Goal: Task Accomplishment & Management: Manage account settings

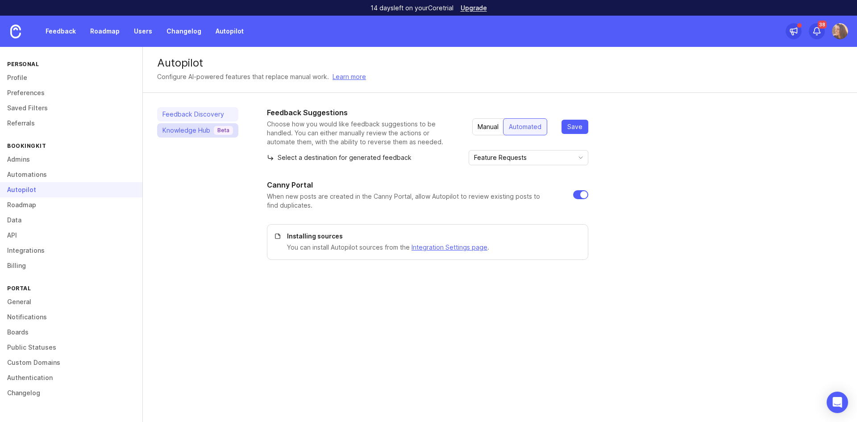
click at [169, 130] on div "Knowledge Hub Beta" at bounding box center [198, 130] width 71 height 9
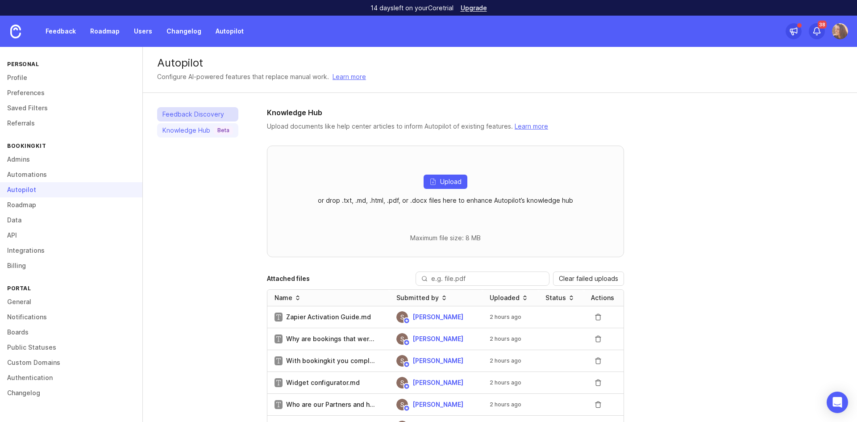
click at [223, 110] on link "Feedback Discovery" at bounding box center [197, 114] width 81 height 14
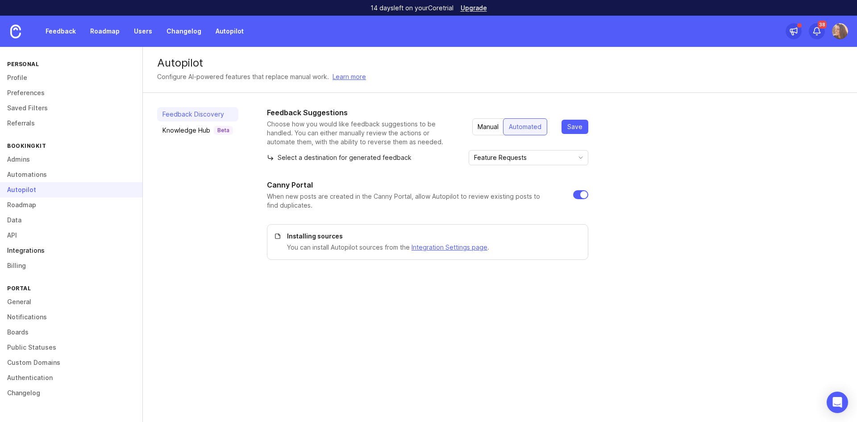
click at [82, 244] on link "Integrations" at bounding box center [71, 250] width 142 height 15
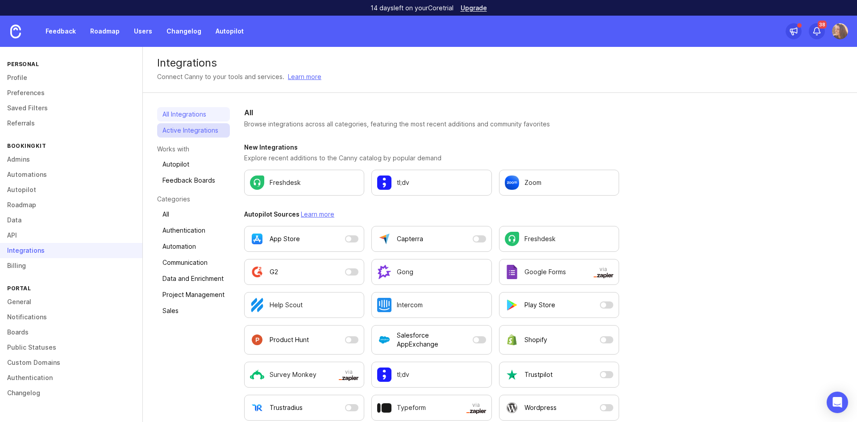
click at [188, 134] on link "Active Integrations" at bounding box center [193, 130] width 73 height 14
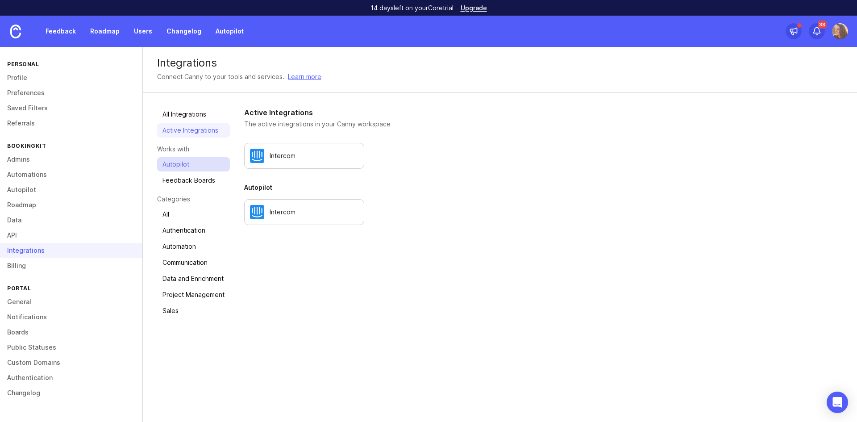
click at [187, 164] on link "Autopilot" at bounding box center [193, 164] width 73 height 14
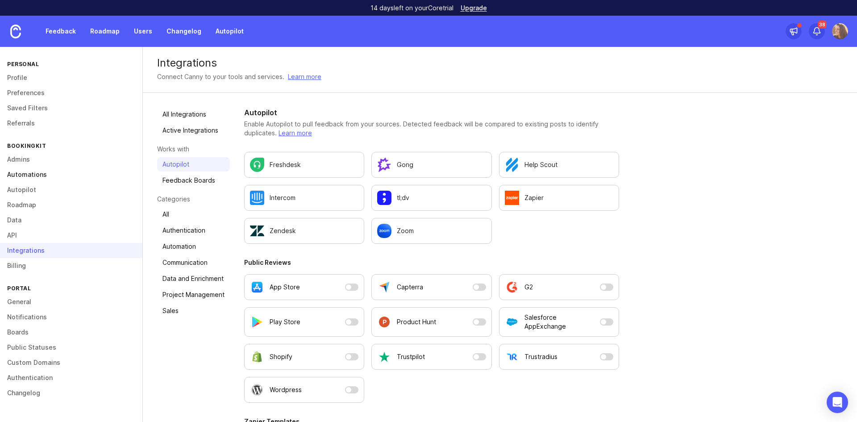
click at [31, 171] on link "Automations" at bounding box center [71, 174] width 142 height 15
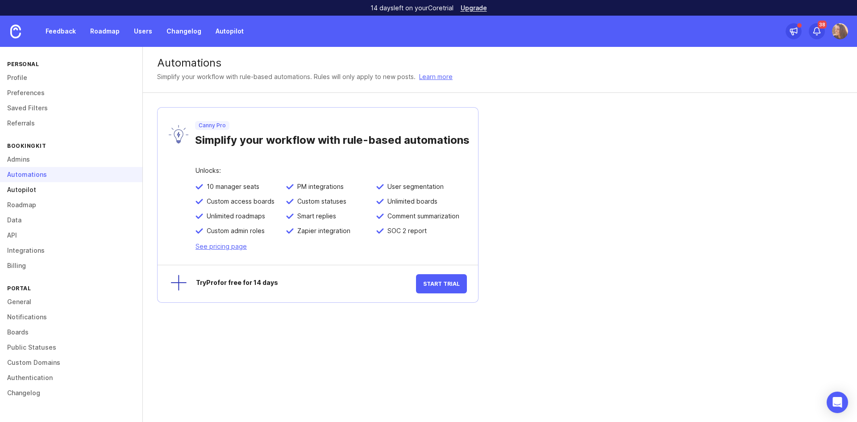
click at [32, 190] on link "Autopilot" at bounding box center [71, 189] width 142 height 15
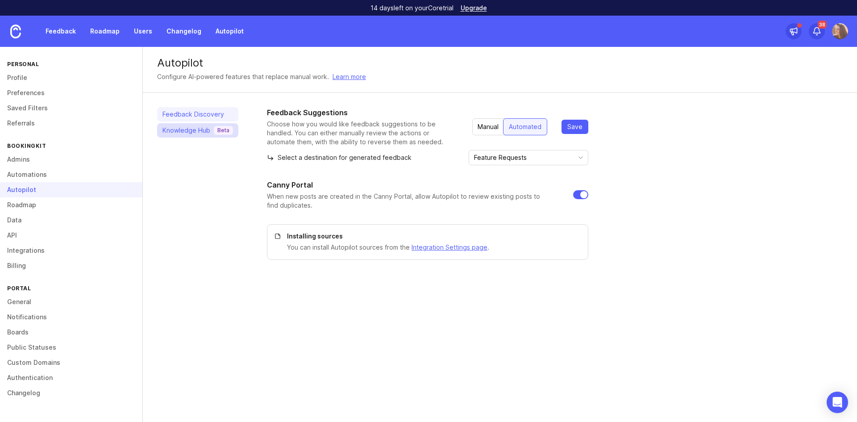
click at [185, 129] on div "Knowledge Hub Beta" at bounding box center [198, 130] width 71 height 9
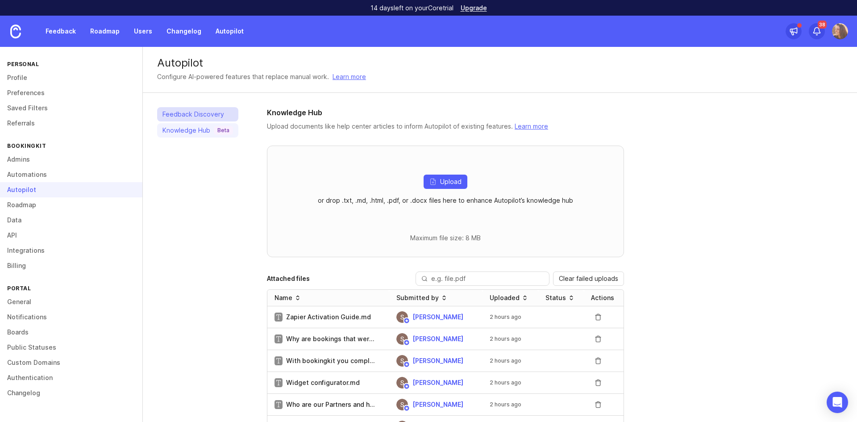
click at [207, 113] on link "Feedback Discovery" at bounding box center [197, 114] width 81 height 14
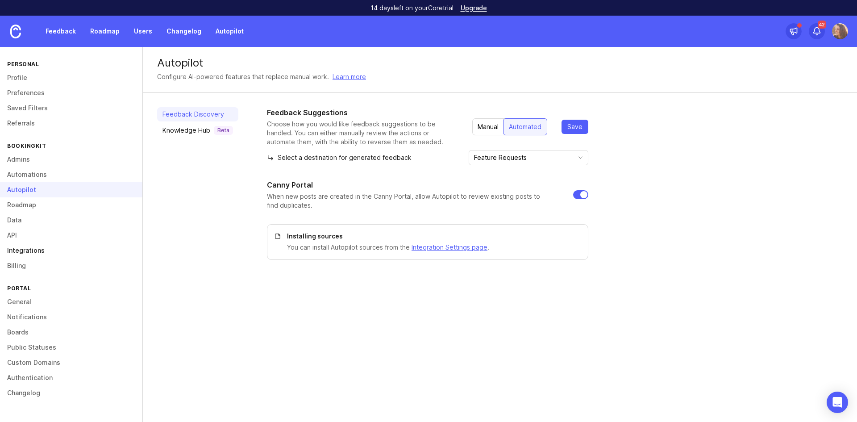
click at [22, 254] on link "Integrations" at bounding box center [71, 250] width 142 height 15
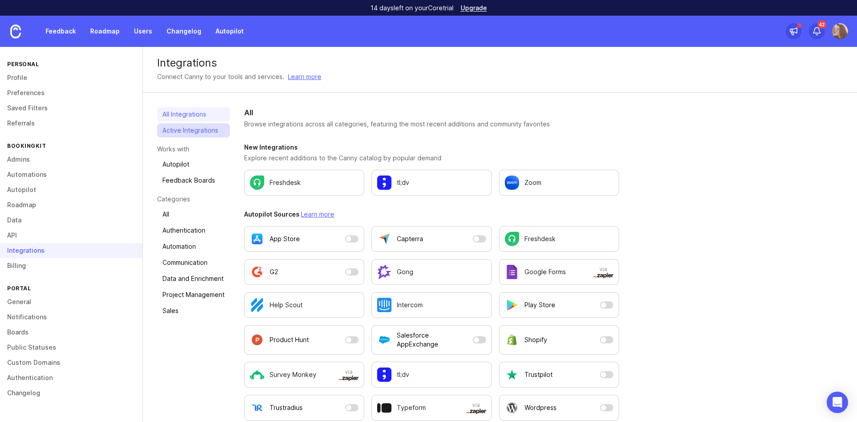
click at [193, 124] on link "Active Integrations" at bounding box center [193, 130] width 73 height 14
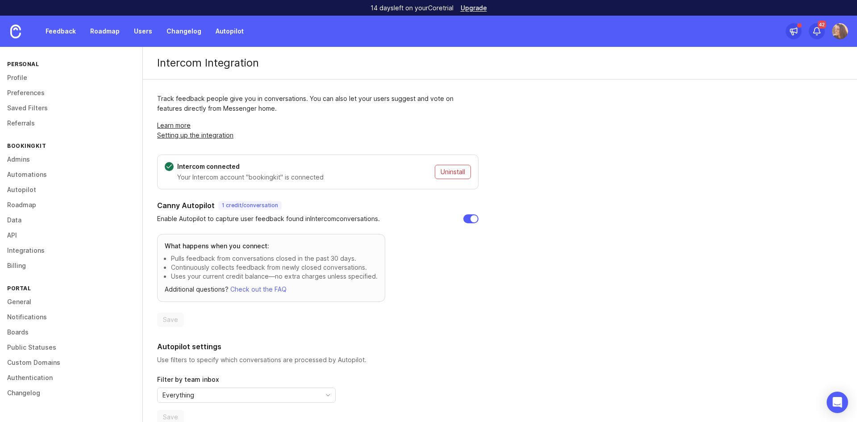
scroll to position [17, 0]
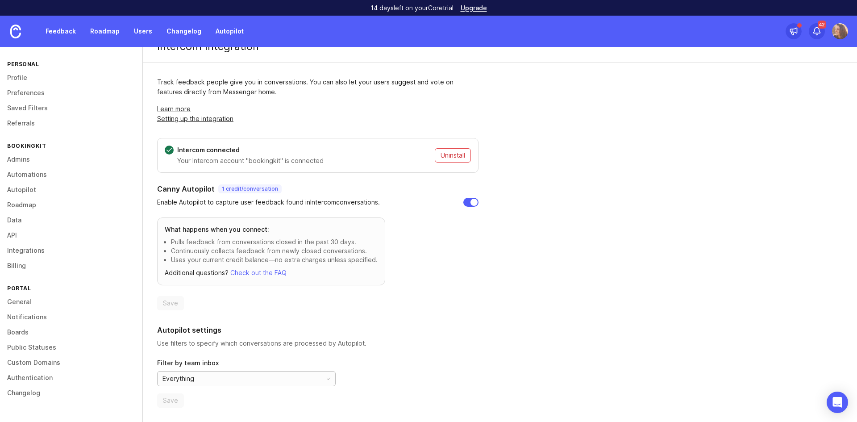
click at [283, 382] on div "Everything" at bounding box center [239, 378] width 163 height 14
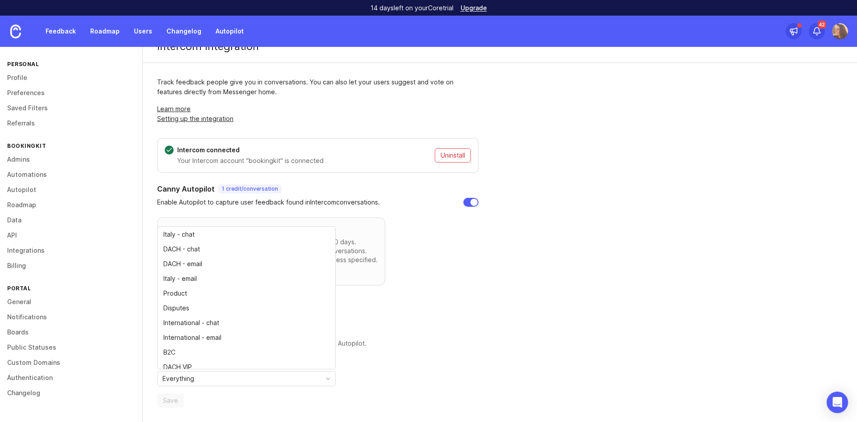
click at [521, 338] on div "Intercom Integration Track feedback people give you in conversations. You can a…" at bounding box center [500, 226] width 714 height 392
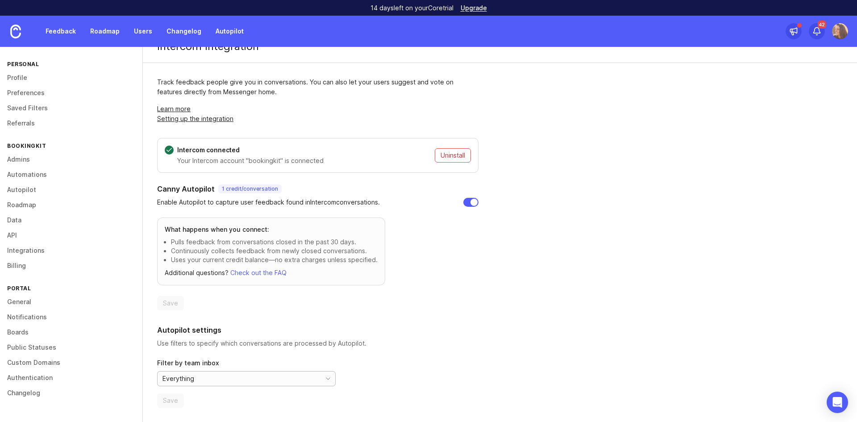
click at [250, 378] on div "Everything" at bounding box center [239, 378] width 163 height 14
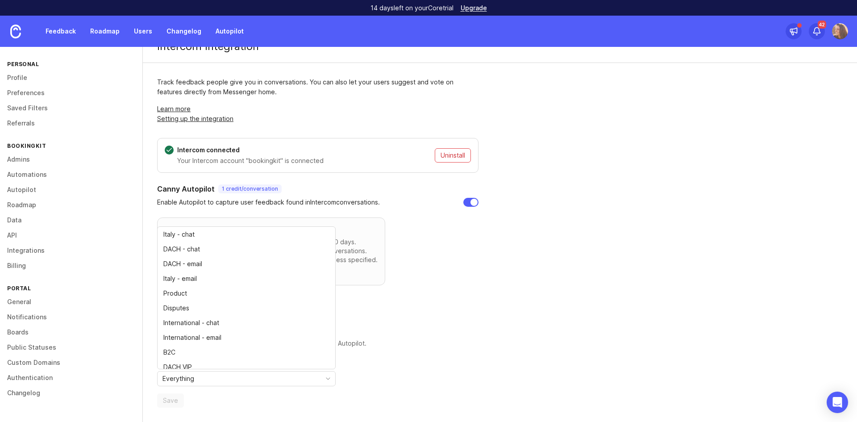
click at [534, 297] on div "Intercom Integration Track feedback people give you in conversations. You can a…" at bounding box center [500, 226] width 714 height 392
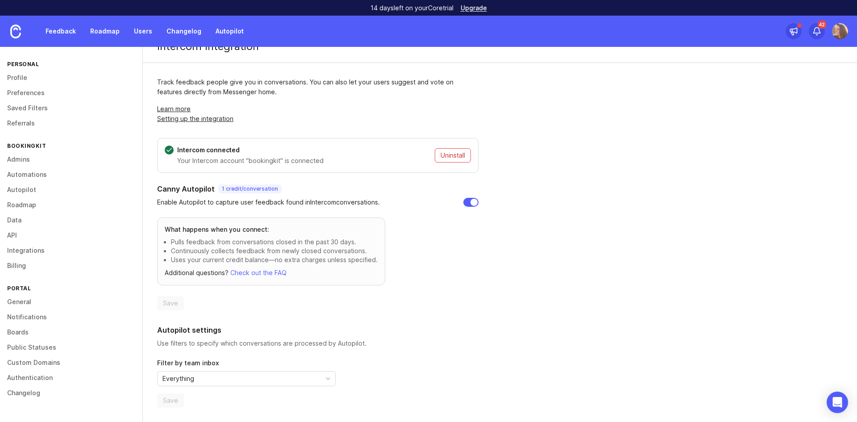
click at [517, 350] on div "Intercom Integration Track feedback people give you in conversations. You can a…" at bounding box center [500, 226] width 714 height 392
click at [56, 30] on link "Feedback" at bounding box center [60, 31] width 41 height 16
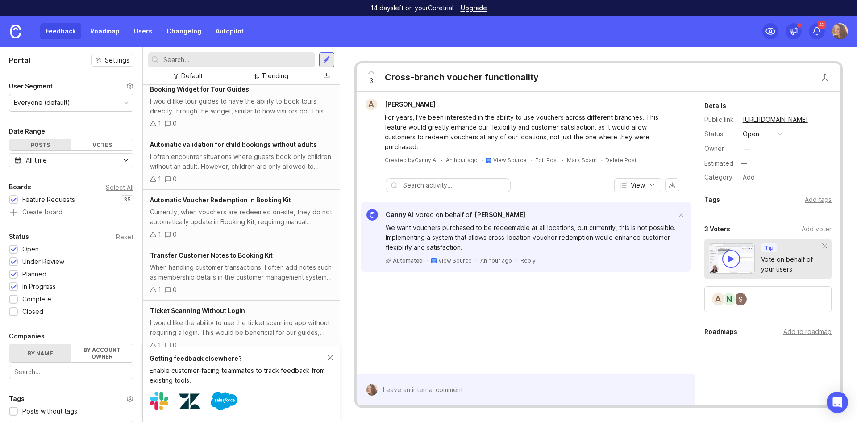
scroll to position [1271, 0]
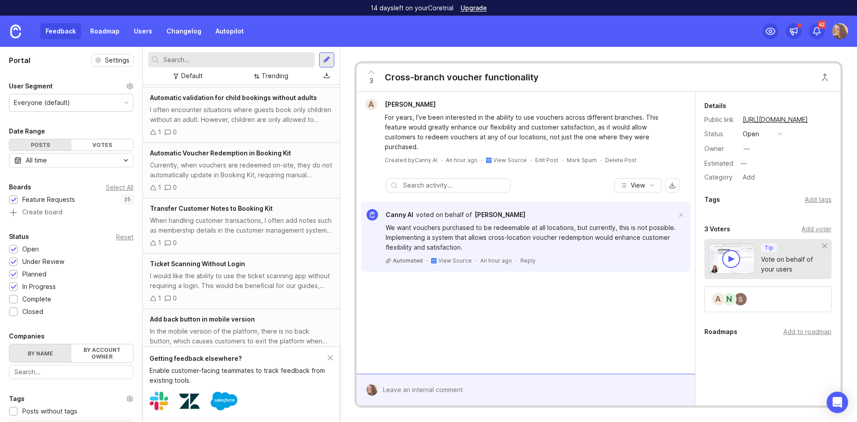
click at [233, 275] on div "I would like the ability to use the ticket scanning app without requiring a log…" at bounding box center [241, 281] width 183 height 20
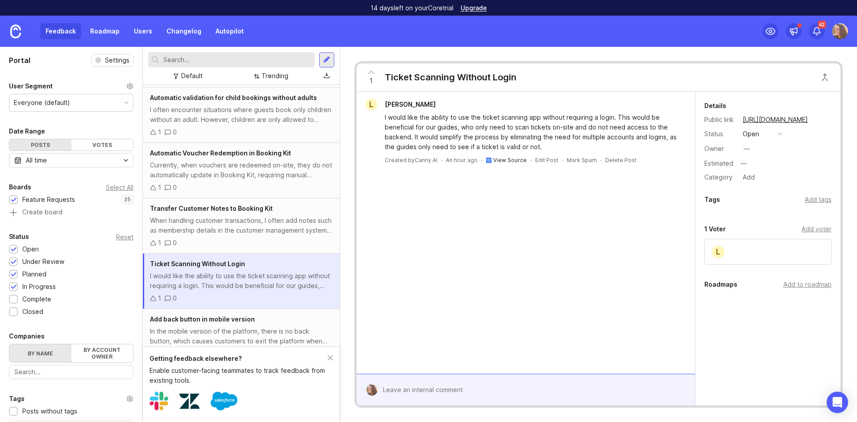
click at [511, 161] on link "View Source" at bounding box center [509, 160] width 33 height 7
click at [488, 386] on div at bounding box center [532, 389] width 309 height 17
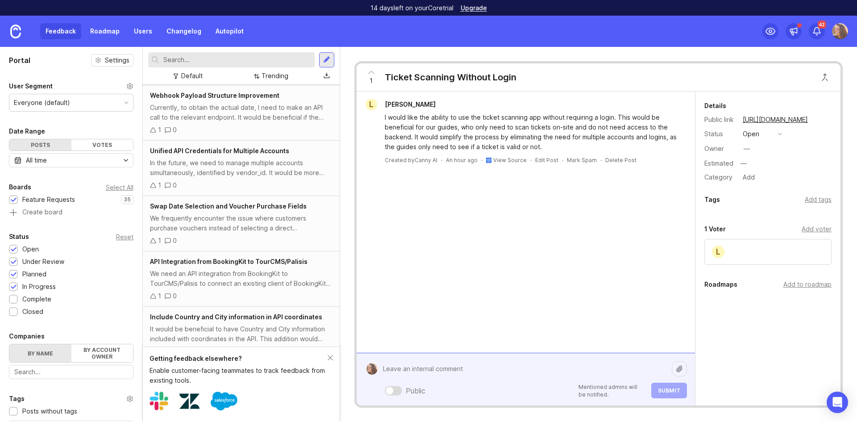
scroll to position [335, 0]
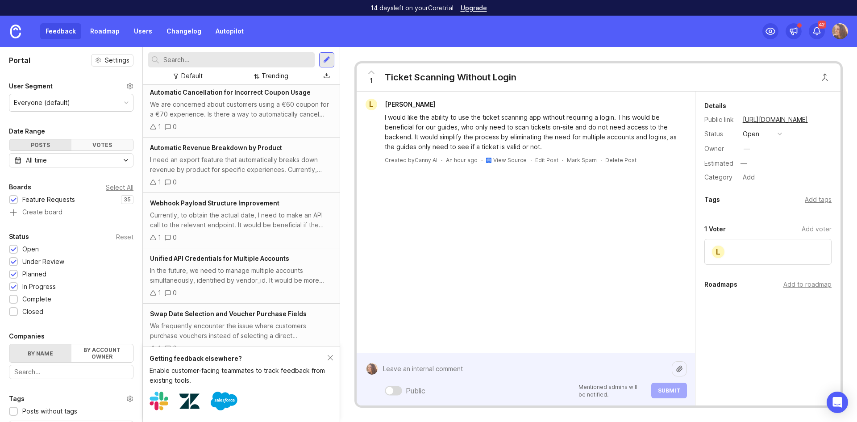
click at [113, 145] on div "Votes" at bounding box center [102, 144] width 62 height 11
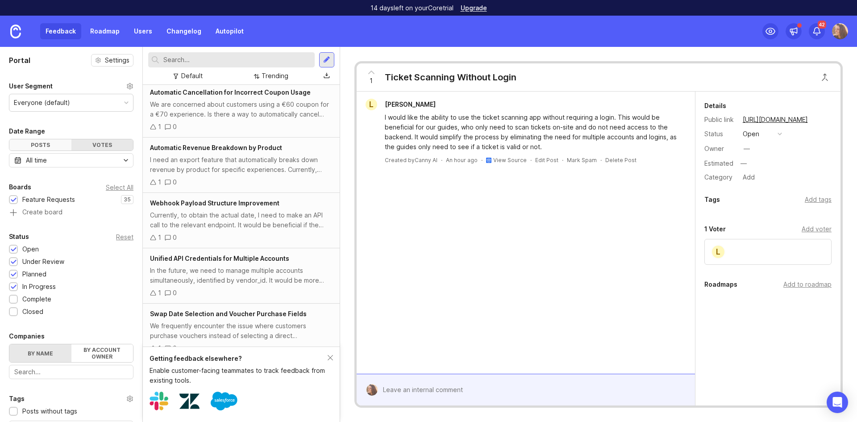
click at [50, 143] on div "Posts" at bounding box center [40, 144] width 62 height 11
click at [118, 200] on div "1" at bounding box center [121, 199] width 7 height 7
click at [17, 26] on img at bounding box center [15, 32] width 11 height 14
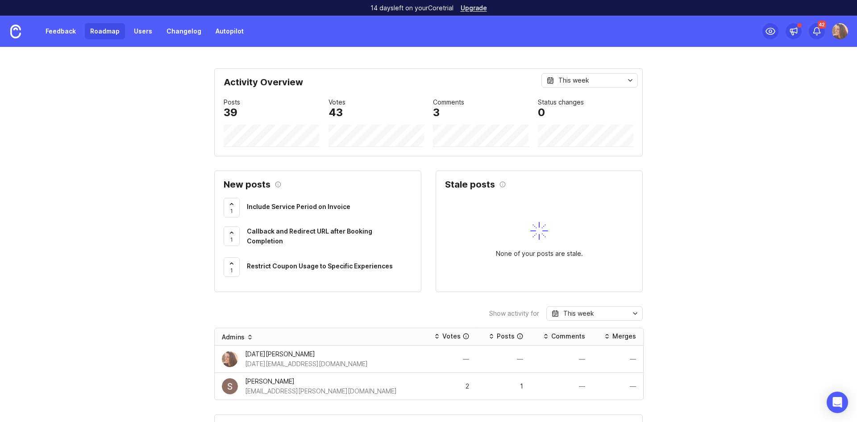
click at [111, 32] on link "Roadmap" at bounding box center [105, 31] width 40 height 16
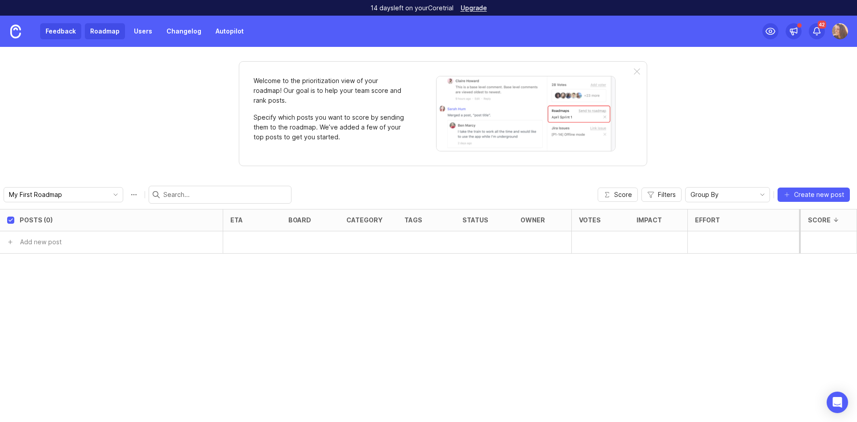
click at [61, 30] on link "Feedback" at bounding box center [60, 31] width 41 height 16
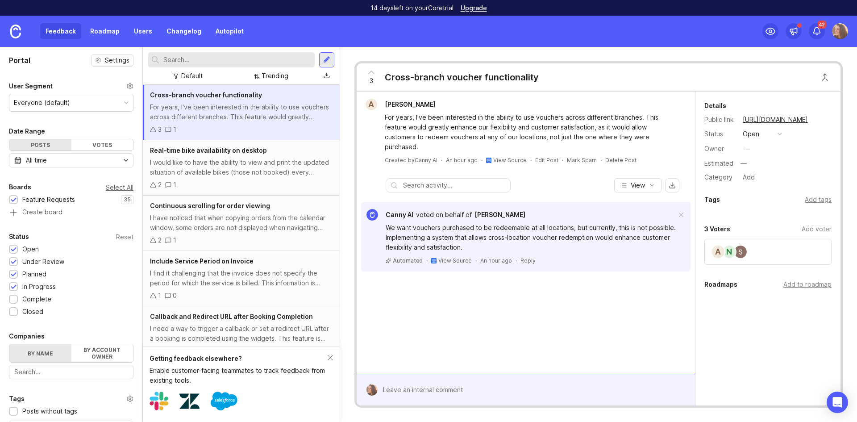
click at [113, 189] on div "Select All" at bounding box center [120, 187] width 28 height 5
click at [215, 28] on link "Autopilot" at bounding box center [229, 31] width 39 height 16
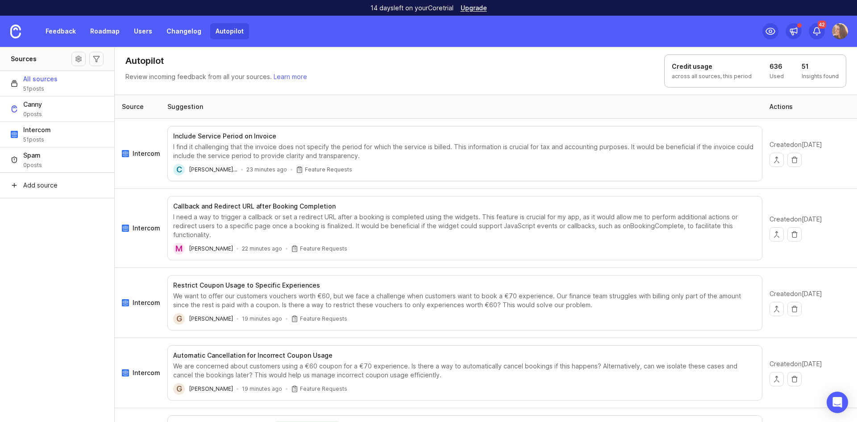
drag, startPoint x: 815, startPoint y: 75, endPoint x: 809, endPoint y: 68, distance: 9.5
click at [815, 74] on p "Insights found" at bounding box center [820, 76] width 37 height 7
drag, startPoint x: 804, startPoint y: 65, endPoint x: 848, endPoint y: 78, distance: 45.6
click at [848, 78] on header "Autopilot Review incoming feedback from all your sources. Learn more Credit usa…" at bounding box center [486, 71] width 742 height 48
click at [69, 28] on link "Feedback" at bounding box center [60, 31] width 41 height 16
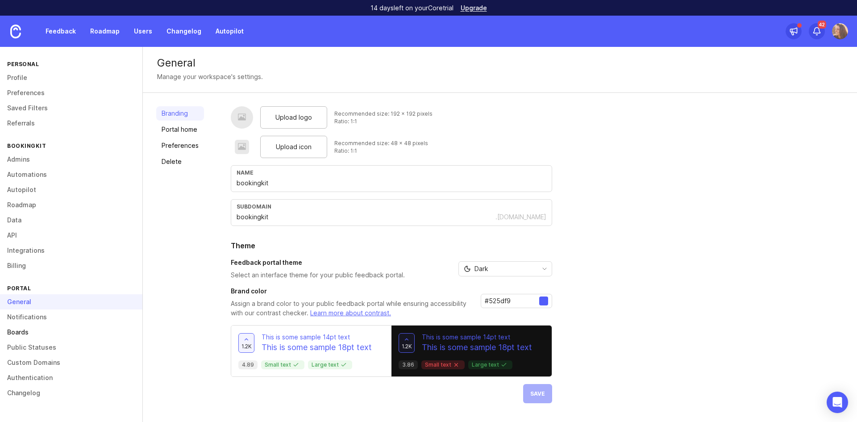
click at [44, 333] on link "Boards" at bounding box center [71, 332] width 142 height 15
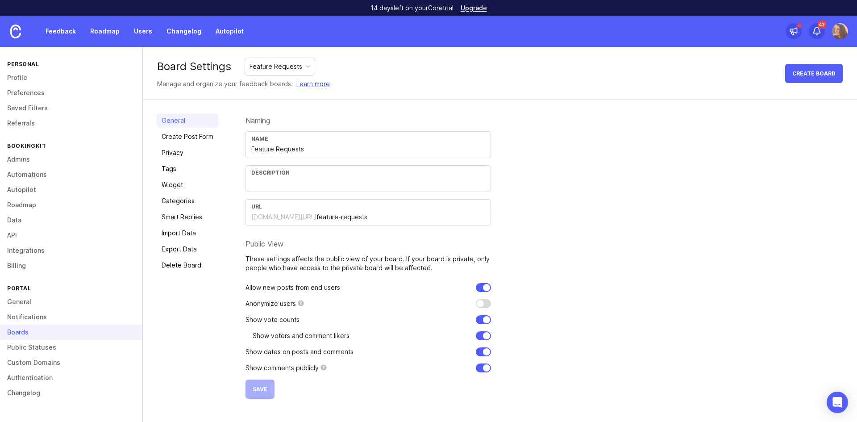
click at [308, 81] on link "Learn more" at bounding box center [312, 84] width 33 height 10
click at [27, 205] on link "Roadmap" at bounding box center [71, 204] width 142 height 15
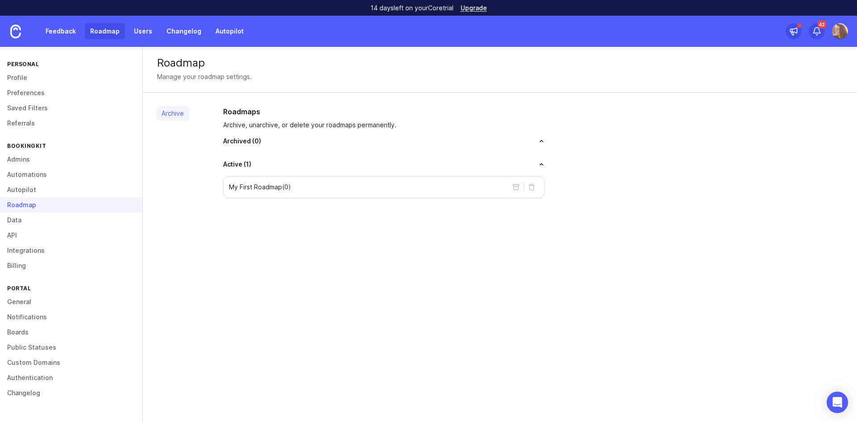
click at [93, 32] on link "Roadmap" at bounding box center [105, 31] width 40 height 16
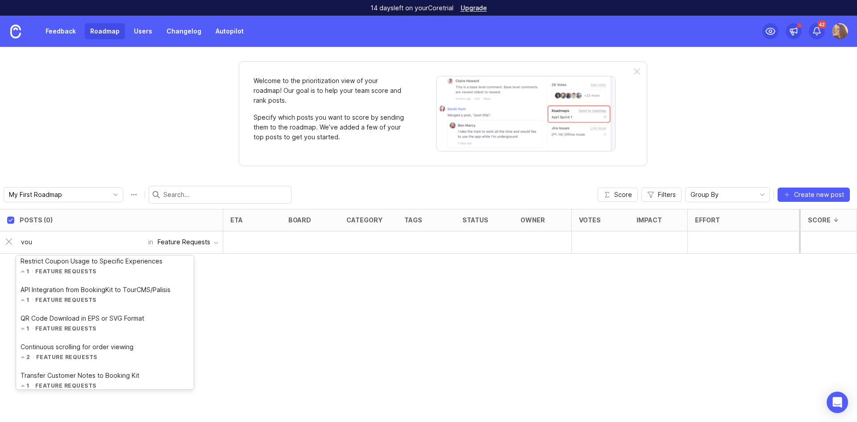
scroll to position [223, 0]
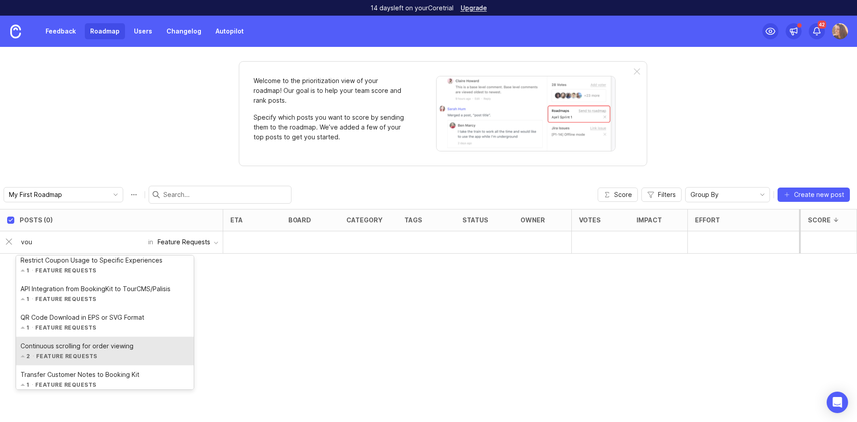
type input "vou"
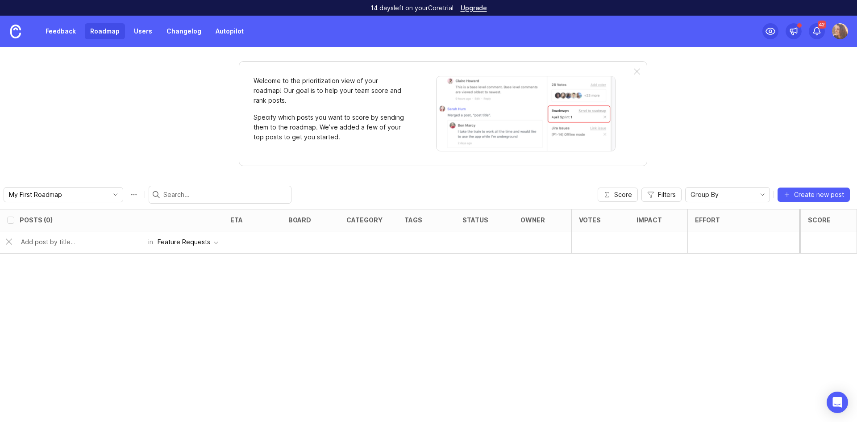
checkbox input "false"
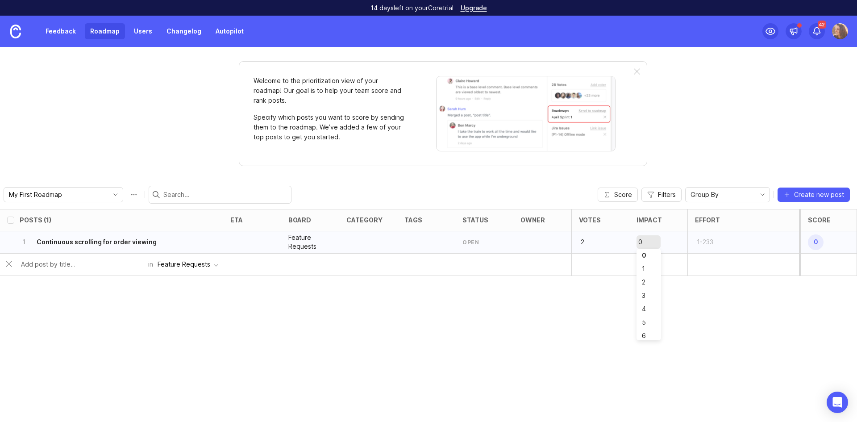
click at [715, 314] on div "Posts (1) eta board category tags status owner Votes Impact Effort Score 1 Cont…" at bounding box center [428, 315] width 857 height 213
click at [809, 312] on div "Posts (1) eta board category tags status owner Votes Impact Effort Score 1 Cont…" at bounding box center [428, 315] width 857 height 213
click at [841, 36] on img at bounding box center [840, 31] width 16 height 16
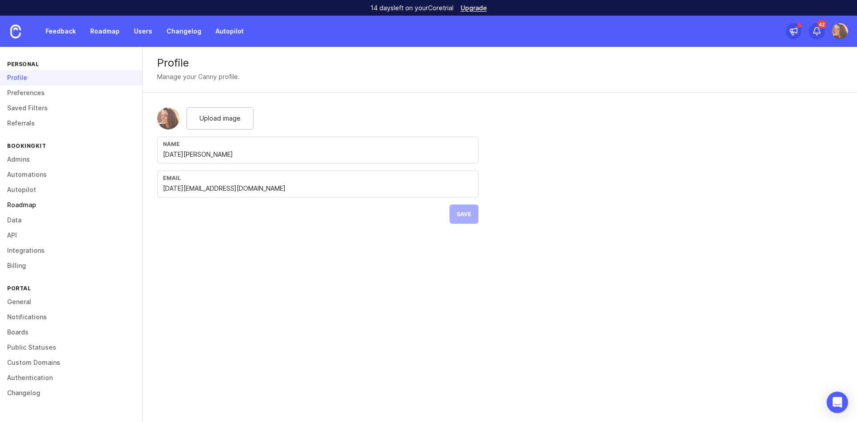
click at [20, 204] on link "Roadmap" at bounding box center [71, 204] width 142 height 15
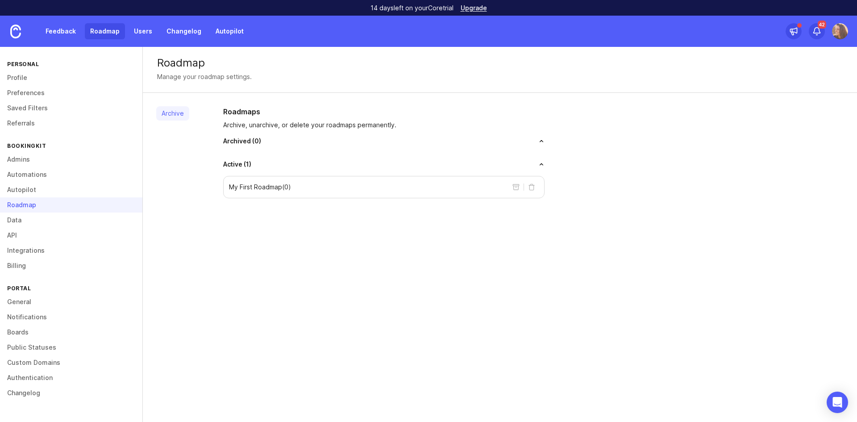
click at [107, 29] on link "Roadmap" at bounding box center [105, 31] width 40 height 16
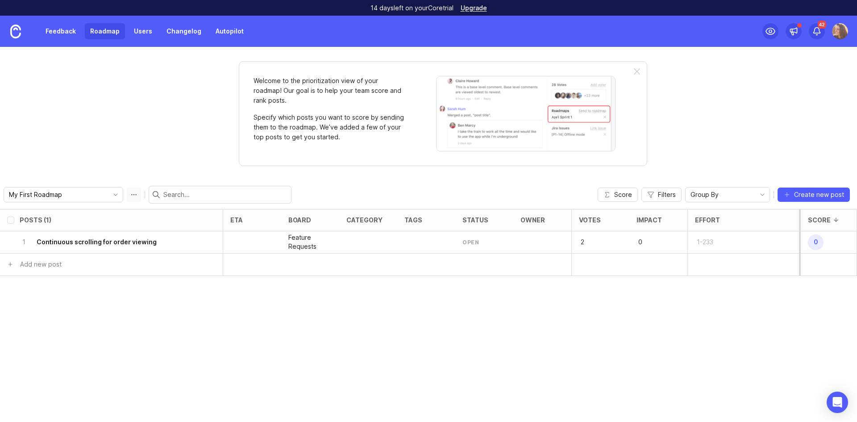
click at [127, 194] on button "Roadmap options" at bounding box center [134, 195] width 14 height 14
click at [94, 157] on div "Welcome to the prioritization view of your roadmap! Our goal is to help your te…" at bounding box center [428, 234] width 857 height 375
click at [97, 196] on input "My First Roadmap" at bounding box center [58, 195] width 99 height 10
click at [81, 225] on li "Create new roadmap" at bounding box center [93, 227] width 178 height 16
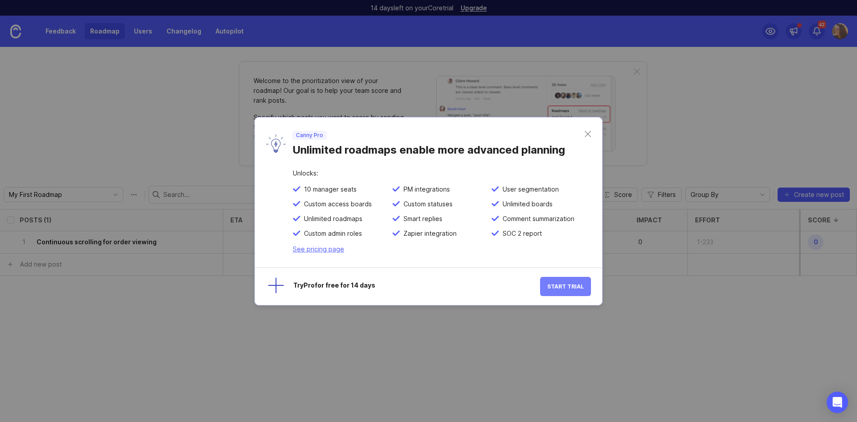
click at [568, 284] on span "Start Trial" at bounding box center [565, 286] width 37 height 7
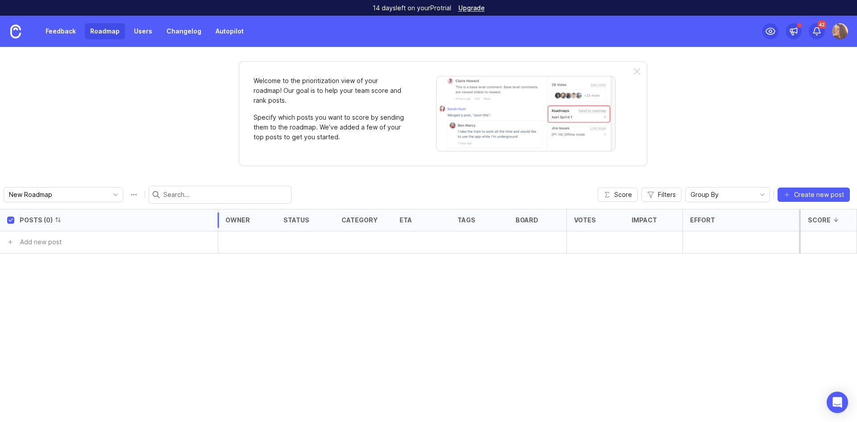
drag, startPoint x: 222, startPoint y: 219, endPoint x: 217, endPoint y: 222, distance: 5.6
click at [217, 222] on div at bounding box center [218, 220] width 6 height 22
click at [127, 191] on button "Roadmap options" at bounding box center [134, 195] width 14 height 14
click at [157, 125] on div "Welcome to the prioritization view of your roadmap! Our goal is to help your te…" at bounding box center [428, 234] width 857 height 375
click at [136, 27] on link "Users" at bounding box center [143, 31] width 29 height 16
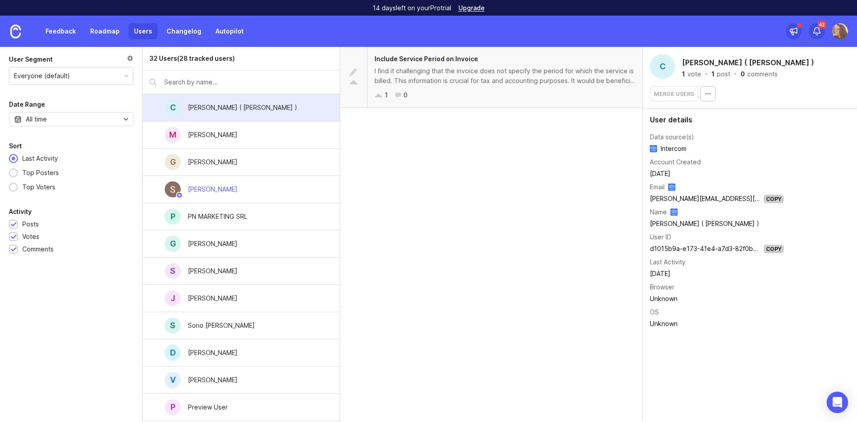
click at [468, 80] on div "I find it challenging that the invoice does not specify the period for which th…" at bounding box center [505, 76] width 261 height 20
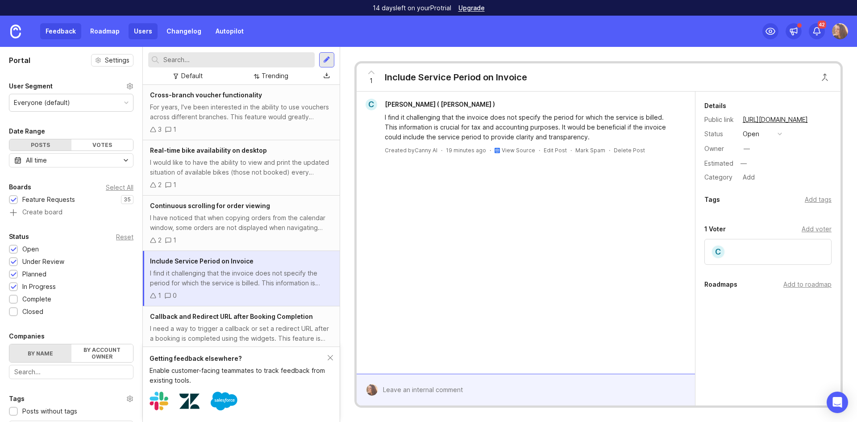
click at [150, 29] on link "Users" at bounding box center [143, 31] width 29 height 16
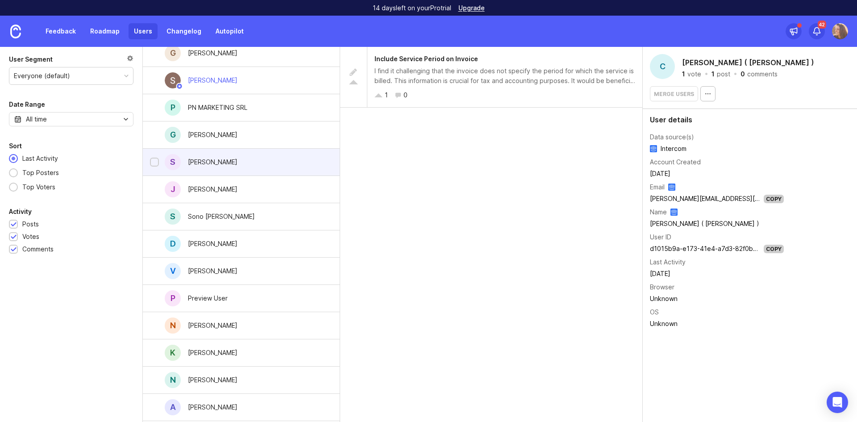
scroll to position [240, 0]
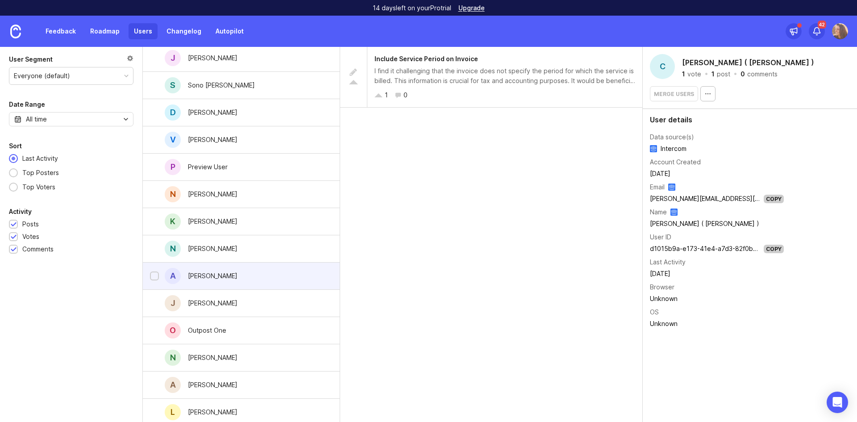
click at [254, 282] on div "A Anna Molnar" at bounding box center [241, 276] width 197 height 27
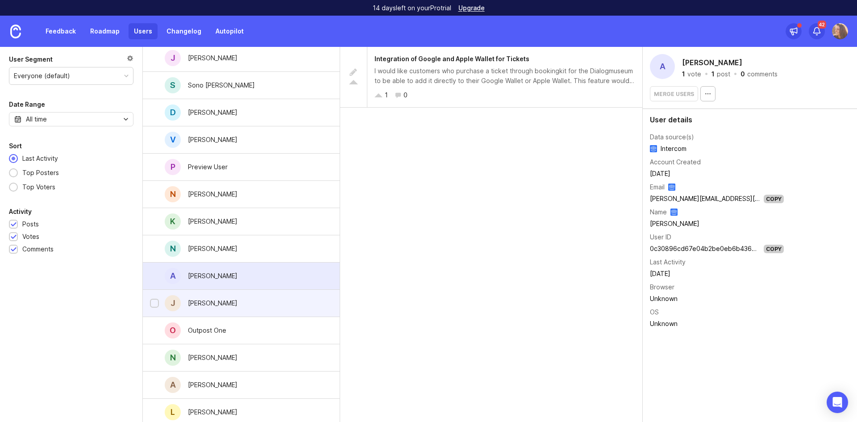
click at [254, 304] on div "J Jahn" at bounding box center [241, 303] width 197 height 27
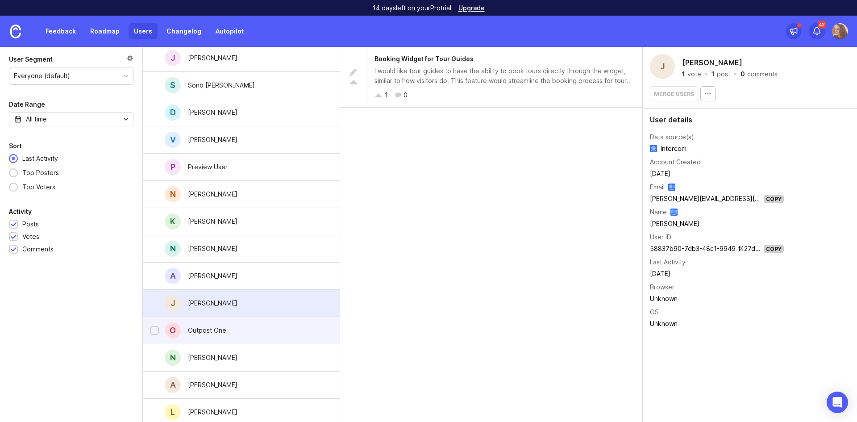
click at [254, 329] on div "O Outpost One" at bounding box center [241, 330] width 197 height 27
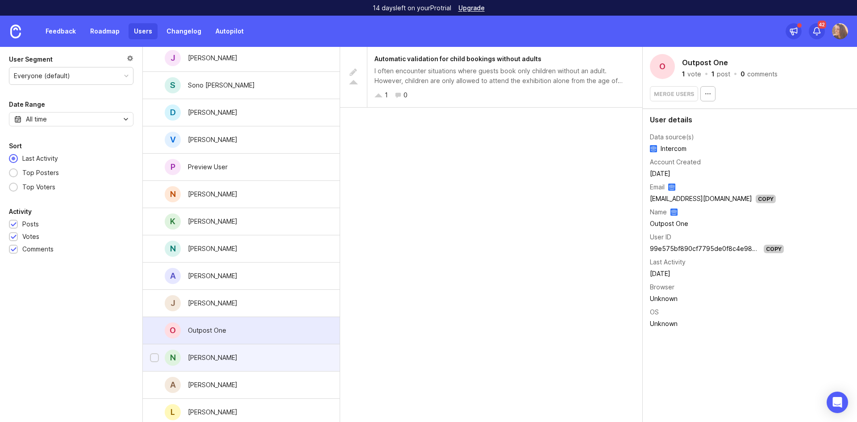
click at [252, 364] on div "N Nancy Pickert" at bounding box center [241, 357] width 197 height 27
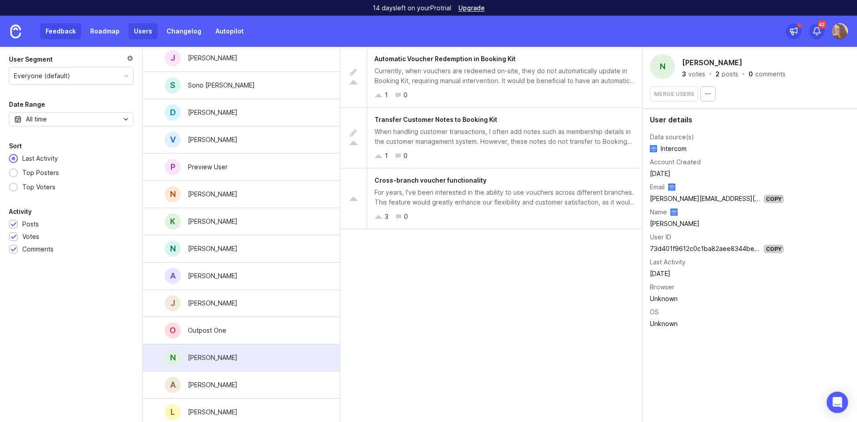
click at [63, 26] on link "Feedback" at bounding box center [60, 31] width 41 height 16
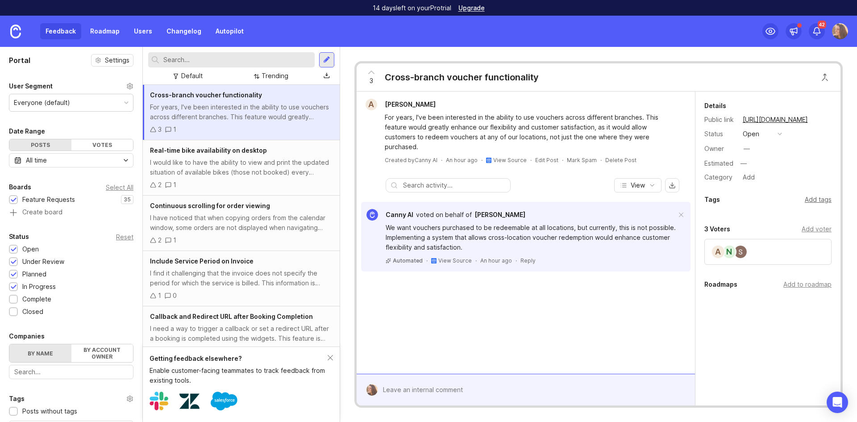
click at [816, 200] on div "Add tags" at bounding box center [818, 200] width 27 height 10
click at [756, 193] on div "Details Public link https://bookingkit.canny.io/feature-requests/p/cross-branch…" at bounding box center [768, 244] width 145 height 305
click at [101, 29] on link "Roadmap" at bounding box center [105, 31] width 40 height 16
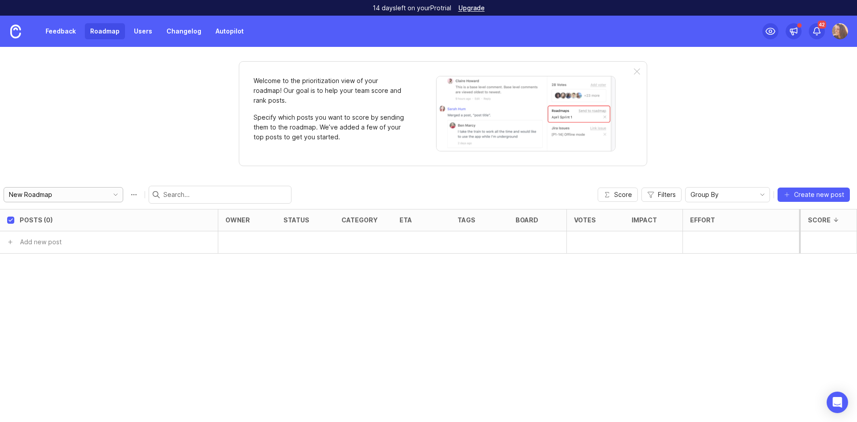
click at [89, 192] on input "New Roadmap" at bounding box center [58, 195] width 99 height 10
click at [56, 214] on span "My First Roadmap" at bounding box center [36, 212] width 53 height 10
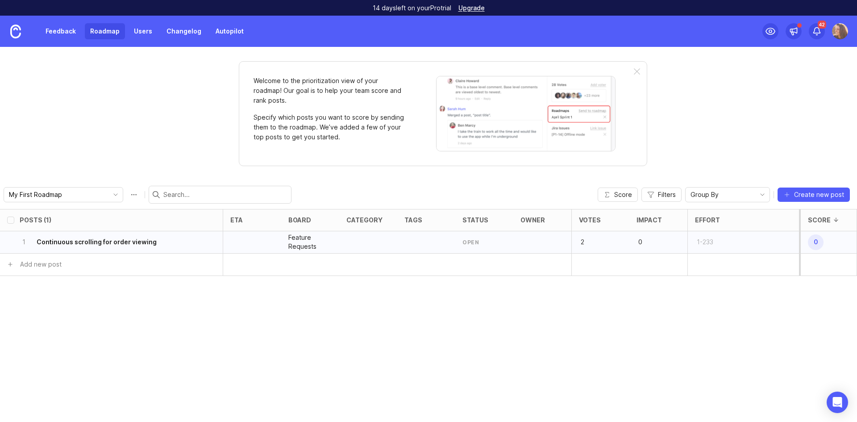
click at [794, 349] on div "Posts (1) eta board category tags status owner Votes Impact Effort Score 1 Cont…" at bounding box center [428, 315] width 857 height 213
click at [536, 238] on div at bounding box center [542, 242] width 58 height 22
click at [723, 275] on div "89" at bounding box center [744, 265] width 112 height 22
click at [816, 245] on span "1.5k" at bounding box center [816, 242] width 16 height 16
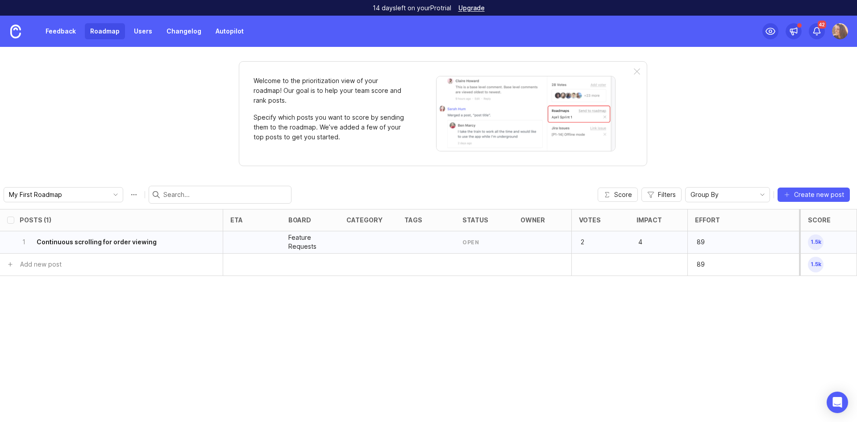
click at [425, 240] on div at bounding box center [426, 242] width 58 height 22
click at [613, 195] on button "Score" at bounding box center [618, 195] width 40 height 14
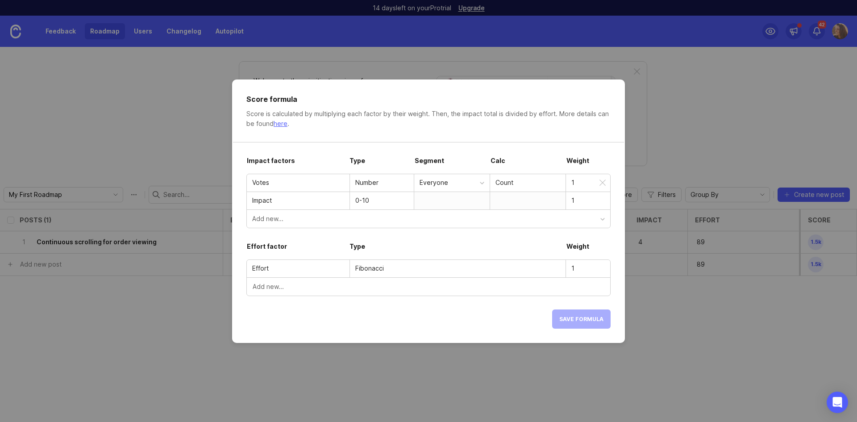
click at [374, 185] on div "Number" at bounding box center [367, 183] width 34 height 10
click at [377, 224] on div "Add new..." at bounding box center [428, 219] width 363 height 18
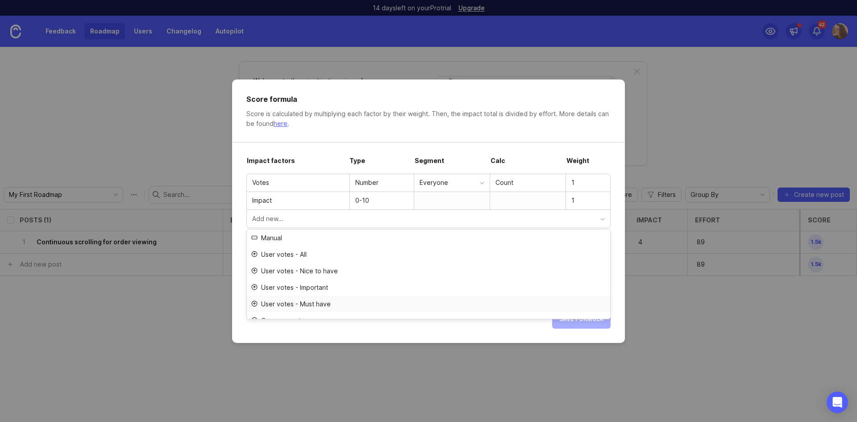
scroll to position [26, 0]
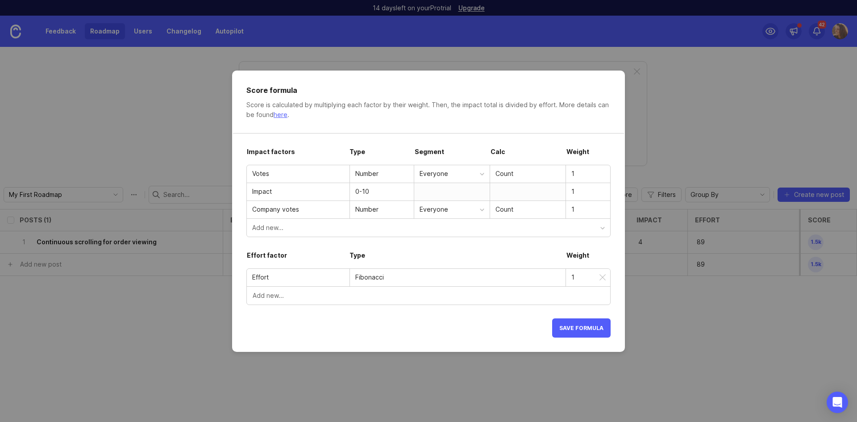
click at [572, 278] on input "1" at bounding box center [587, 277] width 33 height 10
click at [532, 296] on button "Add new..." at bounding box center [428, 296] width 363 height 18
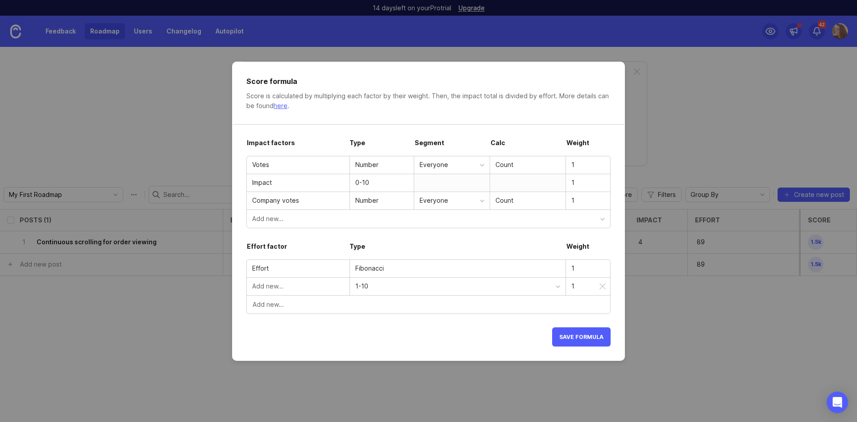
click at [542, 285] on div "1-10" at bounding box center [455, 286] width 200 height 10
click at [292, 284] on input "text" at bounding box center [298, 286] width 92 height 10
type input "Fibonacci effort"
click at [575, 198] on input "1" at bounding box center [587, 201] width 33 height 10
click at [510, 203] on div "Count" at bounding box center [528, 201] width 65 height 10
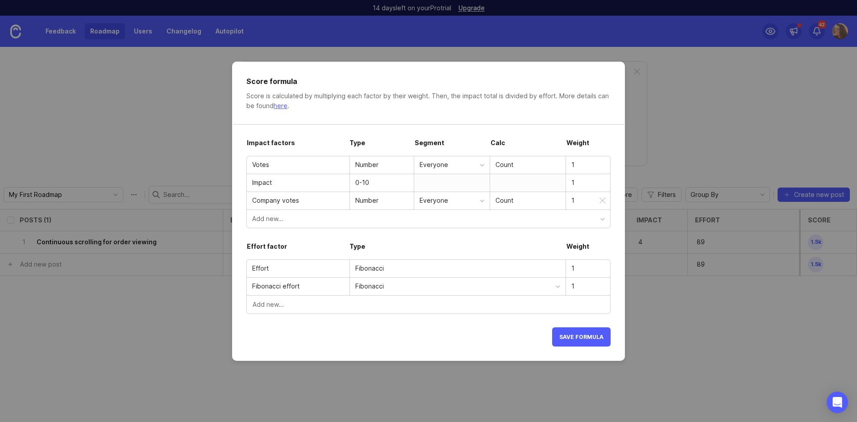
click at [446, 202] on div "Everyone" at bounding box center [450, 201] width 60 height 10
click at [292, 217] on div "Add new..." at bounding box center [426, 219] width 348 height 10
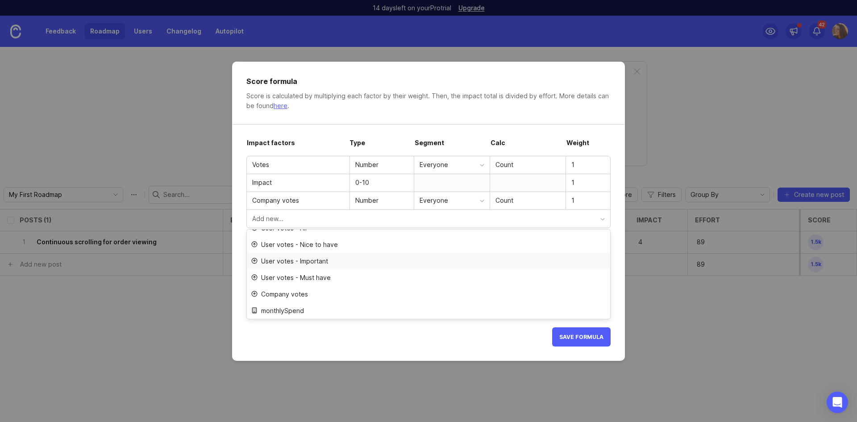
scroll to position [0, 0]
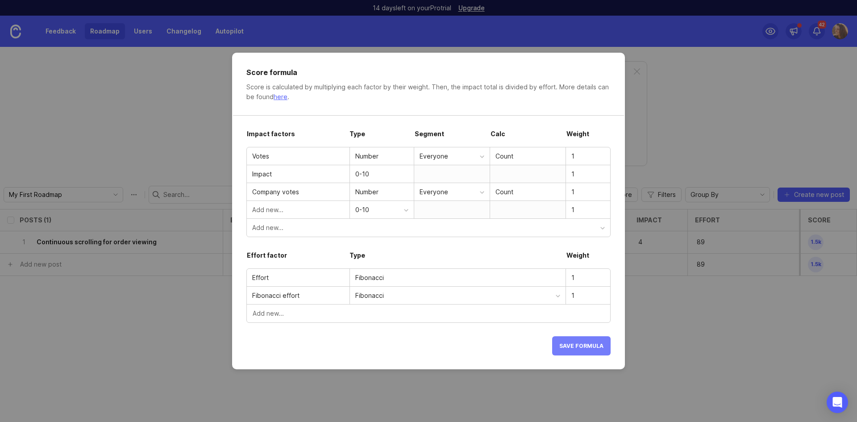
click at [565, 345] on span "Save formula" at bounding box center [581, 345] width 44 height 7
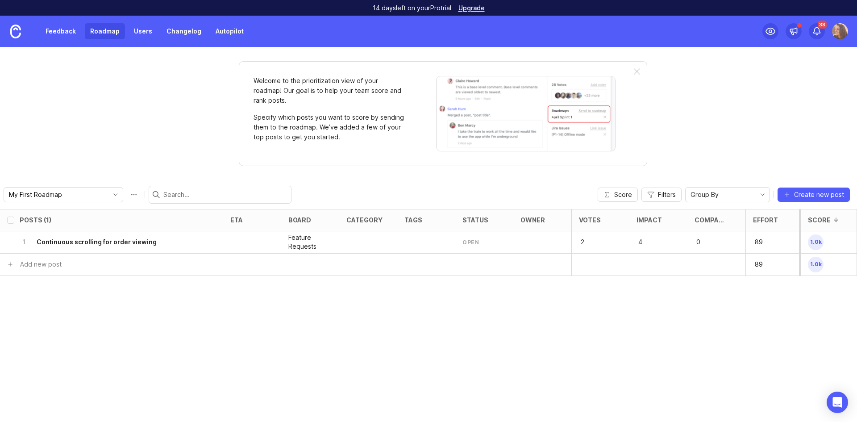
click at [716, 221] on div "Company votes" at bounding box center [711, 220] width 33 height 7
click at [611, 195] on button "Score" at bounding box center [618, 195] width 40 height 14
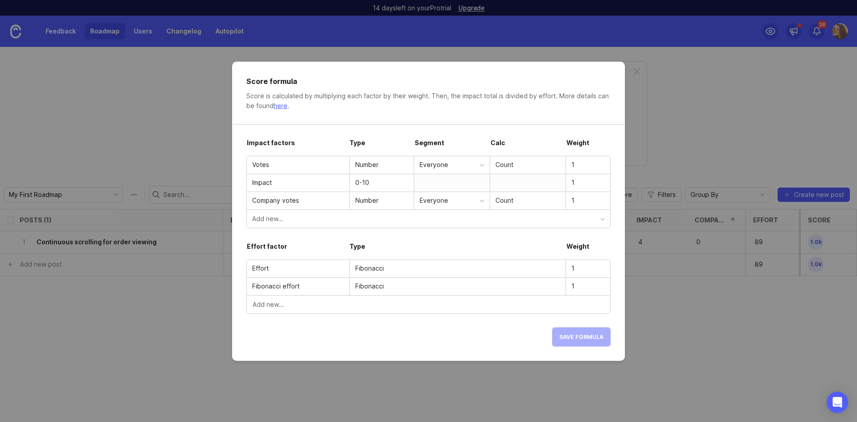
click at [324, 219] on div "Add new..." at bounding box center [426, 219] width 348 height 10
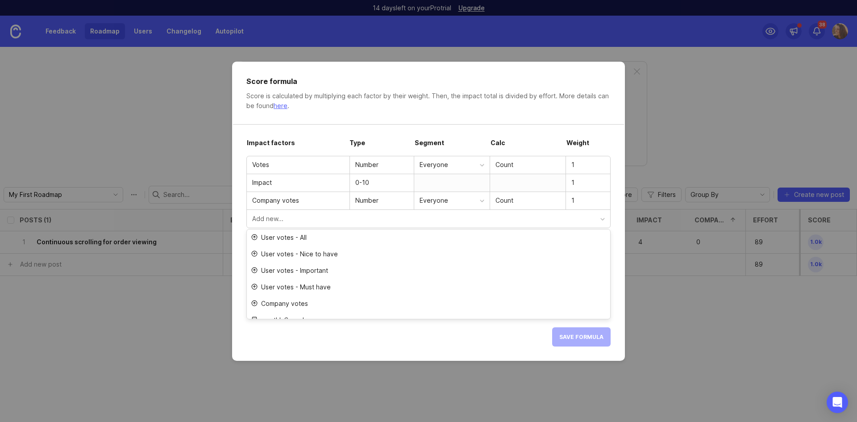
scroll to position [26, 0]
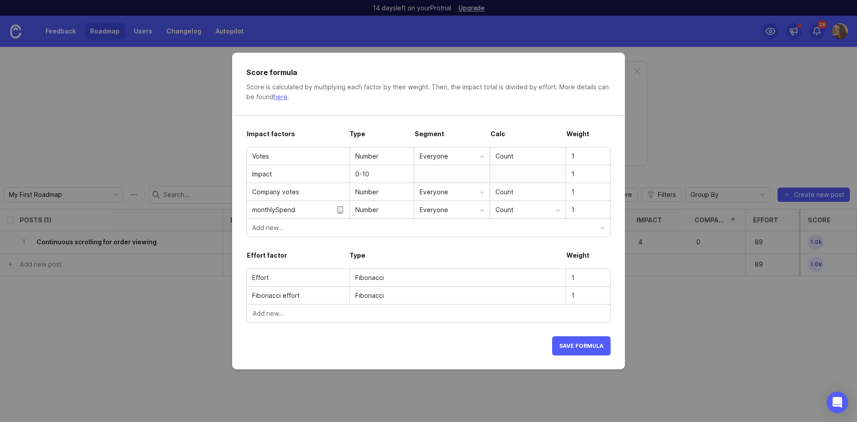
click at [513, 208] on div "Count" at bounding box center [526, 210] width 60 height 10
click at [520, 190] on div "Count" at bounding box center [528, 192] width 65 height 10
click at [461, 208] on div "Everyone" at bounding box center [450, 210] width 60 height 10
click at [370, 229] on div "Add new..." at bounding box center [426, 228] width 348 height 10
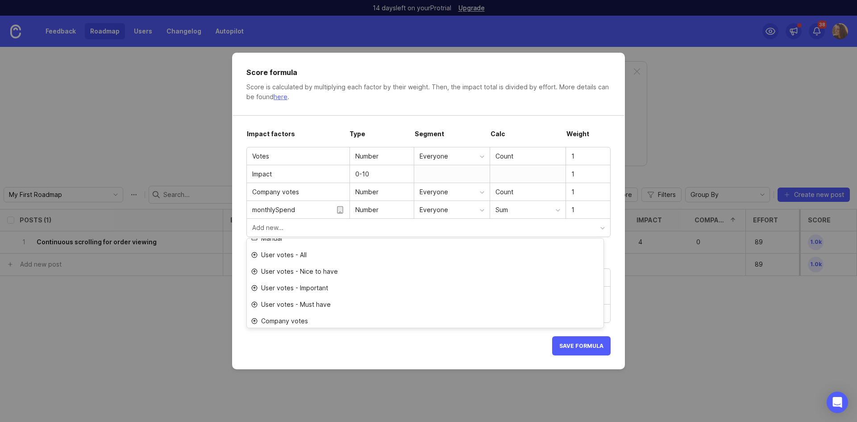
scroll to position [0, 0]
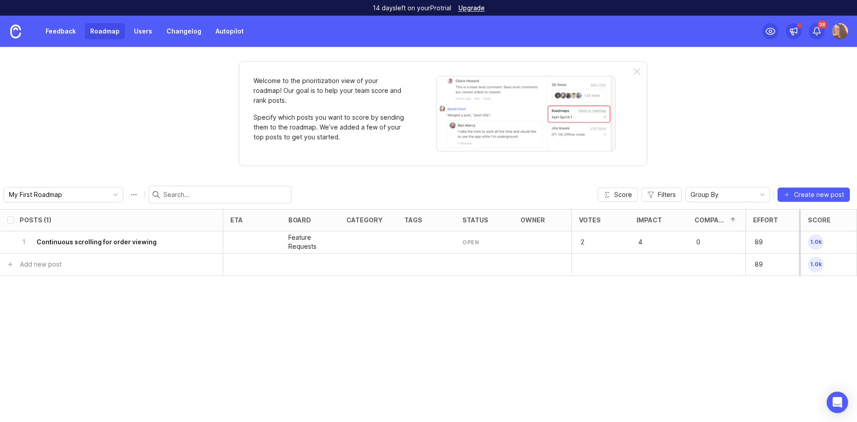
click at [50, 25] on link "Feedback" at bounding box center [60, 31] width 41 height 16
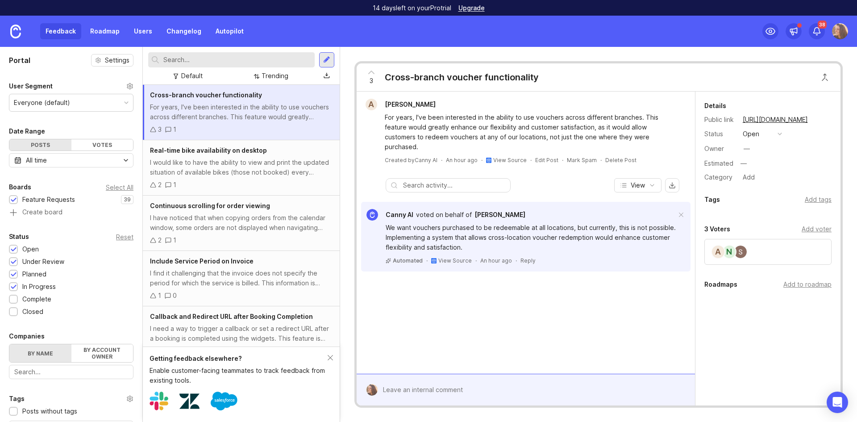
click at [68, 107] on div "Everyone (default)" at bounding box center [42, 103] width 56 height 10
click at [126, 85] on icon at bounding box center [129, 86] width 7 height 7
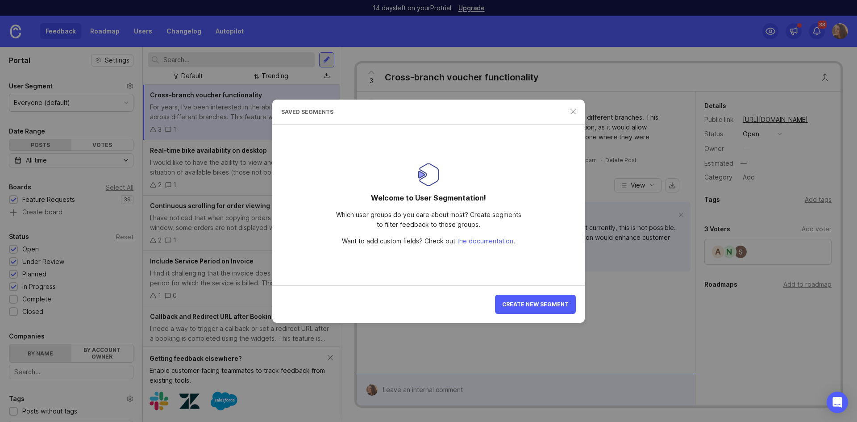
click at [487, 240] on link "the documentation" at bounding box center [485, 241] width 56 height 8
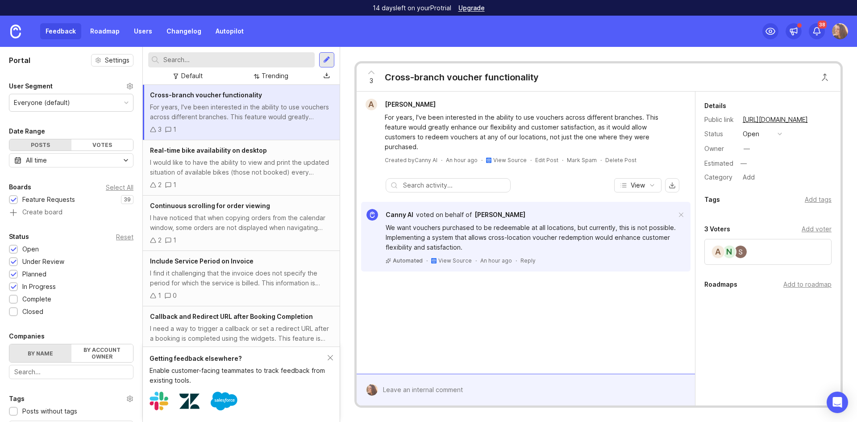
click at [193, 74] on div "Default" at bounding box center [191, 76] width 21 height 10
click at [243, 77] on div "Default Default Trending" at bounding box center [231, 76] width 166 height 12
click at [328, 57] on div at bounding box center [326, 60] width 7 height 8
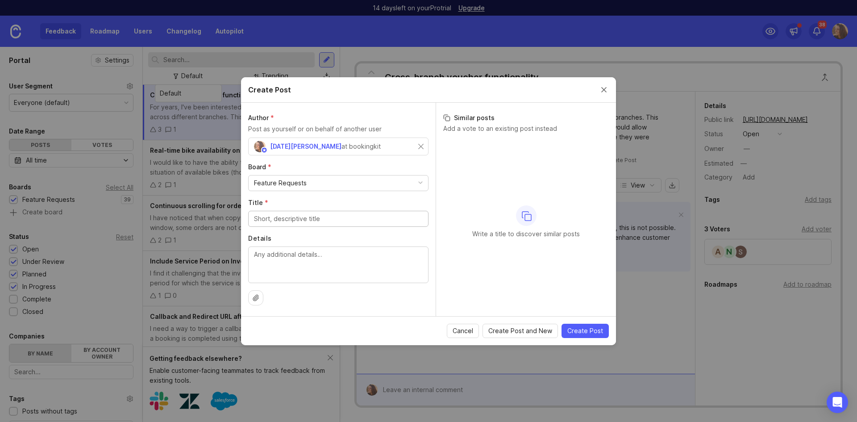
click at [515, 128] on p "Add a vote to an existing post instead" at bounding box center [526, 128] width 166 height 9
click at [473, 334] on span "Cancel" at bounding box center [463, 330] width 21 height 9
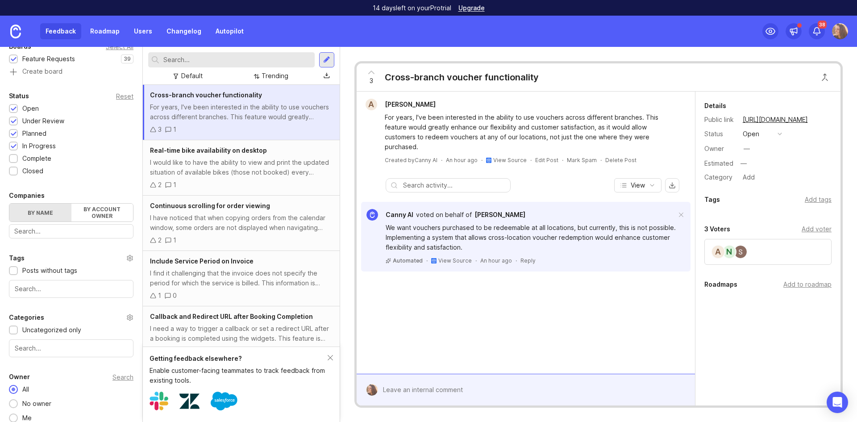
scroll to position [149, 0]
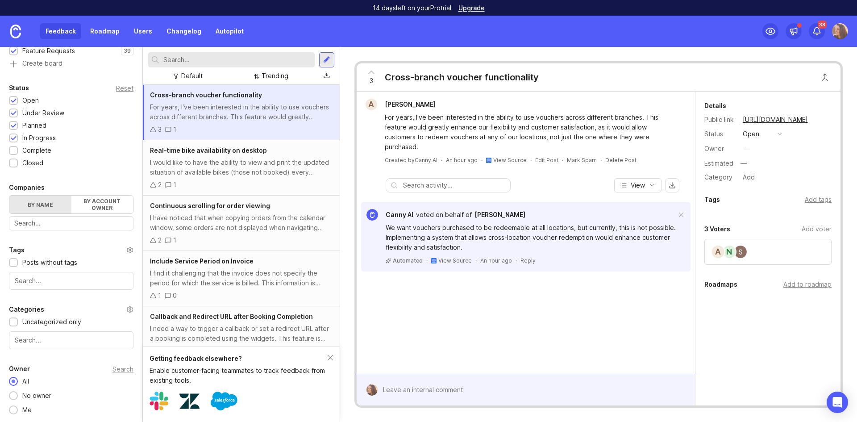
drag, startPoint x: 14, startPoint y: 151, endPoint x: 14, endPoint y: 164, distance: 13.4
click at [14, 151] on div at bounding box center [14, 151] width 6 height 7
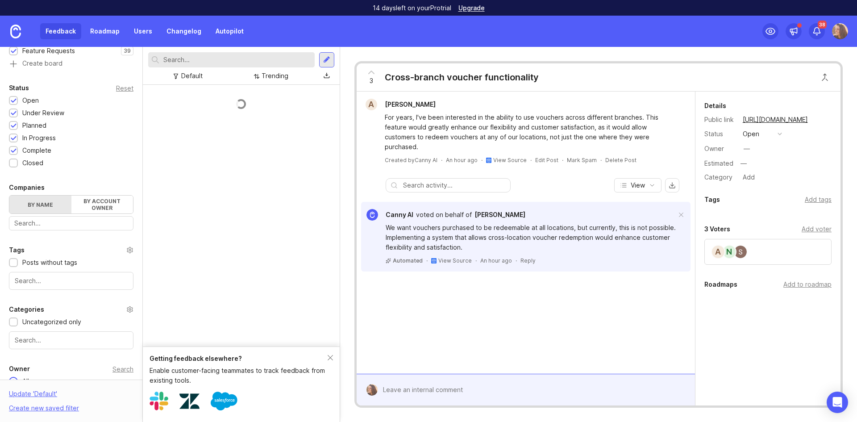
click at [14, 165] on div at bounding box center [14, 163] width 6 height 7
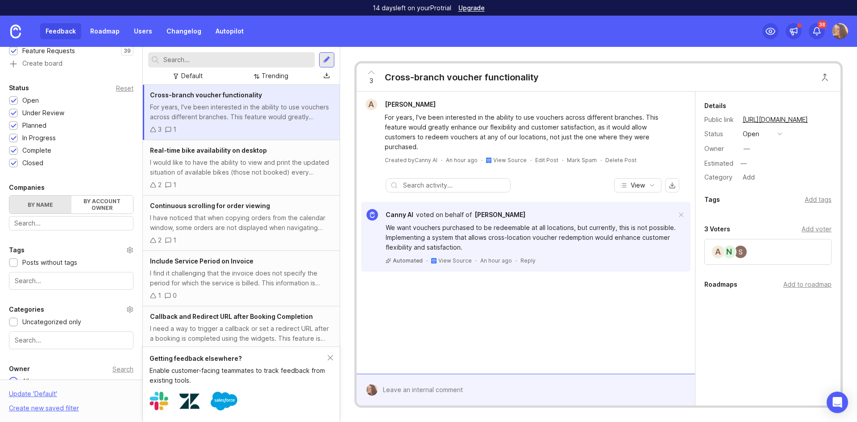
click at [100, 205] on label "By account owner" at bounding box center [102, 205] width 62 height 18
click at [9, 196] on input "By account owner" at bounding box center [9, 196] width 0 height 0
click at [53, 229] on div "toggle menu" at bounding box center [63, 224] width 109 height 14
click at [57, 222] on input "toggle menu" at bounding box center [66, 224] width 104 height 10
click at [45, 200] on label "By name" at bounding box center [40, 205] width 62 height 18
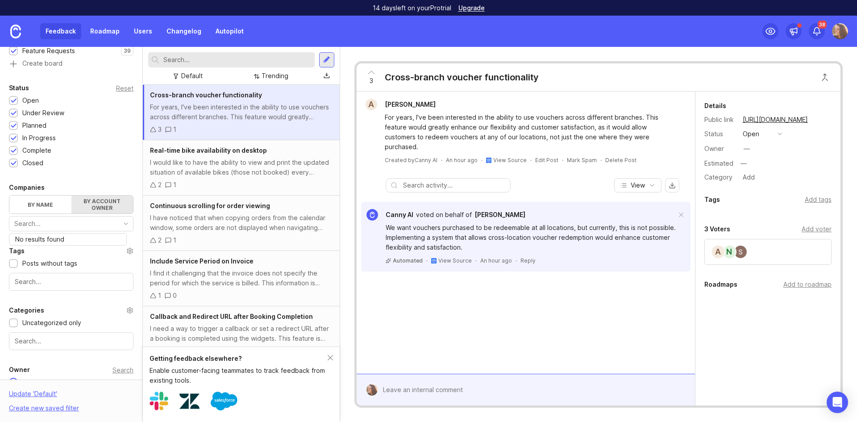
click at [9, 196] on input "By name" at bounding box center [9, 196] width 0 height 0
click at [63, 225] on input "text" at bounding box center [71, 223] width 114 height 10
type input "s"
type input "y"
click at [90, 300] on div "Portal Settings User Segment Everyone (default) Date Range Posts Votes All time…" at bounding box center [71, 160] width 142 height 524
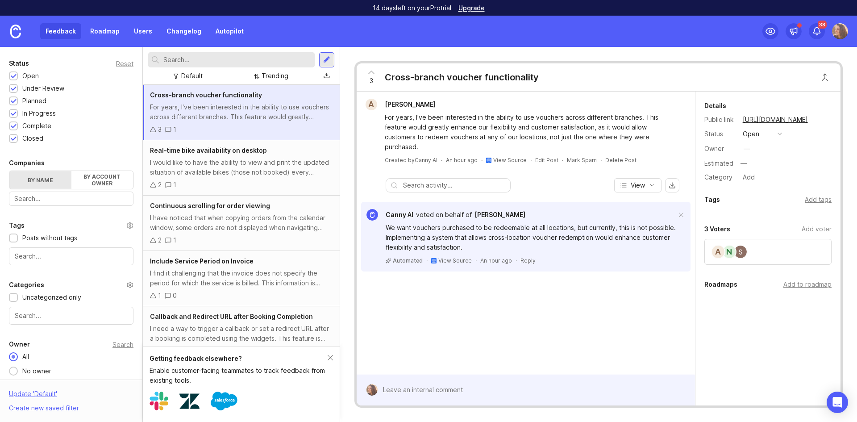
scroll to position [179, 0]
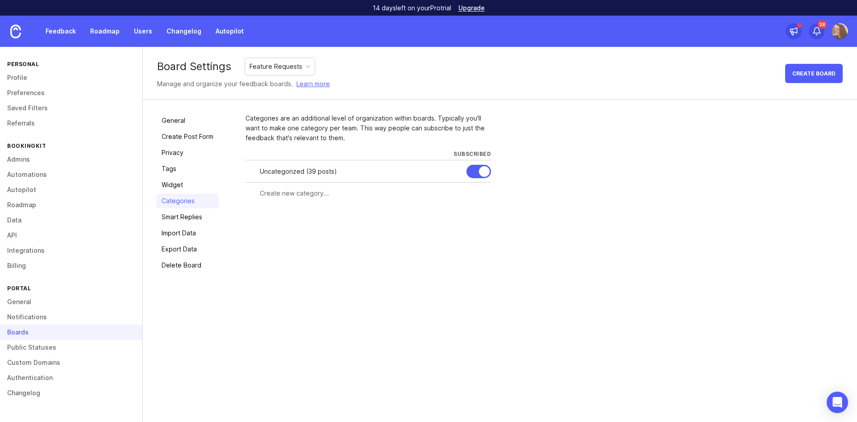
click at [280, 196] on input "text" at bounding box center [373, 193] width 226 height 10
type input "Connectivity"
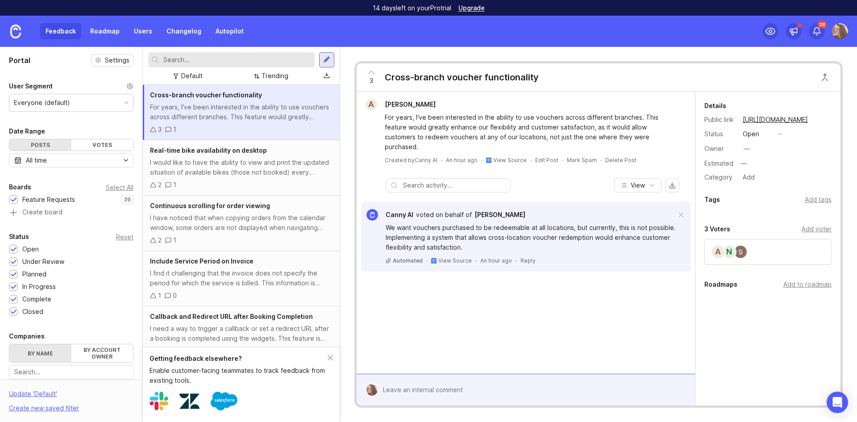
click at [188, 76] on div "Default" at bounding box center [191, 76] width 21 height 10
click at [241, 72] on div "Default Default Trending" at bounding box center [231, 76] width 166 height 12
click at [276, 73] on div "Trending" at bounding box center [275, 76] width 27 height 10
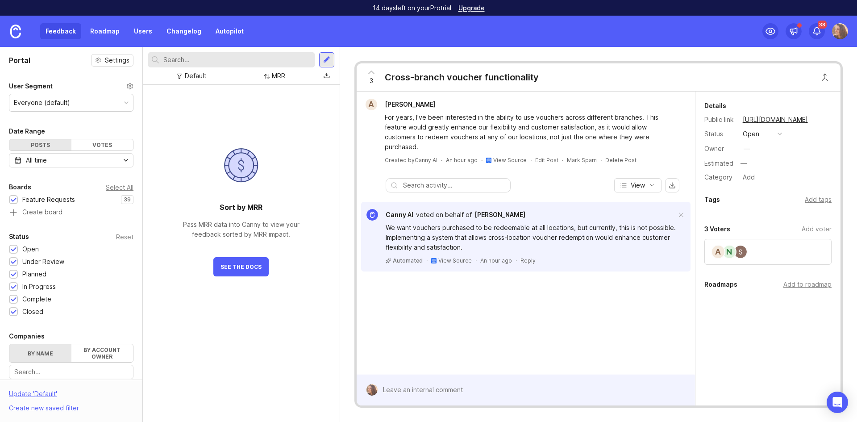
click at [245, 264] on span "See The Docs" at bounding box center [241, 266] width 41 height 7
click at [287, 78] on div "MRR" at bounding box center [275, 76] width 28 height 12
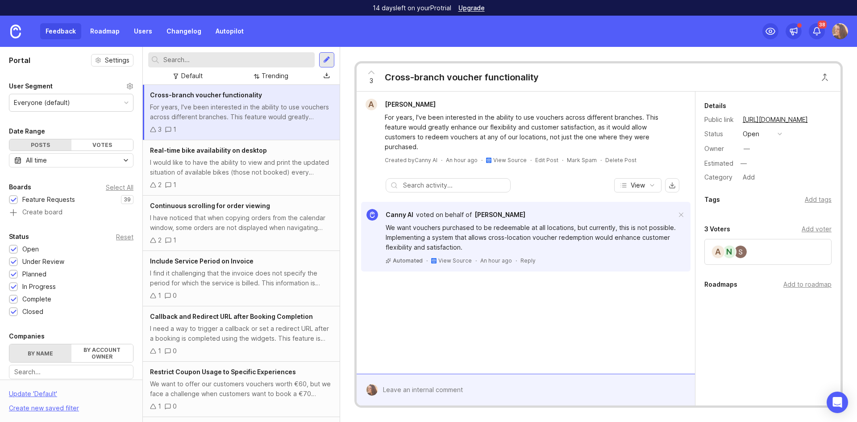
click at [279, 129] on div "3 1" at bounding box center [241, 130] width 183 height 10
click at [54, 154] on div "All time" at bounding box center [71, 160] width 125 height 14
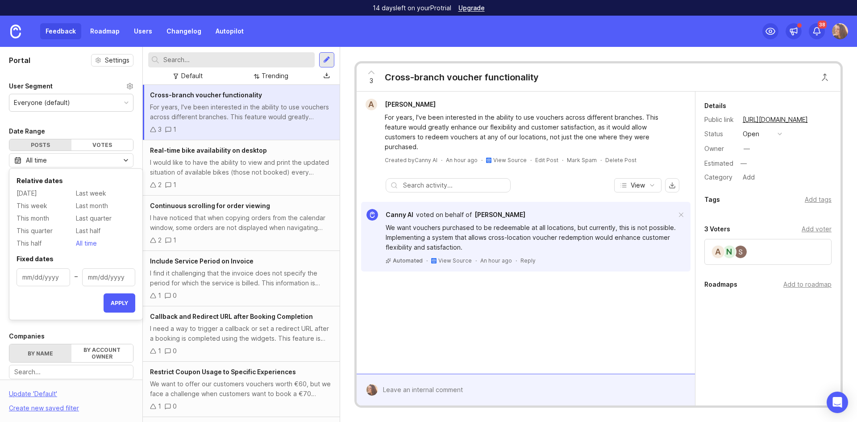
click at [25, 193] on span "Today" at bounding box center [27, 193] width 21 height 10
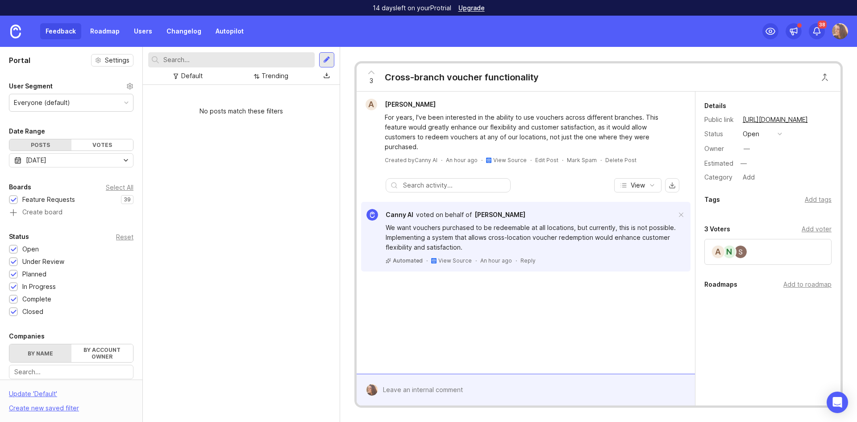
click at [63, 161] on div "Today" at bounding box center [71, 160] width 125 height 14
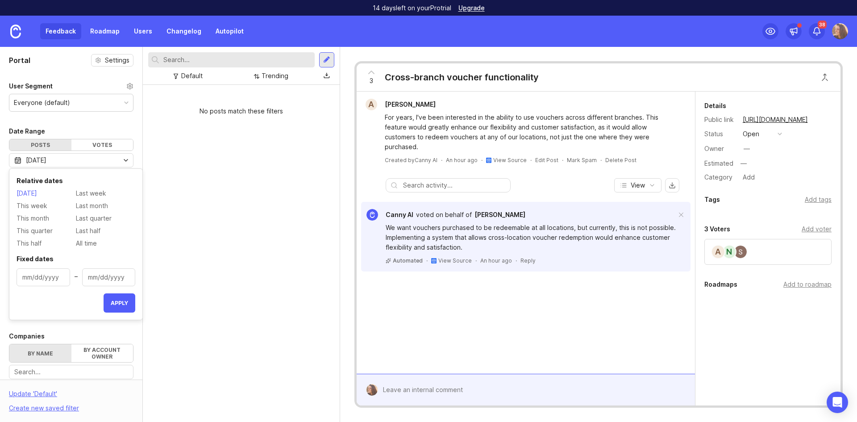
click at [92, 242] on span "All time" at bounding box center [86, 243] width 21 height 10
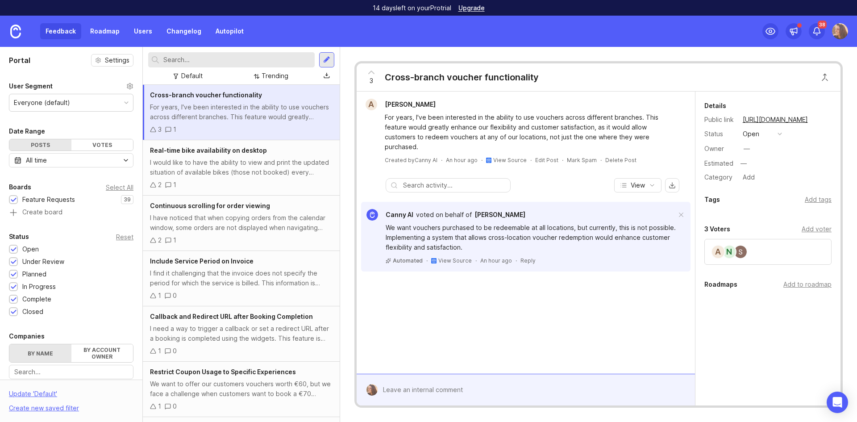
click at [426, 180] on input "text" at bounding box center [454, 185] width 103 height 10
click at [741, 250] on img at bounding box center [740, 252] width 13 height 13
click at [455, 257] on span "View Source" at bounding box center [454, 260] width 33 height 7
click at [275, 72] on div "Trending" at bounding box center [275, 76] width 27 height 10
click at [229, 76] on div "Default Trending Trending Top MRR Newest Oldest Status Changed" at bounding box center [231, 76] width 166 height 12
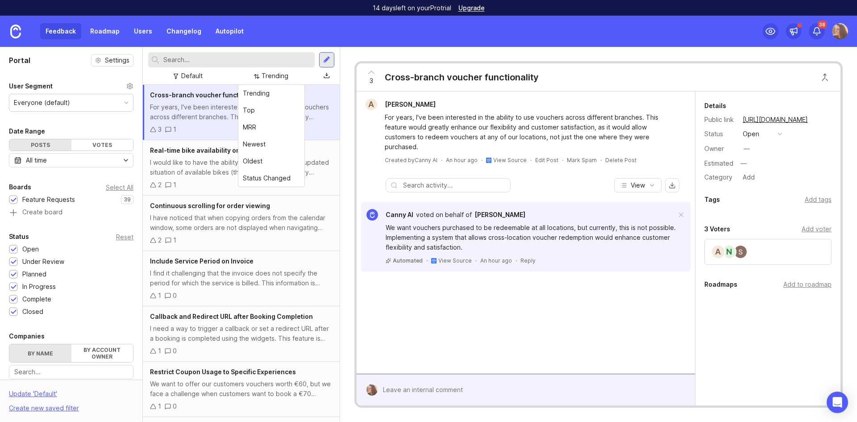
click at [305, 76] on div "Default Trending Trending Top MRR Newest Oldest Status Changed" at bounding box center [231, 76] width 166 height 12
click at [265, 76] on div "Trending" at bounding box center [275, 76] width 27 height 10
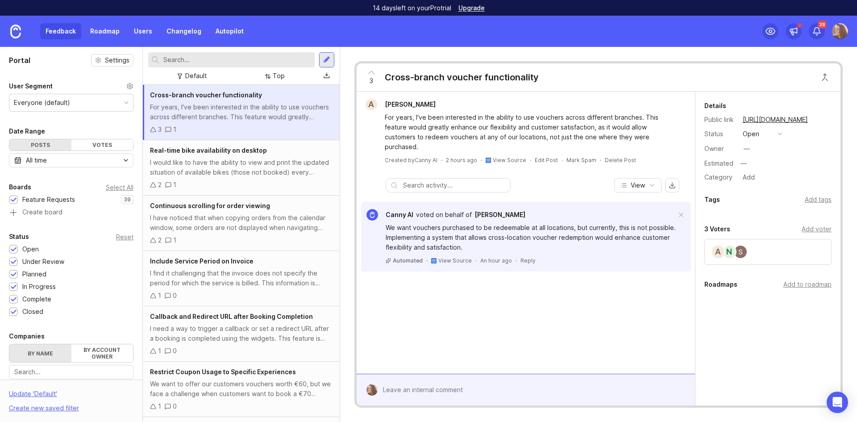
click at [268, 75] on div at bounding box center [267, 76] width 7 height 6
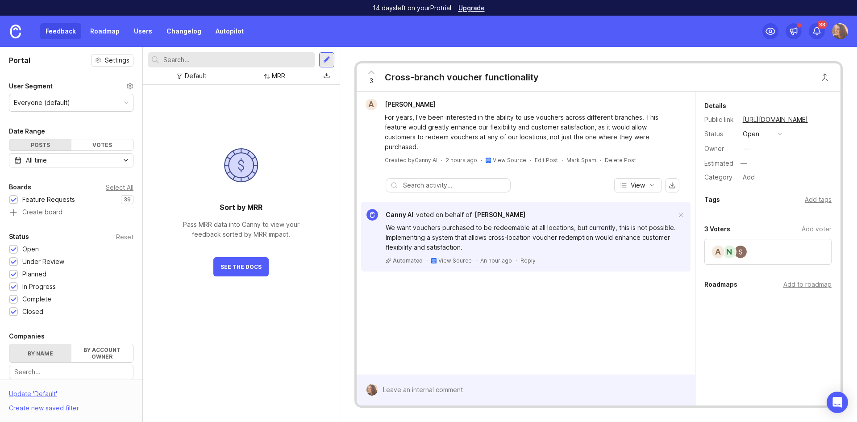
click at [241, 271] on button "See The Docs" at bounding box center [240, 266] width 55 height 19
click at [104, 31] on link "Roadmap" at bounding box center [105, 31] width 40 height 16
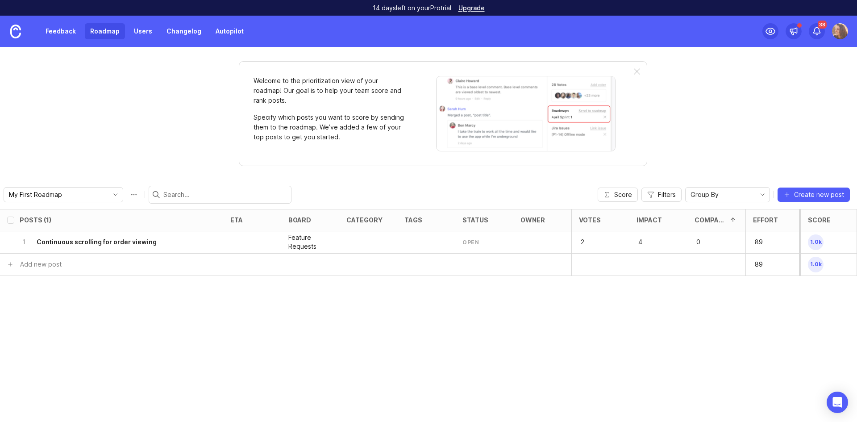
click at [618, 188] on button "Score" at bounding box center [618, 195] width 40 height 14
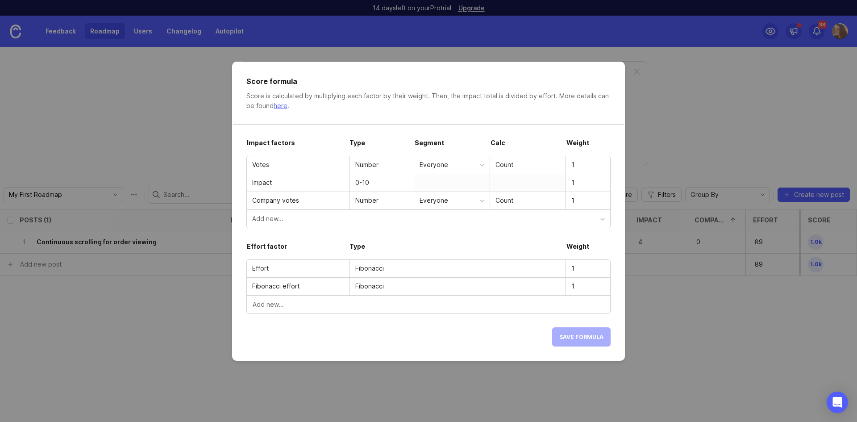
click at [282, 219] on div "Add new..." at bounding box center [426, 219] width 348 height 10
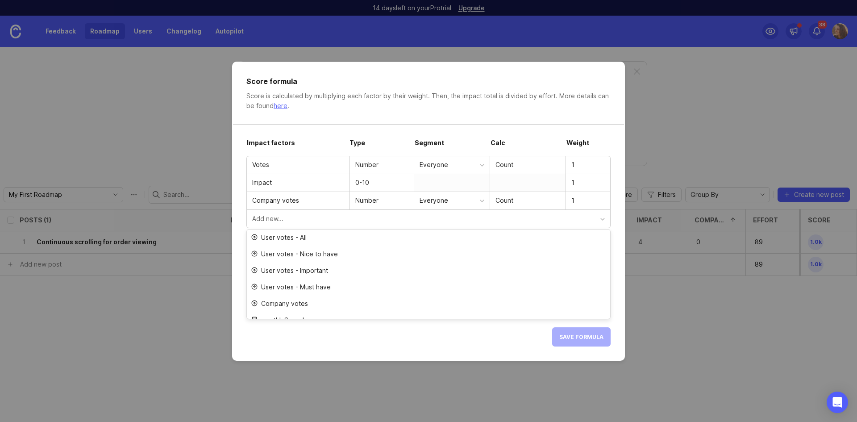
scroll to position [26, 0]
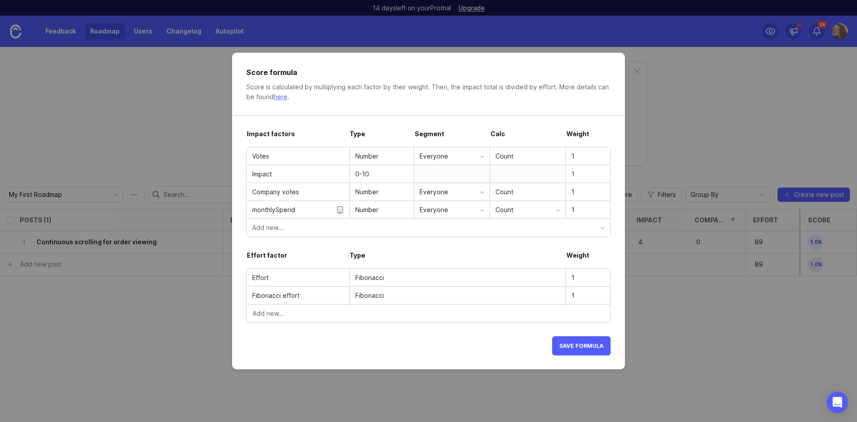
click at [559, 346] on span "Save formula" at bounding box center [581, 345] width 44 height 7
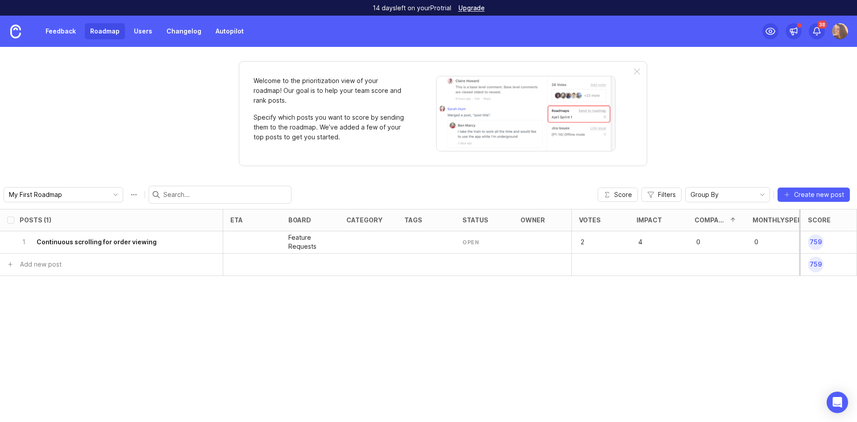
click at [54, 27] on link "Feedback" at bounding box center [60, 31] width 41 height 16
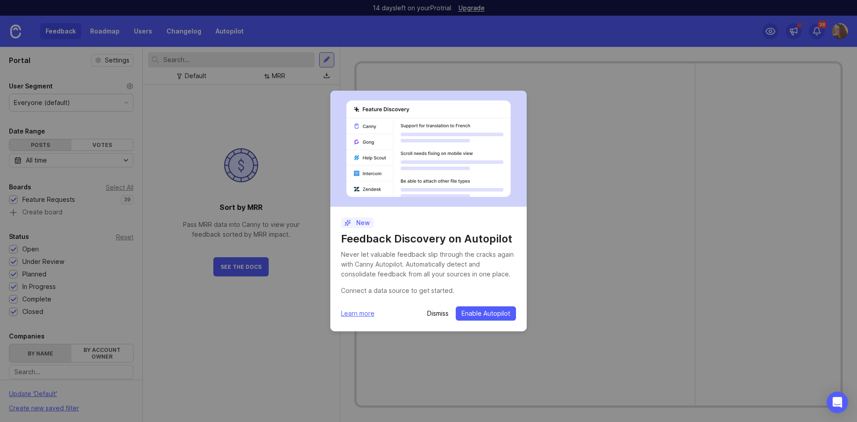
click at [497, 314] on span "Enable Autopilot" at bounding box center [486, 313] width 49 height 9
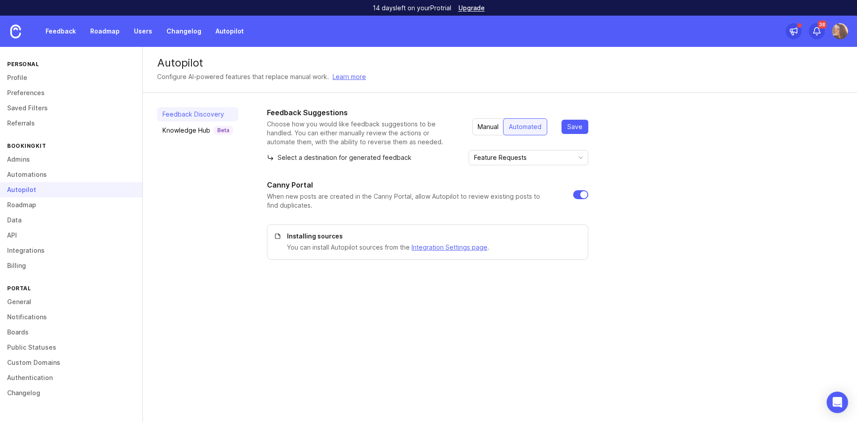
click at [576, 124] on span "Save" at bounding box center [574, 126] width 15 height 9
click at [54, 27] on link "Feedback" at bounding box center [60, 31] width 41 height 16
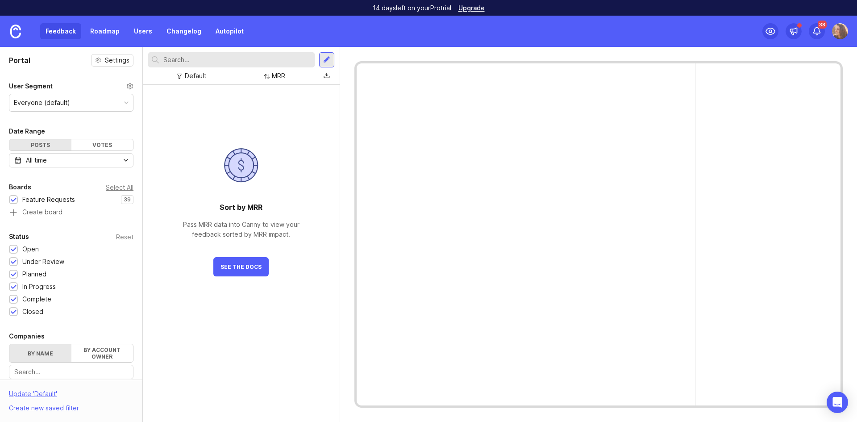
click at [275, 72] on div "MRR" at bounding box center [278, 76] width 13 height 10
click at [204, 108] on div "Sort by MRR Pass MRR data into Canny to view your feedback sorted by MRR impact…" at bounding box center [241, 181] width 148 height 192
click at [269, 78] on div at bounding box center [266, 76] width 7 height 6
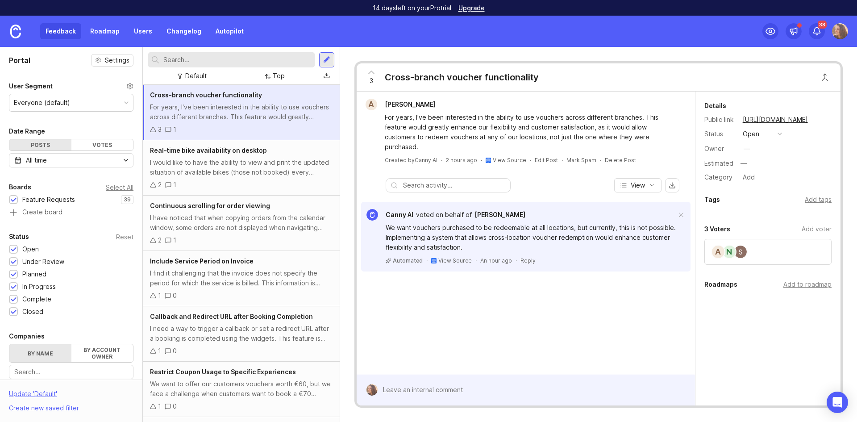
click at [429, 103] on span "[PERSON_NAME]" at bounding box center [410, 104] width 51 height 8
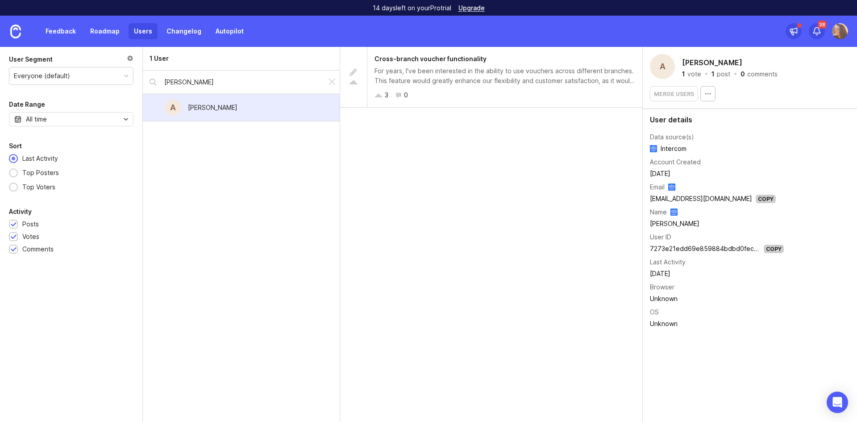
click at [332, 82] on div at bounding box center [332, 82] width 11 height 12
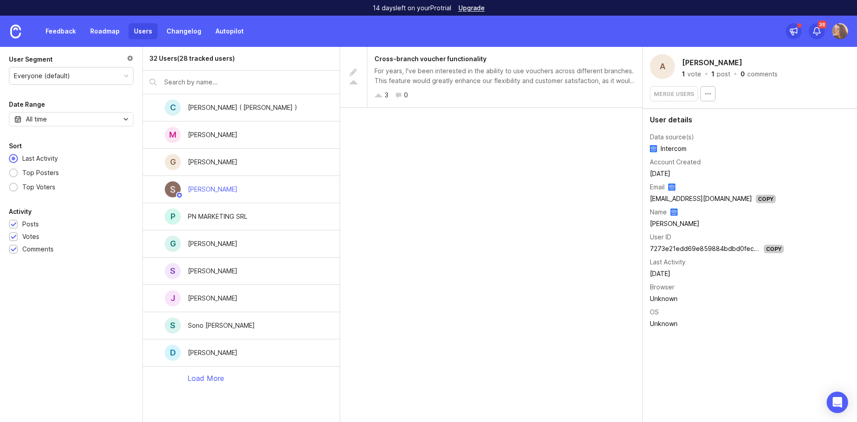
click at [272, 267] on div "S Sandra Heineken" at bounding box center [241, 271] width 197 height 27
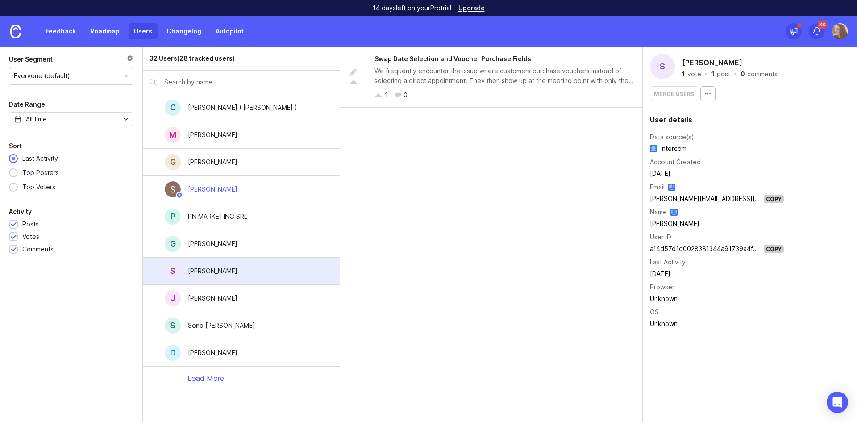
click at [273, 297] on div "J Joshua Stone" at bounding box center [241, 298] width 197 height 27
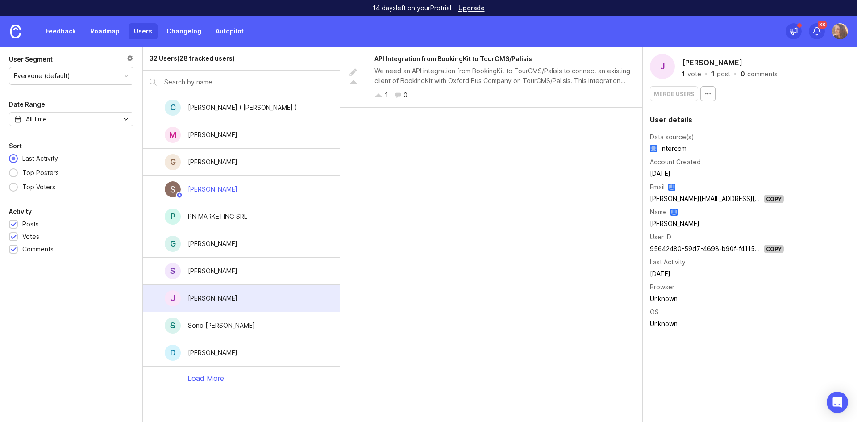
click at [274, 321] on div "S Sono Dennis Willbrand" at bounding box center [241, 325] width 197 height 27
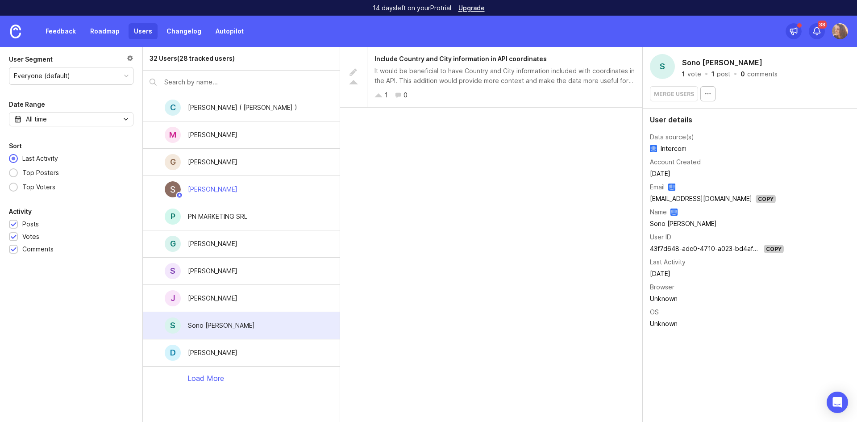
click at [270, 359] on div "D Davide Rattenni" at bounding box center [241, 352] width 197 height 27
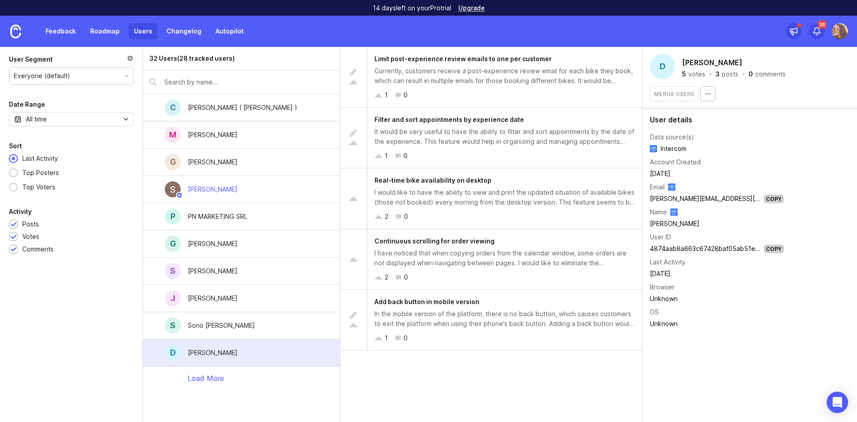
click at [131, 58] on div at bounding box center [130, 59] width 7 height 10
click at [228, 252] on div "[PERSON_NAME]" at bounding box center [213, 244] width 64 height 20
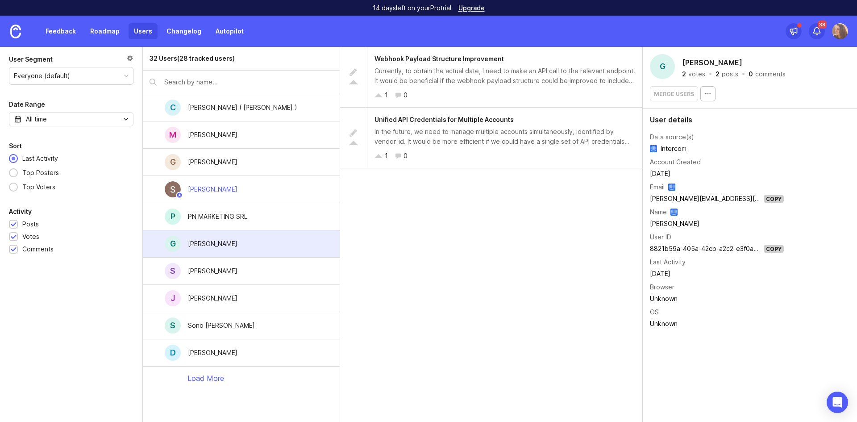
click at [245, 244] on div "[PERSON_NAME]" at bounding box center [213, 244] width 64 height 20
click at [489, 144] on div "In the future, we need to manage multiple accounts simultaneously, identified b…" at bounding box center [505, 137] width 261 height 20
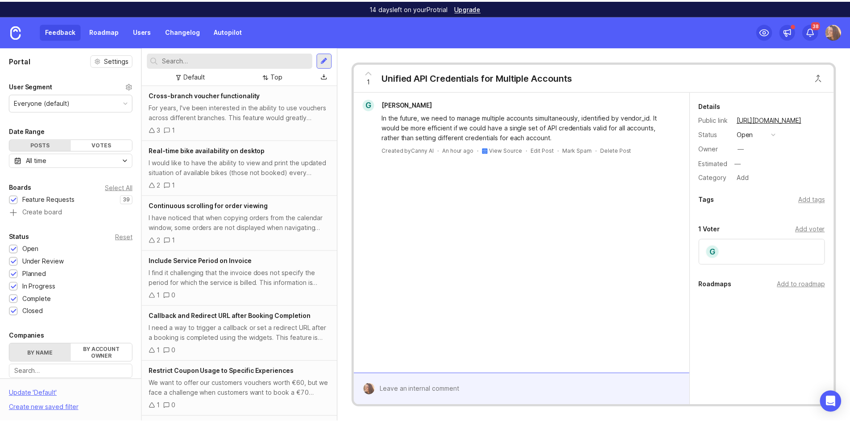
scroll to position [217, 0]
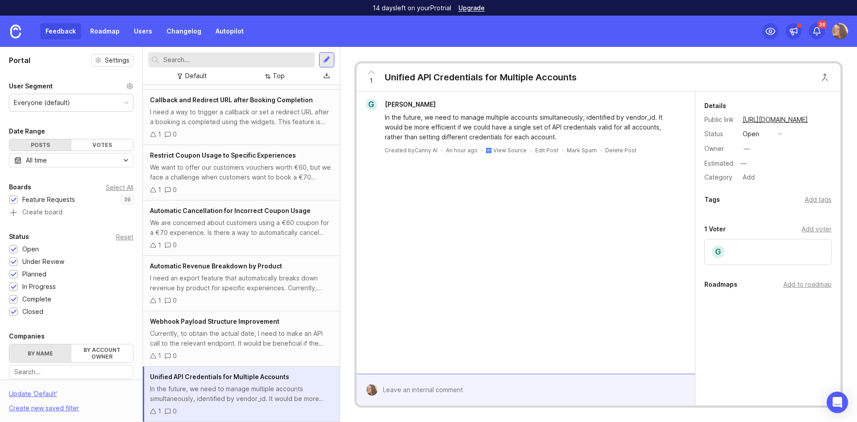
click at [762, 117] on link "[URL][DOMAIN_NAME]" at bounding box center [775, 120] width 71 height 12
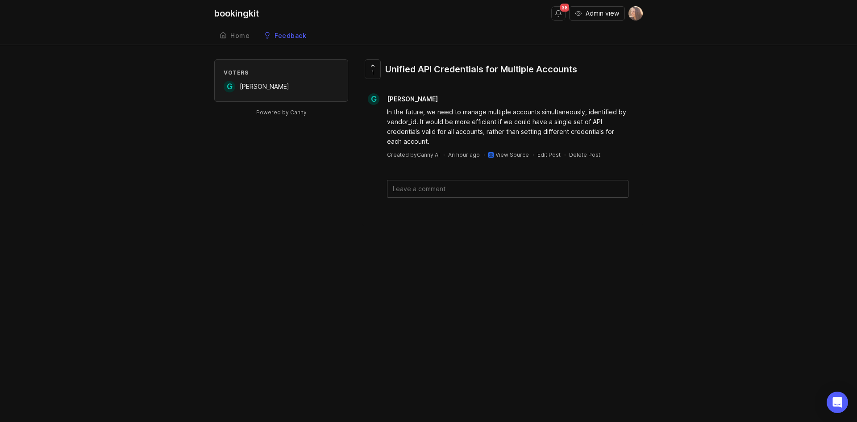
click at [242, 37] on div "Home" at bounding box center [239, 36] width 19 height 6
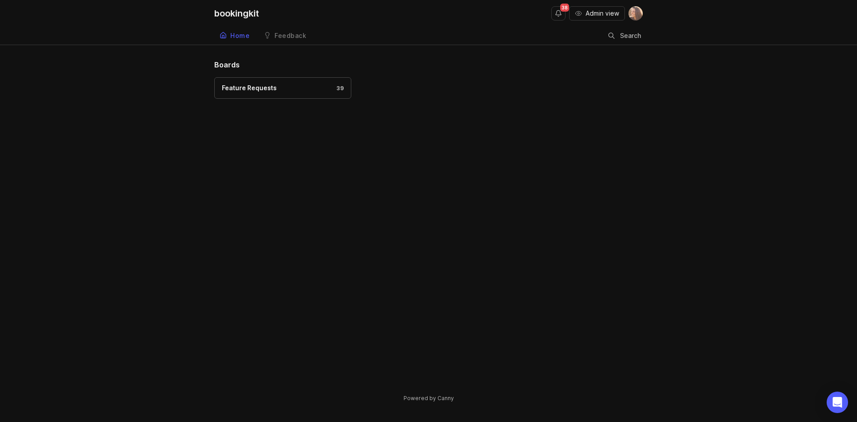
click at [303, 91] on div "Feature Requests 39" at bounding box center [283, 88] width 122 height 10
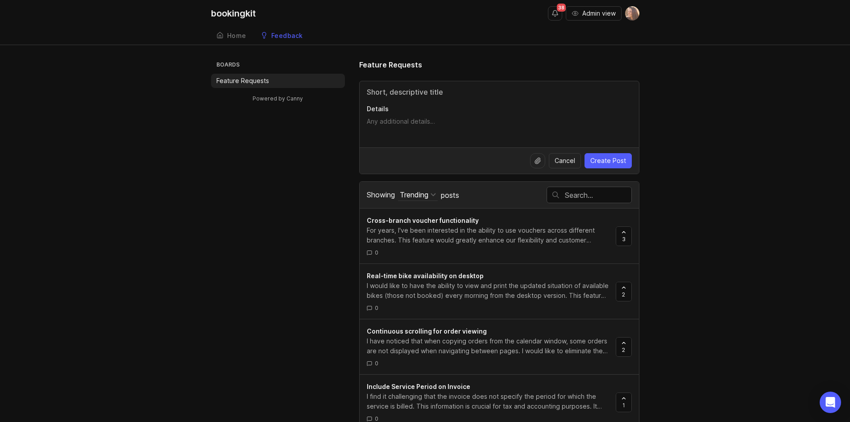
click at [424, 193] on div "Trending" at bounding box center [414, 195] width 29 height 10
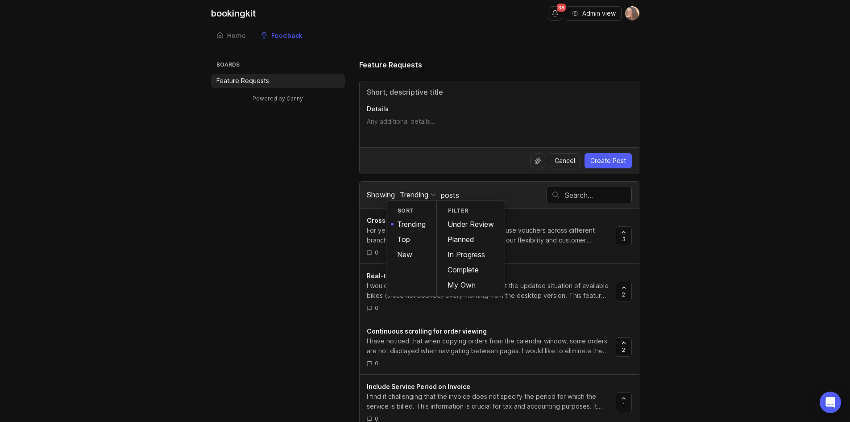
click at [403, 244] on div "Top" at bounding box center [412, 239] width 50 height 15
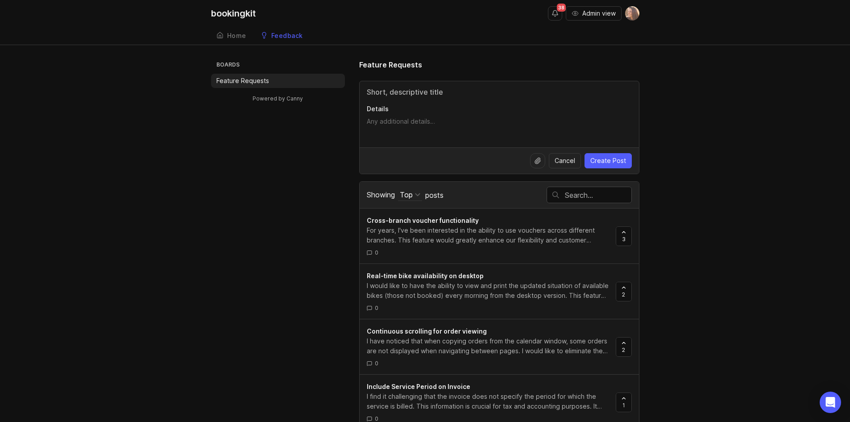
click at [239, 12] on div "bookingkit" at bounding box center [233, 13] width 45 height 9
click at [235, 61] on h3 "Boards" at bounding box center [280, 65] width 130 height 13
click at [237, 34] on div "Home" at bounding box center [236, 36] width 19 height 6
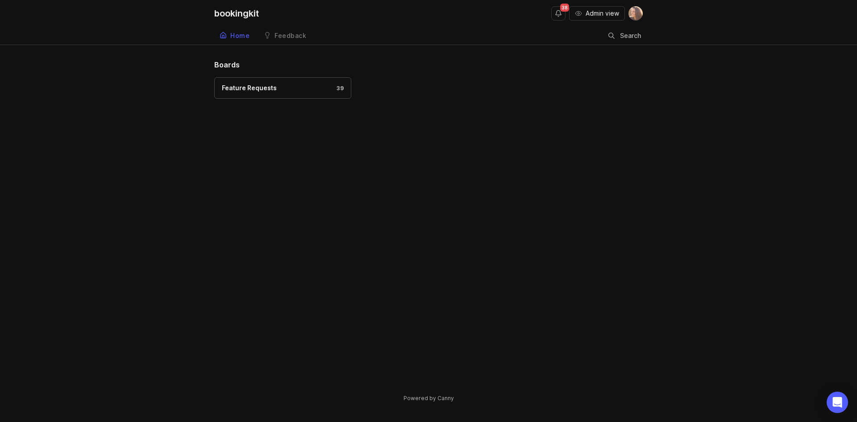
click at [301, 35] on div "Feedback" at bounding box center [291, 36] width 32 height 6
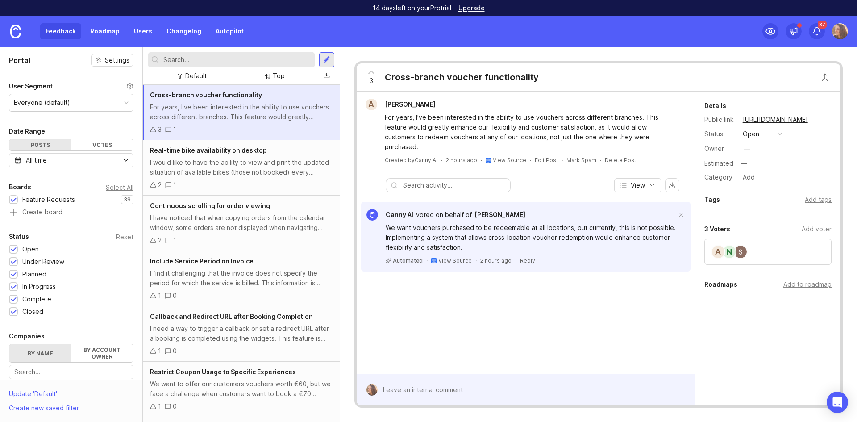
click at [499, 211] on span "[PERSON_NAME]" at bounding box center [500, 215] width 51 height 8
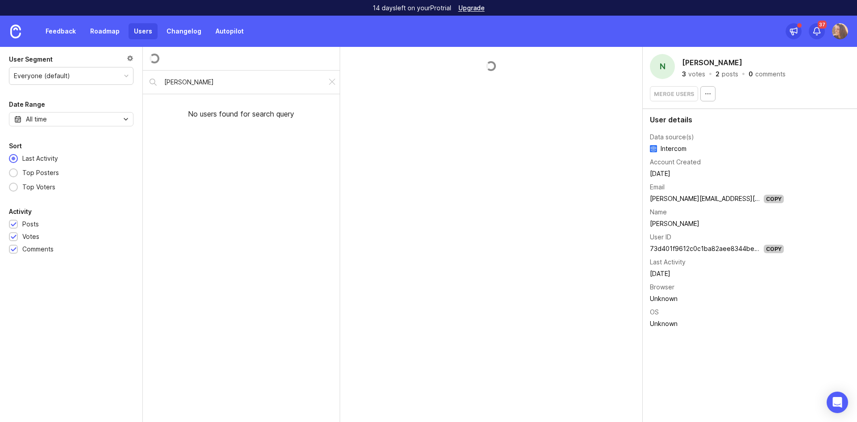
click at [143, 29] on link "Users" at bounding box center [143, 31] width 29 height 16
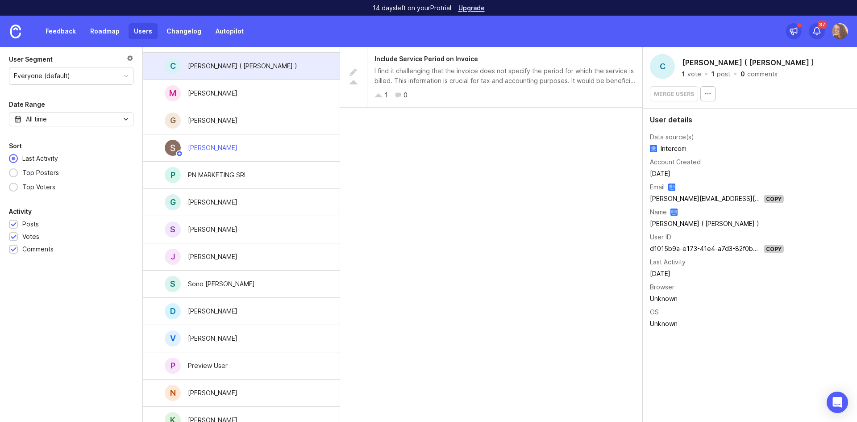
scroll to position [17, 0]
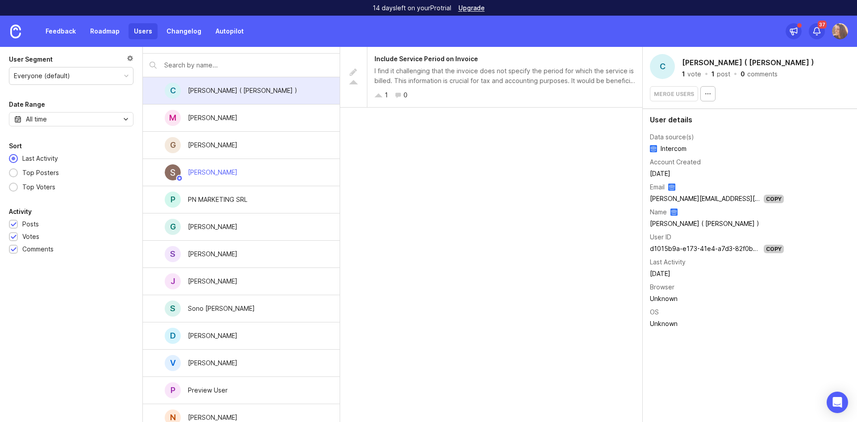
click at [270, 225] on div "G [PERSON_NAME]" at bounding box center [241, 226] width 197 height 27
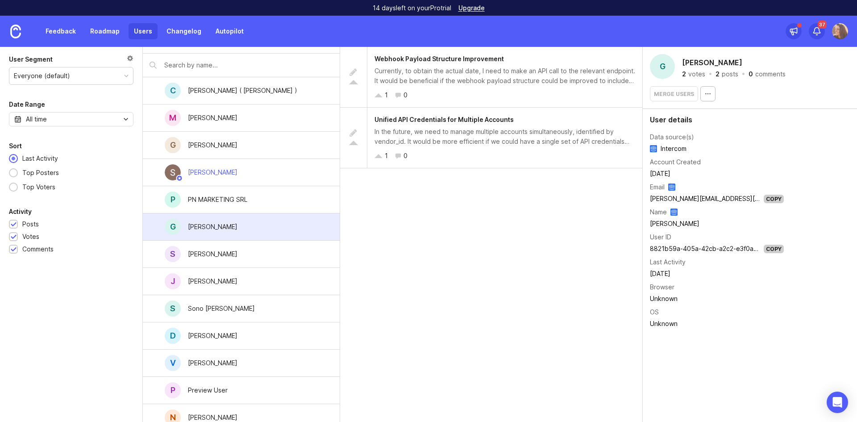
click at [502, 150] on div "Unified API Credentials for Multiple Accounts In the future, we need to manage …" at bounding box center [504, 138] width 275 height 60
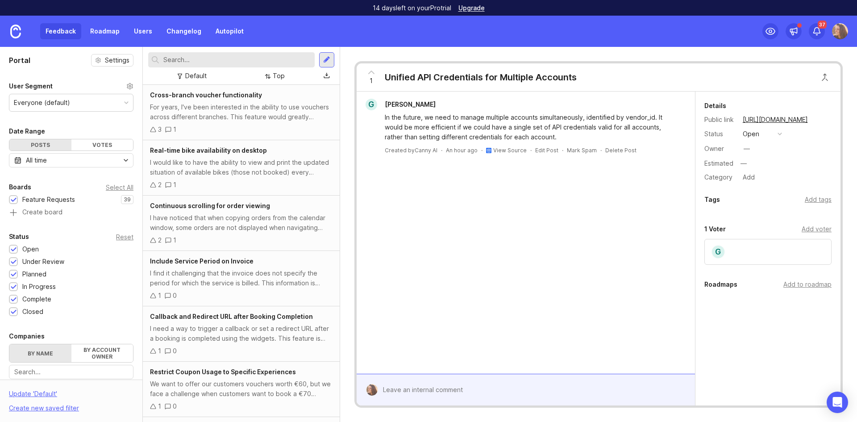
scroll to position [217, 0]
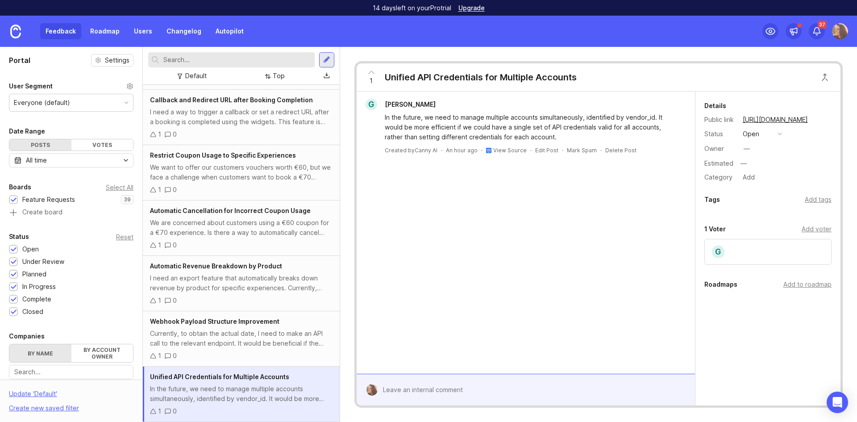
click at [508, 150] on link "View Source" at bounding box center [509, 150] width 33 height 7
click at [215, 31] on link "Autopilot" at bounding box center [229, 31] width 39 height 16
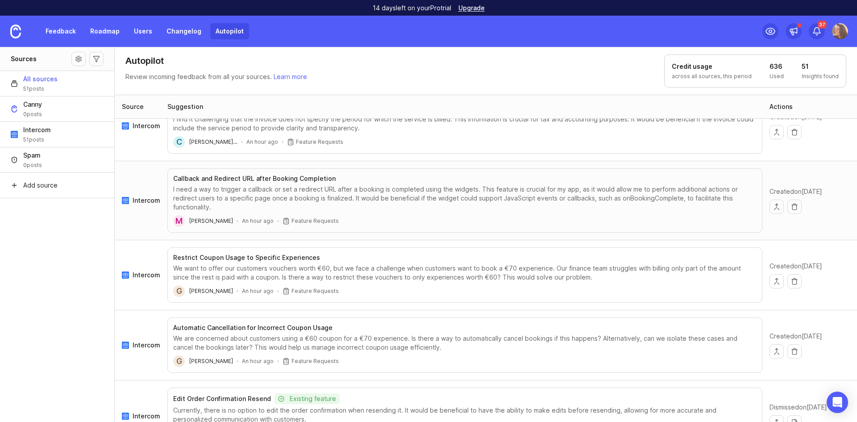
scroll to position [179, 0]
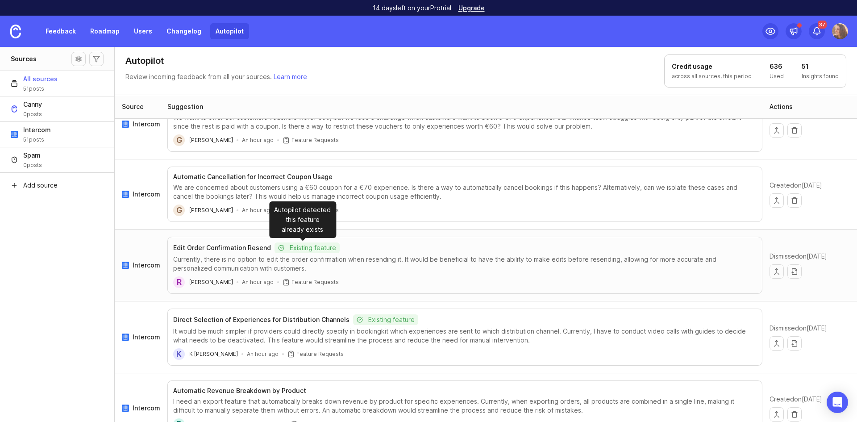
click at [295, 248] on p "Existing feature" at bounding box center [313, 247] width 46 height 9
click at [208, 248] on h3 "Edit Order Confirmation Resend" at bounding box center [222, 247] width 98 height 9
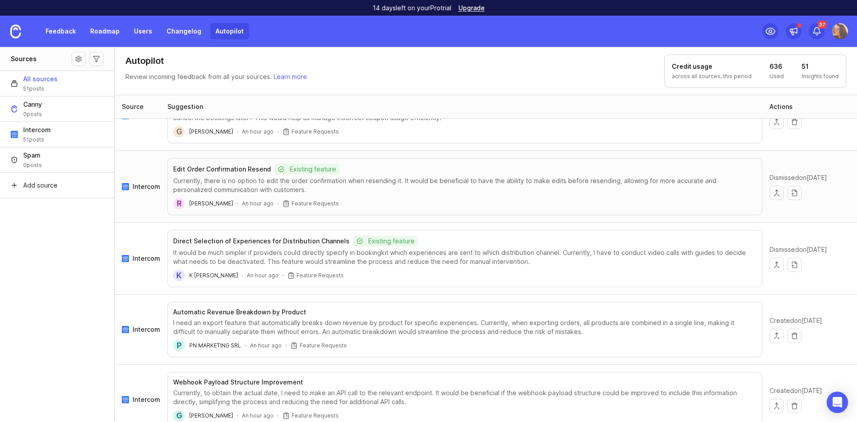
scroll to position [268, 0]
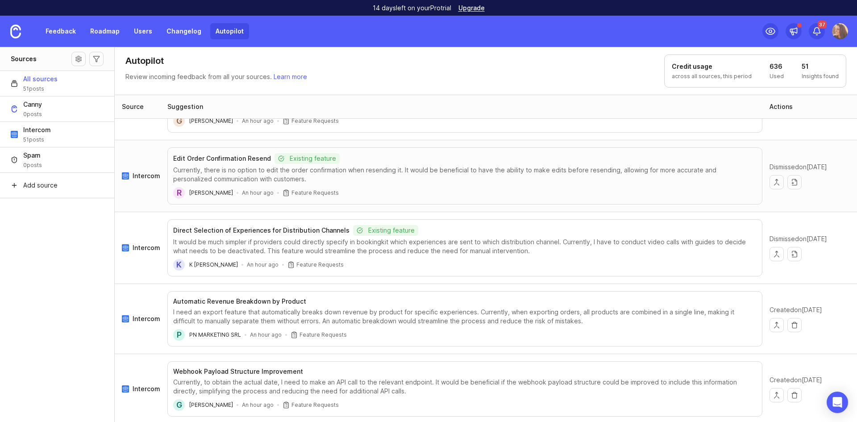
click at [296, 193] on p "Feature Requests" at bounding box center [315, 192] width 47 height 7
drag, startPoint x: 171, startPoint y: 157, endPoint x: 235, endPoint y: 164, distance: 64.7
click at [235, 164] on button "Edit Order Confirmation Resend Existing feature Currently, there is no option t…" at bounding box center [464, 175] width 595 height 57
click at [227, 173] on div "Currently, there is no option to edit the order confirmation when resending it.…" at bounding box center [464, 175] width 583 height 18
click at [265, 181] on div "Currently, there is no option to edit the order confirmation when resending it.…" at bounding box center [464, 175] width 583 height 18
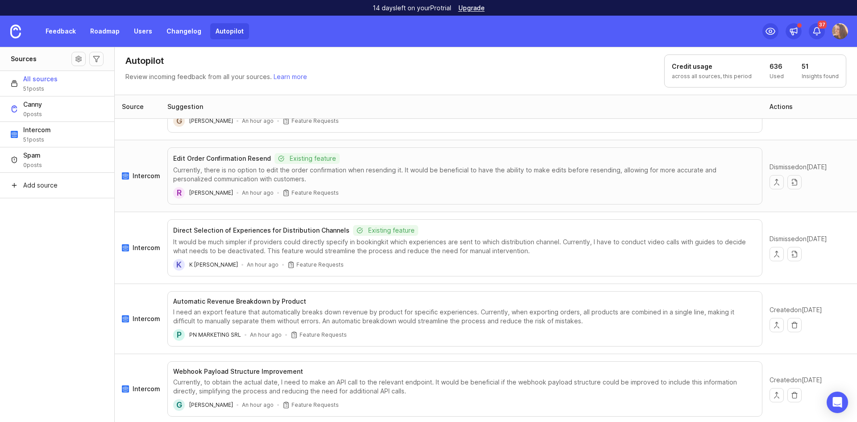
click at [236, 157] on h3 "Edit Order Confirmation Resend" at bounding box center [222, 158] width 98 height 9
drag, startPoint x: 791, startPoint y: 165, endPoint x: 836, endPoint y: 163, distance: 45.6
click at [827, 163] on span "Dismissed on Aug 27, 2025" at bounding box center [799, 167] width 58 height 9
click at [791, 185] on button "Create as new post instead" at bounding box center [795, 182] width 14 height 14
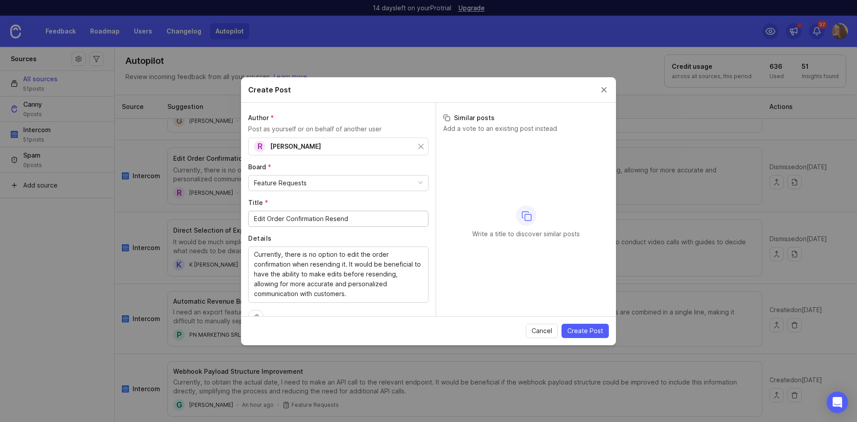
scroll to position [20, 0]
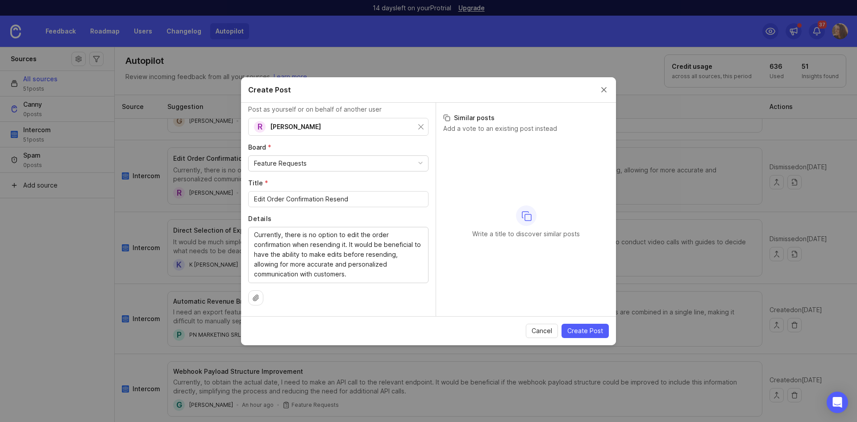
click at [551, 331] on span "Cancel" at bounding box center [542, 330] width 21 height 9
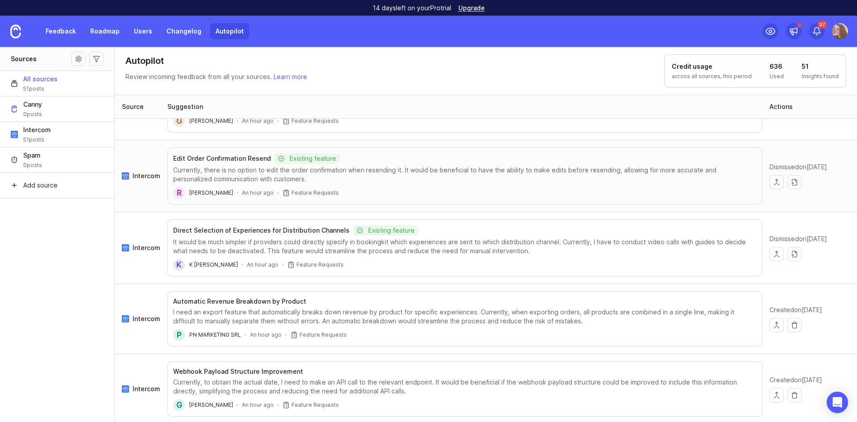
click at [57, 32] on link "Feedback" at bounding box center [60, 31] width 41 height 16
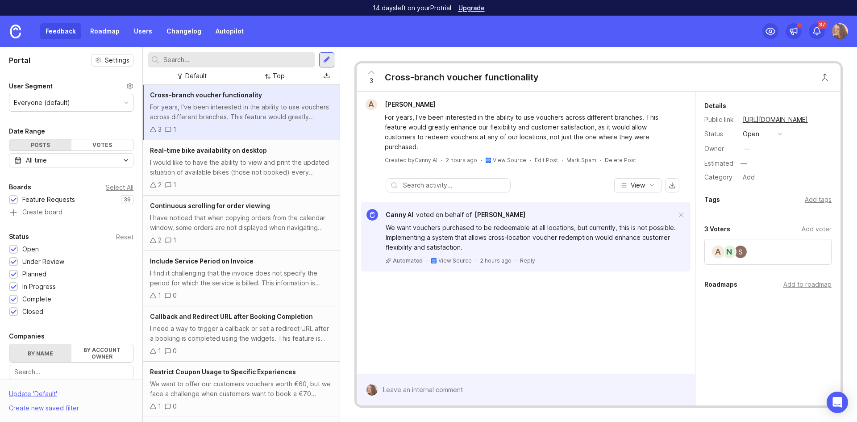
click at [106, 25] on link "Roadmap" at bounding box center [105, 31] width 40 height 16
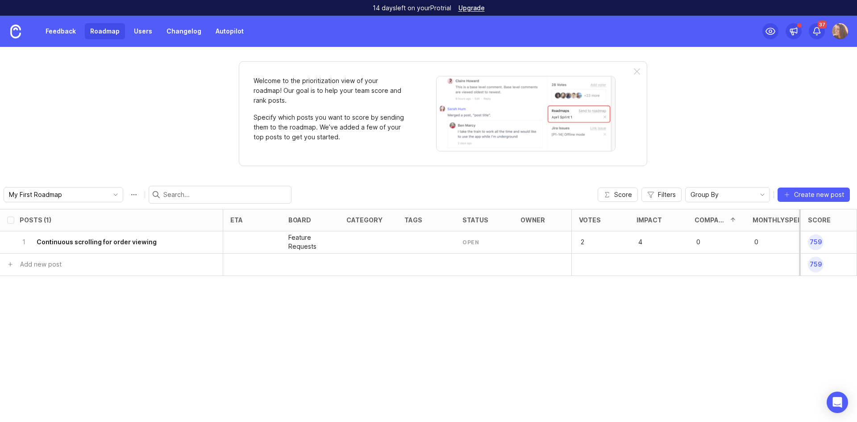
click at [478, 223] on div "status" at bounding box center [476, 220] width 26 height 7
click at [492, 240] on div "open" at bounding box center [484, 242] width 58 height 22
click at [467, 242] on div "open" at bounding box center [471, 242] width 17 height 8
click at [478, 263] on div at bounding box center [484, 265] width 58 height 22
click at [481, 238] on div "open" at bounding box center [484, 242] width 58 height 22
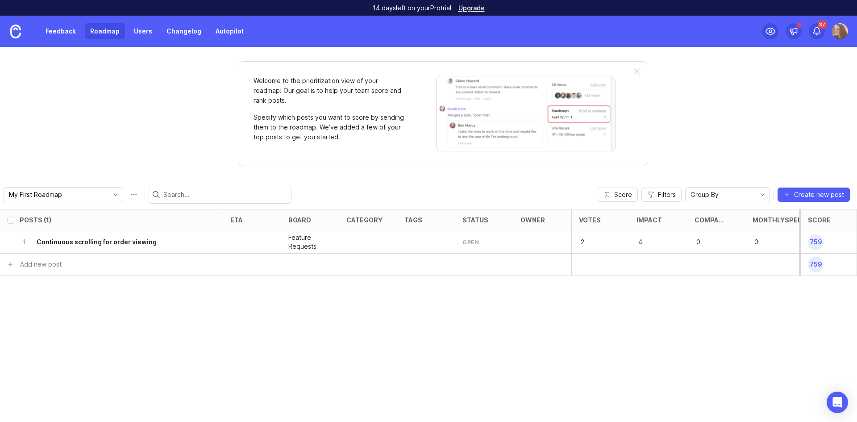
click at [468, 242] on div "open" at bounding box center [471, 242] width 17 height 8
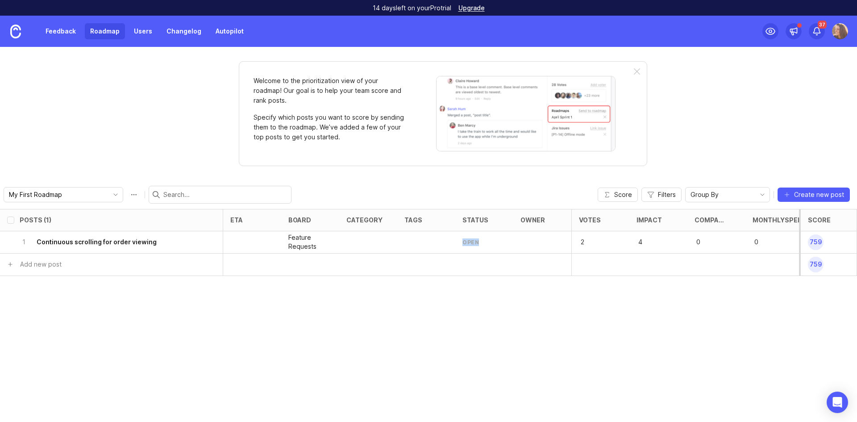
click at [841, 29] on img at bounding box center [840, 31] width 16 height 16
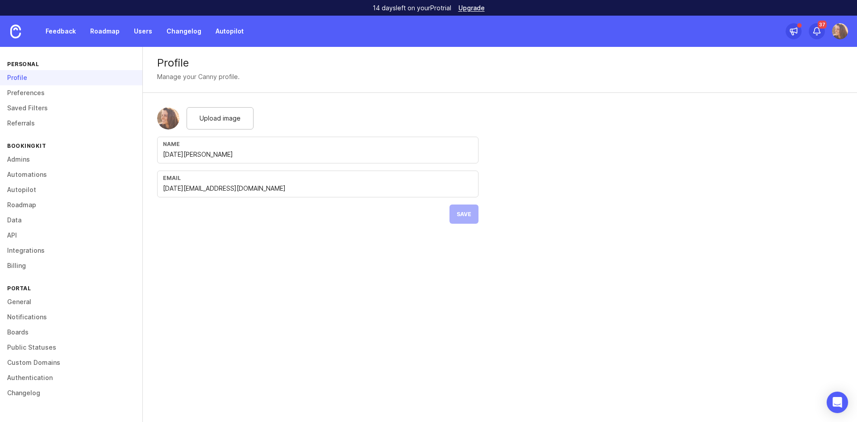
click at [36, 202] on link "Roadmap" at bounding box center [71, 204] width 142 height 15
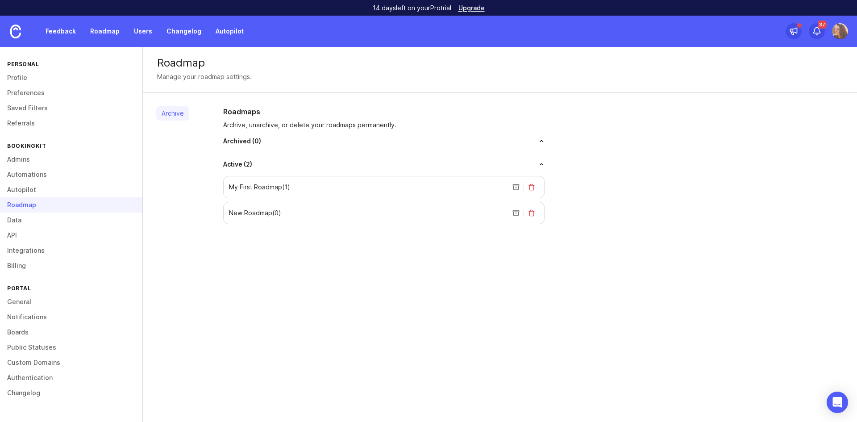
click at [12, 33] on img at bounding box center [15, 32] width 11 height 14
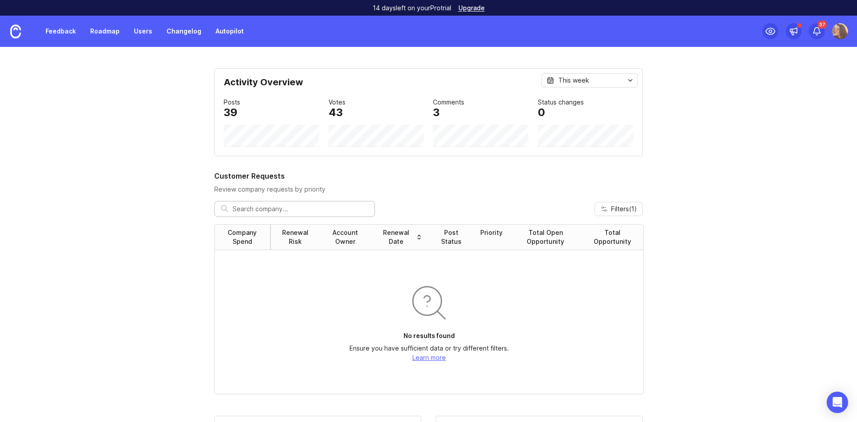
click at [95, 29] on link "Roadmap" at bounding box center [105, 31] width 40 height 16
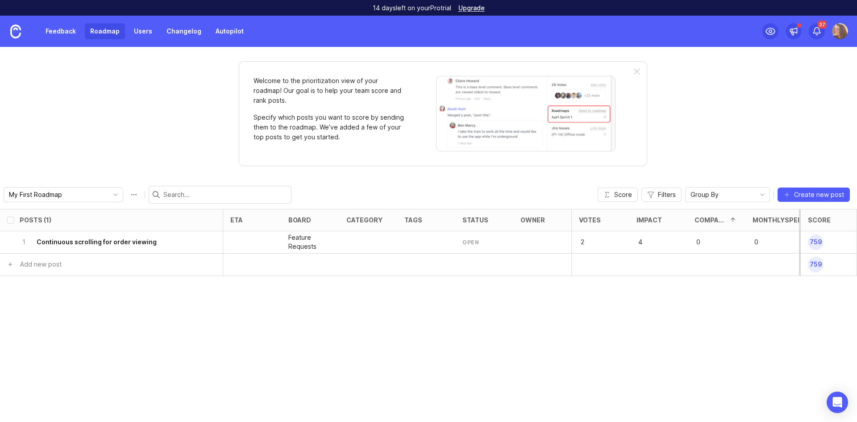
click at [113, 243] on h6 "Continuous scrolling for order viewing" at bounding box center [97, 242] width 120 height 9
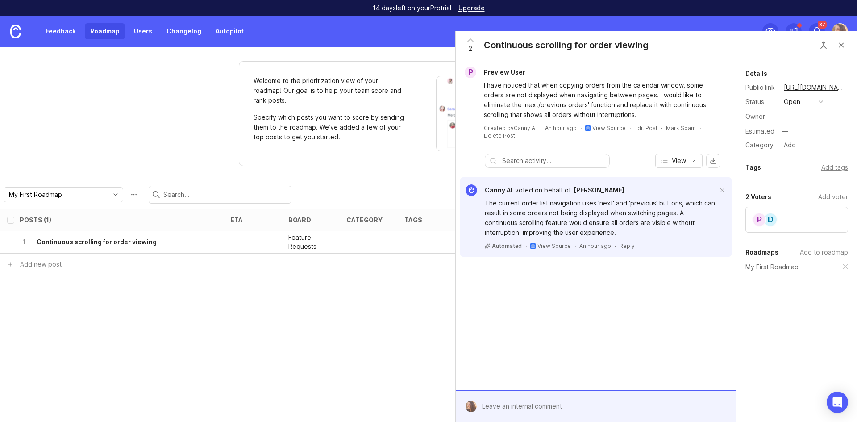
click at [797, 101] on div "open" at bounding box center [792, 102] width 17 height 10
click at [806, 166] on div "in progress" at bounding box center [806, 167] width 40 height 8
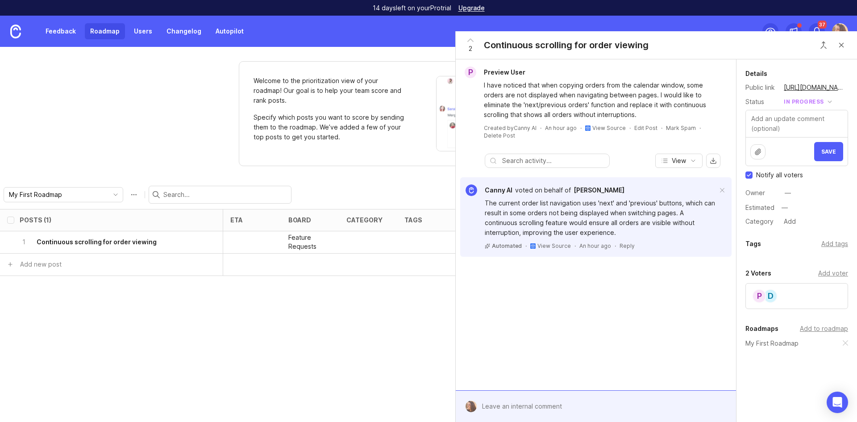
click at [754, 149] on div at bounding box center [757, 151] width 15 height 15
click at [750, 172] on input "Notify all voters" at bounding box center [749, 174] width 7 height 7
checkbox input "false"
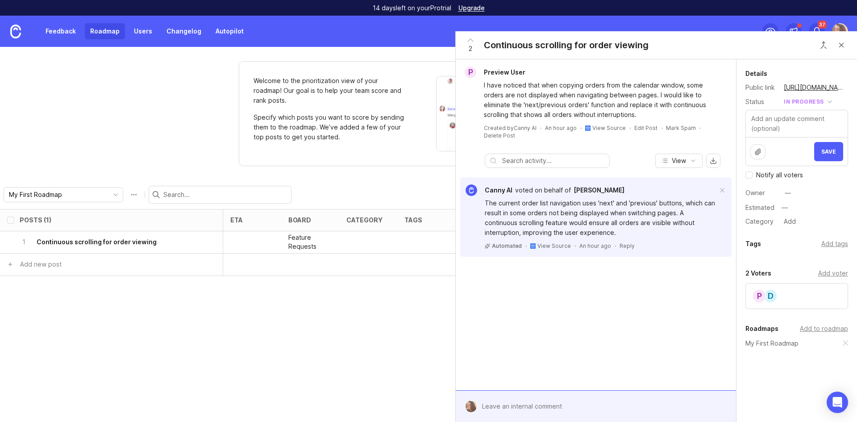
click at [825, 243] on div "Add tags" at bounding box center [834, 244] width 27 height 10
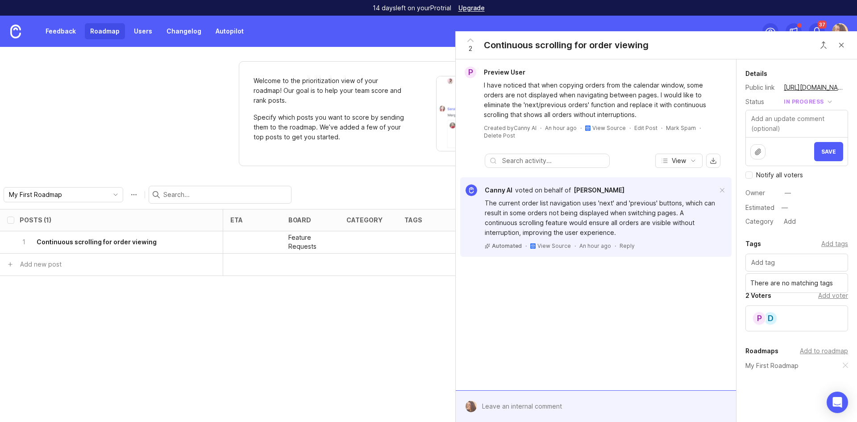
click at [824, 218] on div "Category Add" at bounding box center [797, 222] width 103 height 12
click at [817, 99] on div "in progress" at bounding box center [804, 102] width 40 height 10
click at [817, 117] on li "open" at bounding box center [807, 117] width 52 height 17
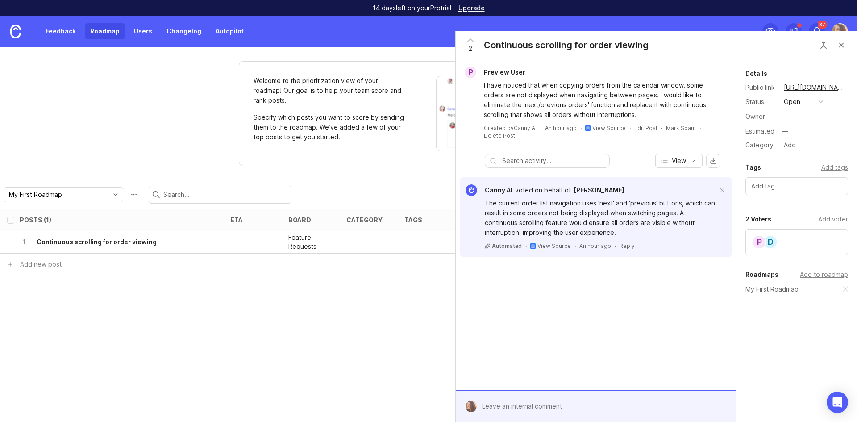
click at [844, 46] on button "Close button" at bounding box center [842, 45] width 18 height 18
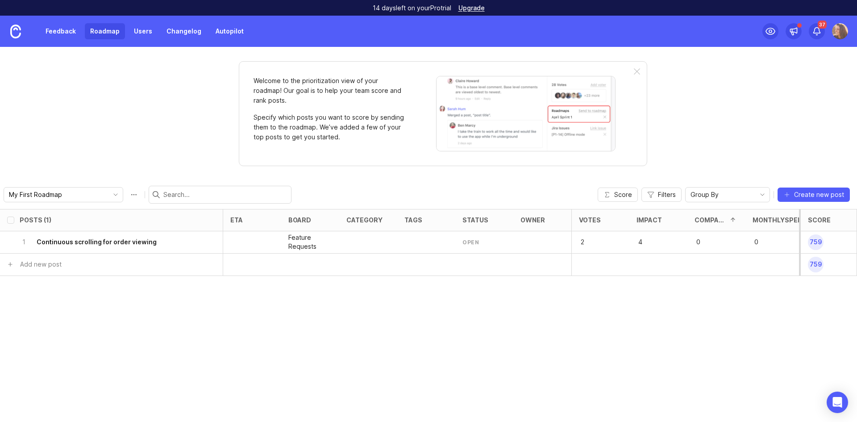
click at [635, 69] on div at bounding box center [637, 71] width 6 height 7
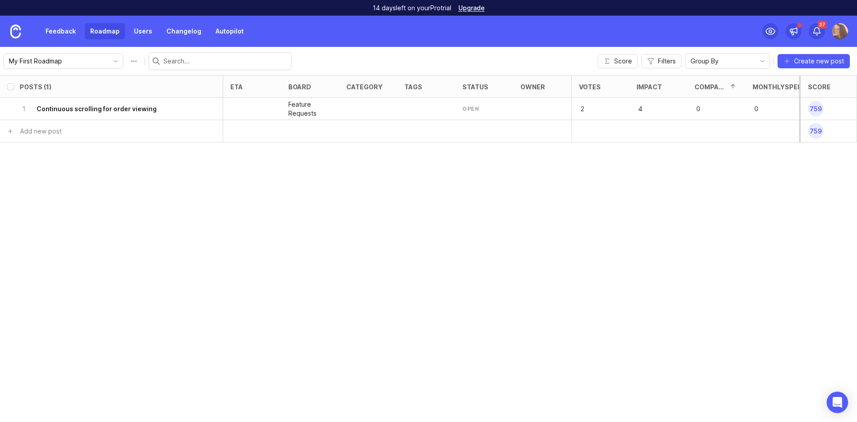
click at [76, 65] on input "My First Roadmap" at bounding box center [58, 61] width 99 height 10
click at [66, 92] on li "New Roadmap" at bounding box center [93, 93] width 178 height 15
type input "New Roadmap"
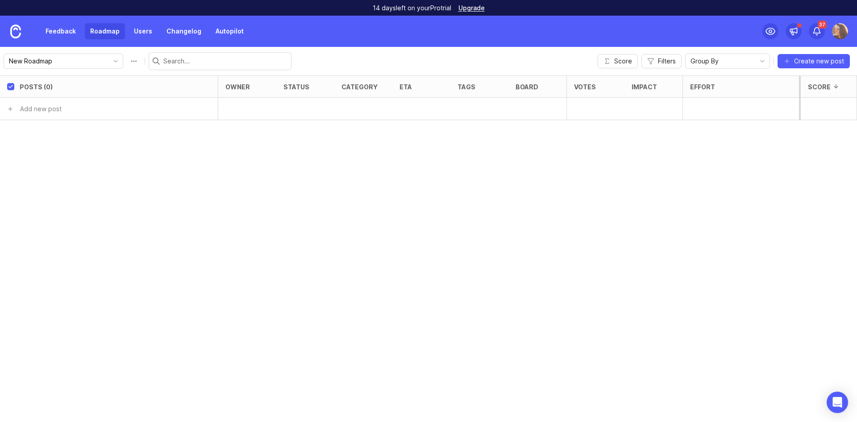
click at [127, 64] on button "Roadmap options" at bounding box center [134, 61] width 14 height 14
type input "N"
type input "Small improvements"
click at [700, 104] on div at bounding box center [741, 109] width 117 height 22
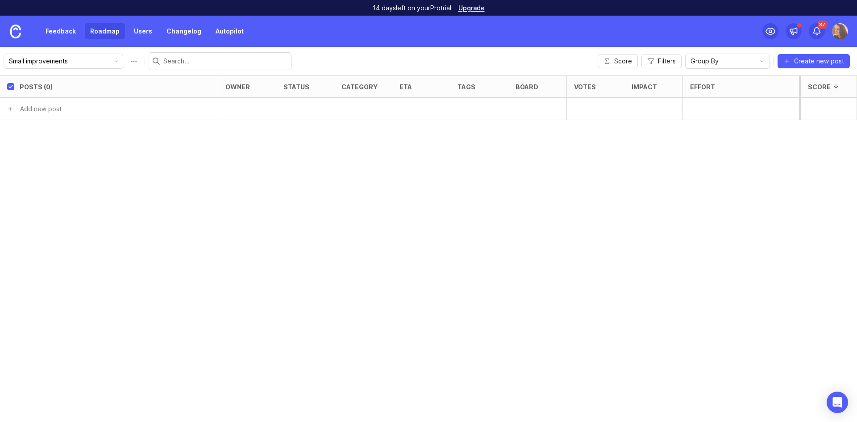
click at [720, 109] on div at bounding box center [741, 109] width 117 height 22
click at [64, 29] on link "Feedback" at bounding box center [60, 31] width 41 height 16
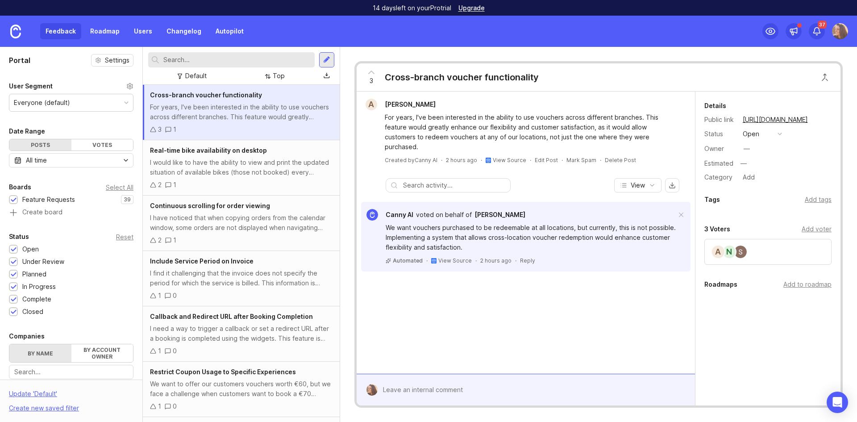
click at [81, 103] on div "Everyone (default)" at bounding box center [71, 102] width 124 height 17
click at [291, 76] on div "Default Top" at bounding box center [231, 76] width 166 height 12
click at [806, 283] on div "Add to roadmap" at bounding box center [808, 284] width 48 height 10
click at [240, 175] on div "I would like to have the ability to view and print the updated situation of ava…" at bounding box center [241, 168] width 183 height 20
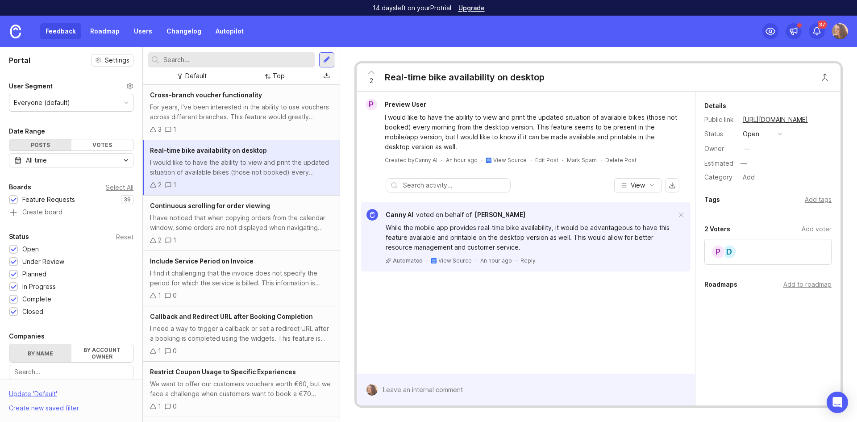
click at [811, 285] on div "Add to roadmap" at bounding box center [808, 284] width 48 height 10
click at [839, 401] on icon "Open Intercom Messenger" at bounding box center [836, 401] width 15 height 15
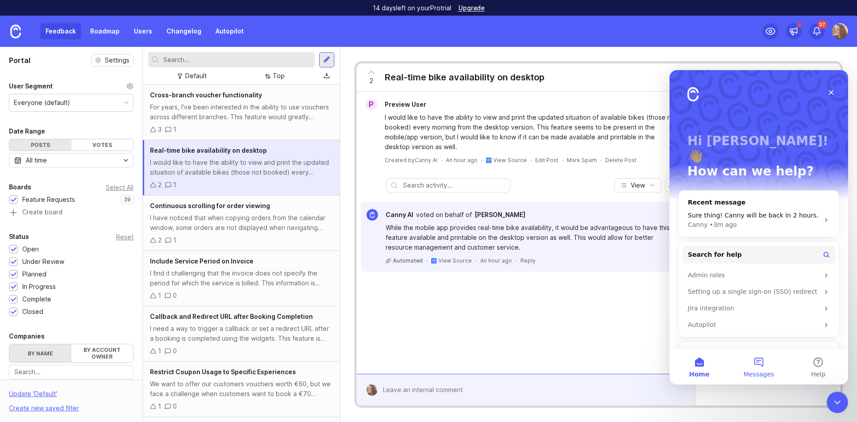
click at [761, 363] on button "Messages" at bounding box center [758, 367] width 59 height 36
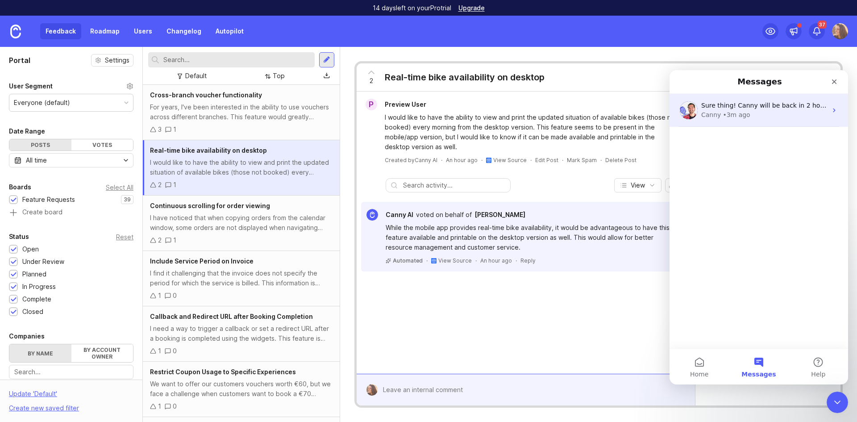
click at [771, 115] on div "Canny • 3m ago" at bounding box center [764, 114] width 126 height 9
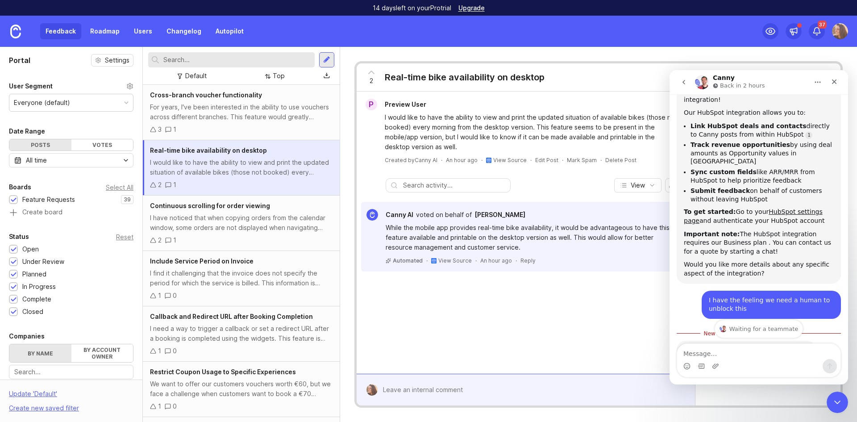
scroll to position [219, 0]
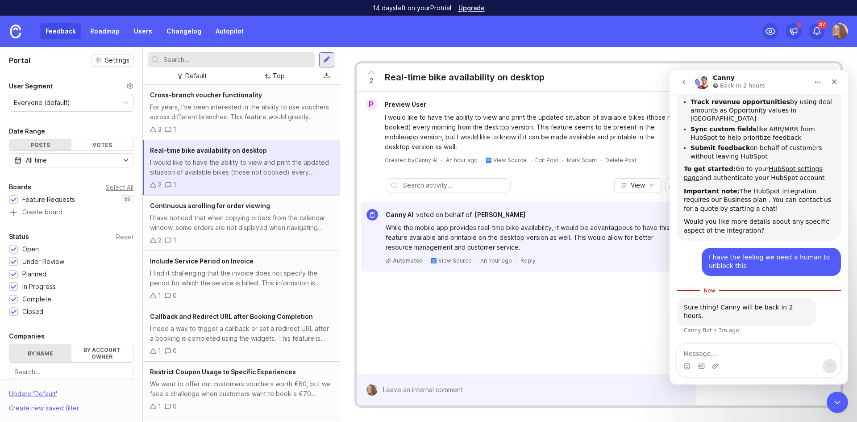
click at [765, 353] on div "Waiting for a teammate" at bounding box center [759, 356] width 161 height 7
click at [839, 81] on div "Close" at bounding box center [834, 82] width 16 height 16
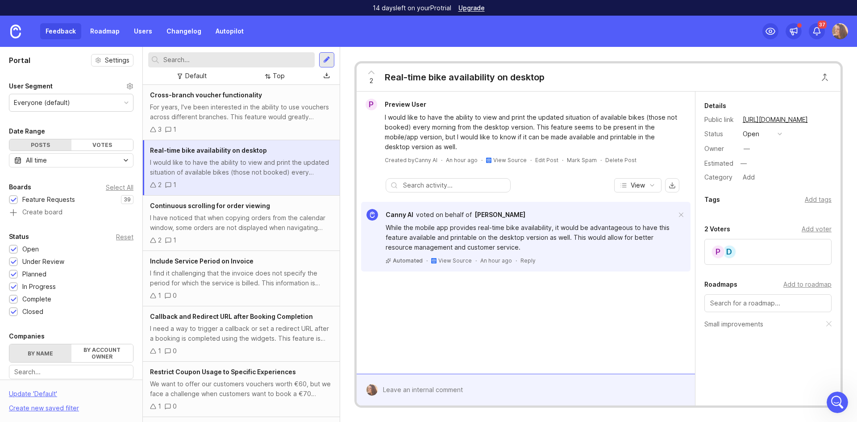
scroll to position [204, 0]
click at [146, 31] on link "Users" at bounding box center [143, 31] width 29 height 16
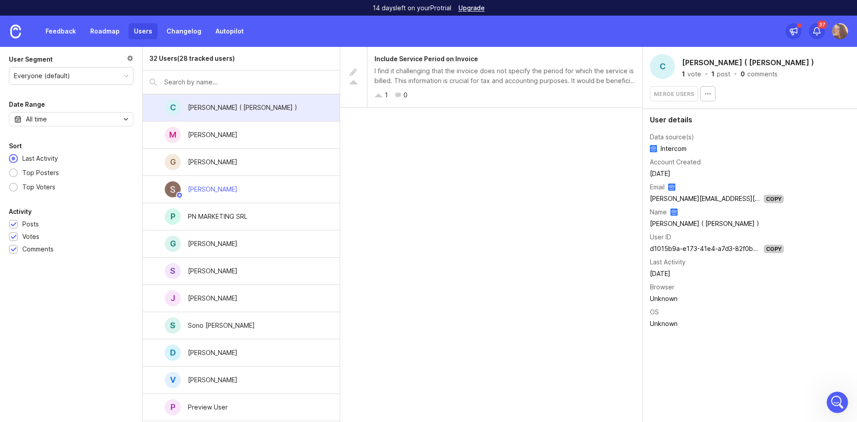
click at [245, 330] on div "Sono Dennis Willbrand" at bounding box center [221, 326] width 81 height 20
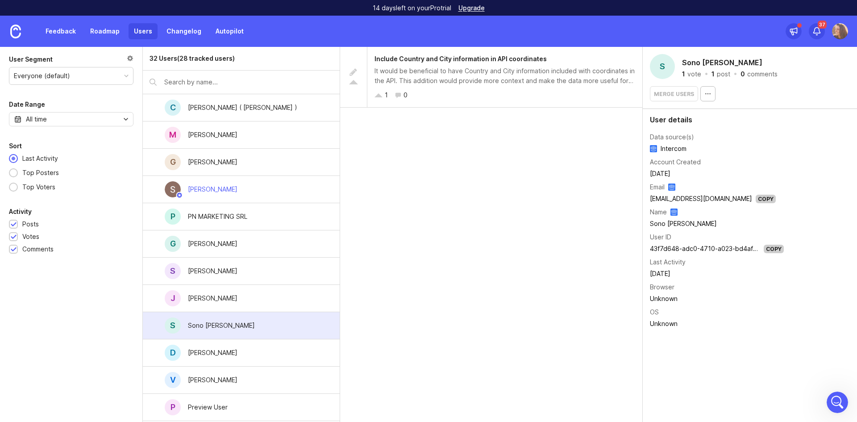
click at [240, 360] on div "Davide Rattenni" at bounding box center [213, 353] width 64 height 20
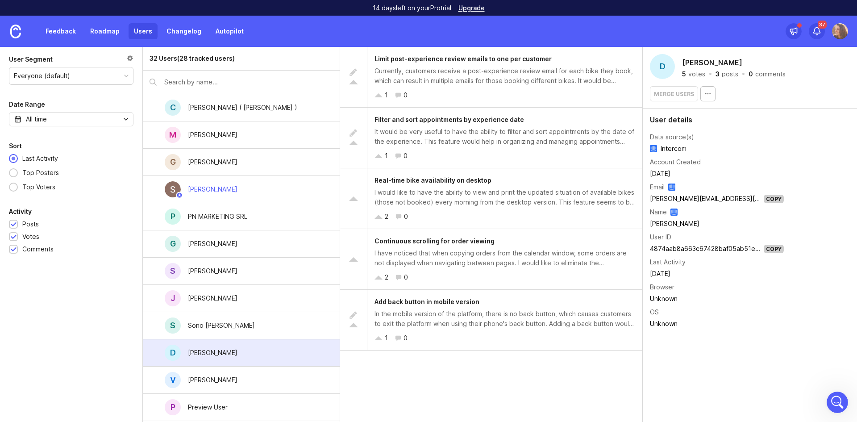
click at [709, 95] on icon "button" at bounding box center [707, 93] width 7 height 7
click at [805, 158] on div "User details Data source(s) Intercom Account Created January 13, 2024 Email dav…" at bounding box center [750, 223] width 214 height 229
click at [60, 29] on link "Feedback" at bounding box center [60, 31] width 41 height 16
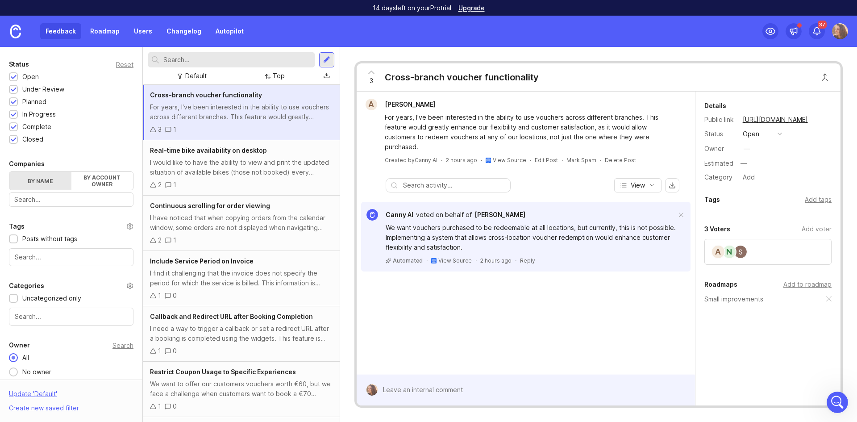
scroll to position [179, 0]
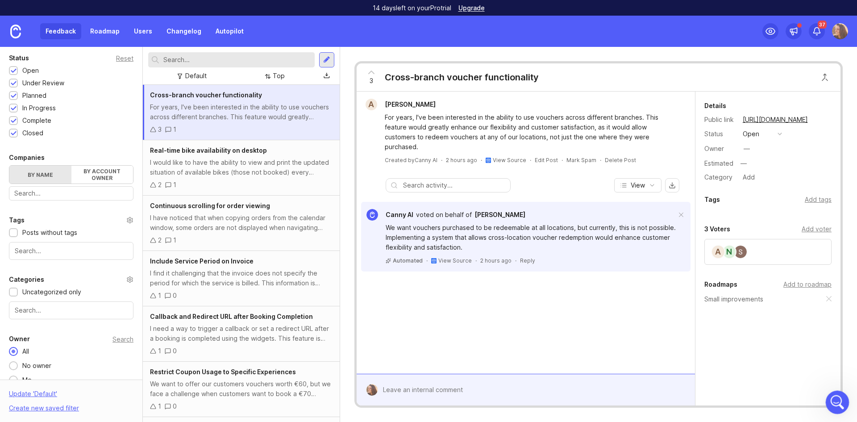
click at [831, 401] on icon "Open Intercom Messenger" at bounding box center [836, 401] width 15 height 15
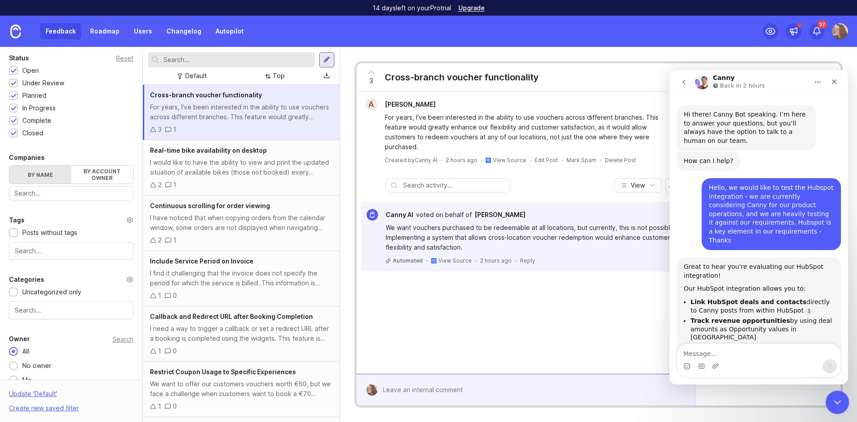
scroll to position [204, 0]
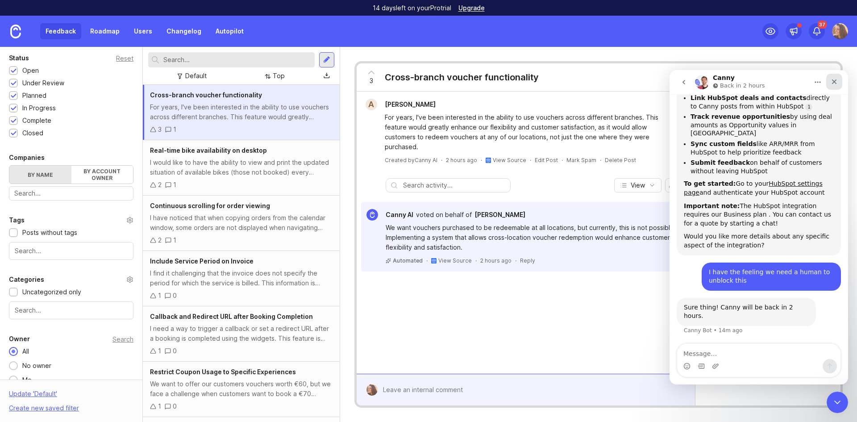
click at [838, 80] on icon "Close" at bounding box center [834, 81] width 7 height 7
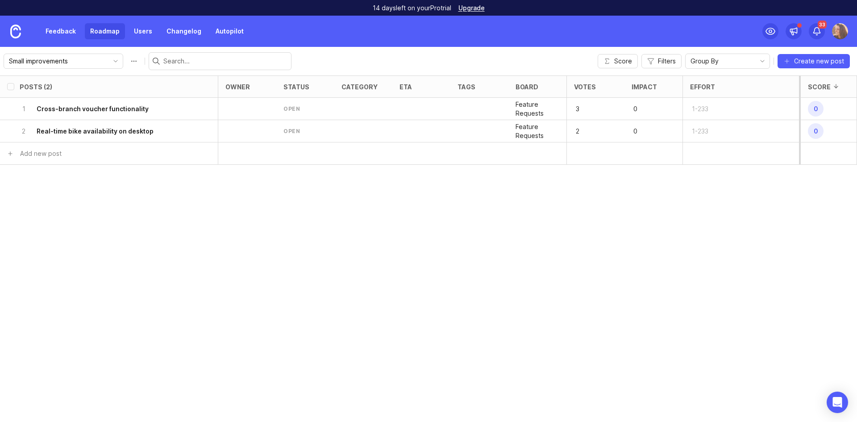
click at [70, 27] on link "Feedback" at bounding box center [60, 31] width 41 height 16
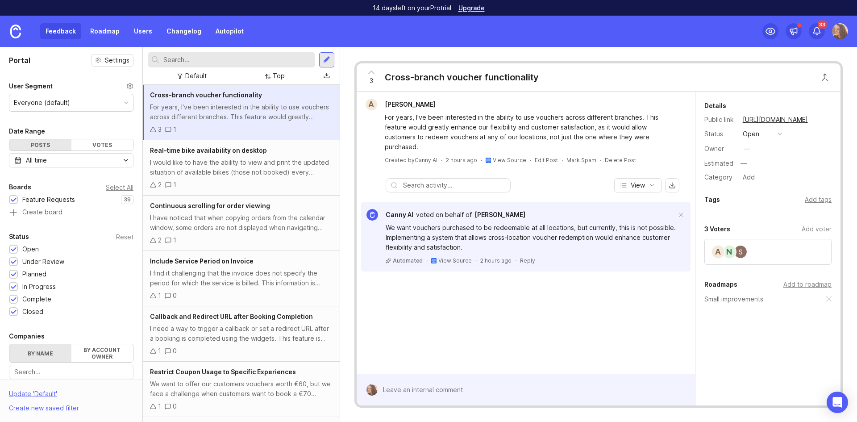
click at [254, 279] on div "I find it challenging that the invoice does not specify the period for which th…" at bounding box center [241, 278] width 183 height 20
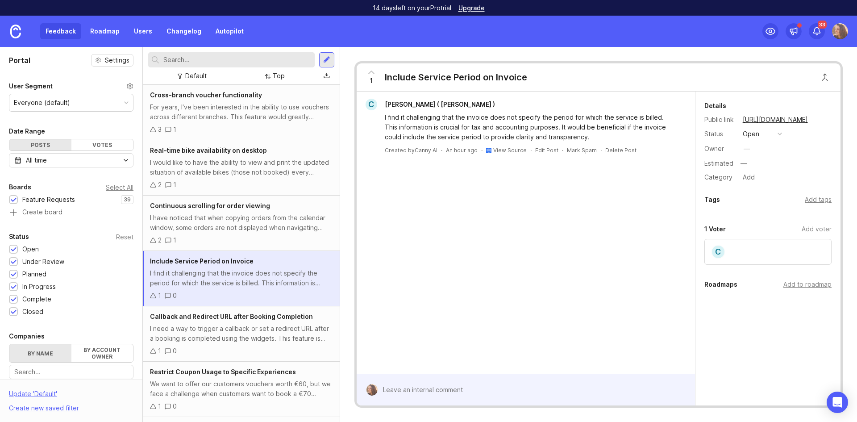
click at [808, 283] on div "Add to roadmap" at bounding box center [808, 284] width 48 height 10
click at [284, 334] on div "I need a way to trigger a callback or set a redirect URL after a booking is com…" at bounding box center [241, 334] width 183 height 20
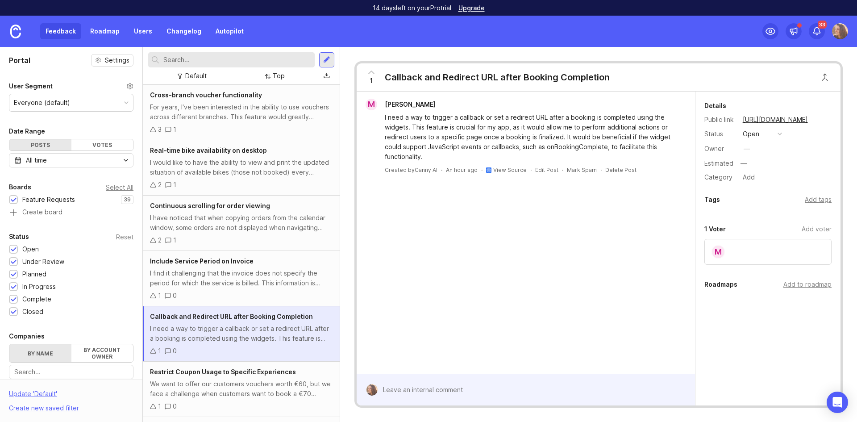
click at [800, 283] on div "Add to roadmap" at bounding box center [808, 284] width 48 height 10
click at [110, 33] on link "Roadmap" at bounding box center [105, 31] width 40 height 16
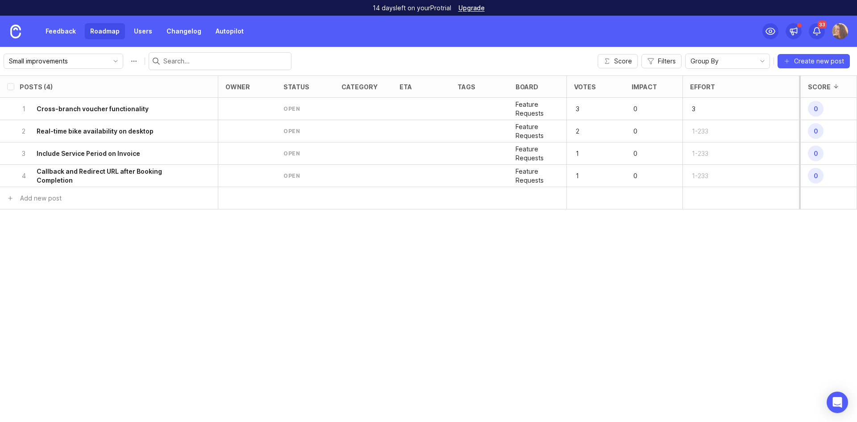
click at [701, 124] on div "1-233" at bounding box center [741, 131] width 117 height 22
click at [758, 286] on div "Posts (4) owner status category eta tags board Votes Impact Effort Score 1 Cros…" at bounding box center [428, 248] width 857 height 346
click at [609, 62] on icon "button" at bounding box center [607, 61] width 7 height 7
click at [675, 59] on span "Filters" at bounding box center [667, 61] width 18 height 9
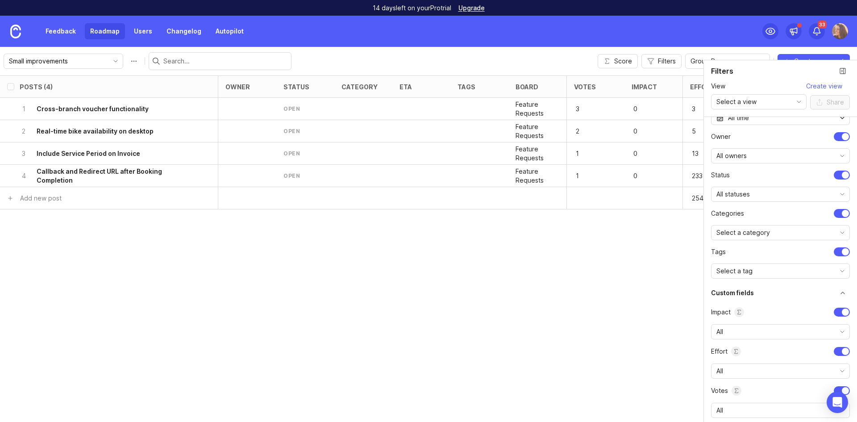
scroll to position [92, 0]
click at [775, 231] on div "Select a category" at bounding box center [774, 229] width 124 height 14
click at [778, 269] on div "Select a tag" at bounding box center [774, 268] width 124 height 14
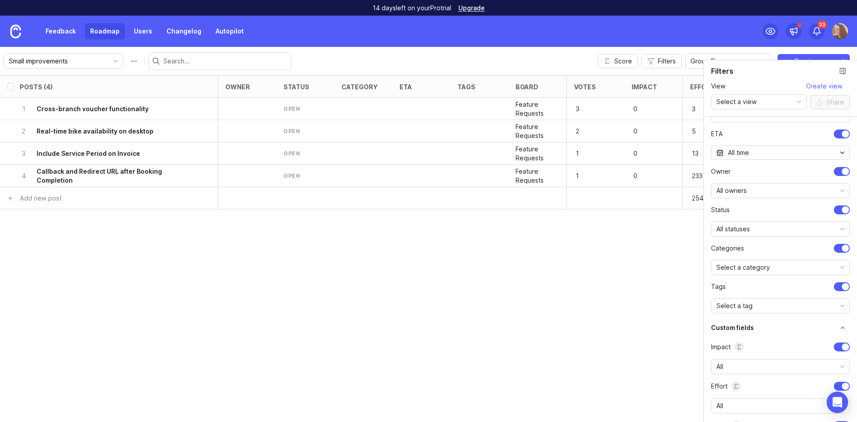
scroll to position [0, 0]
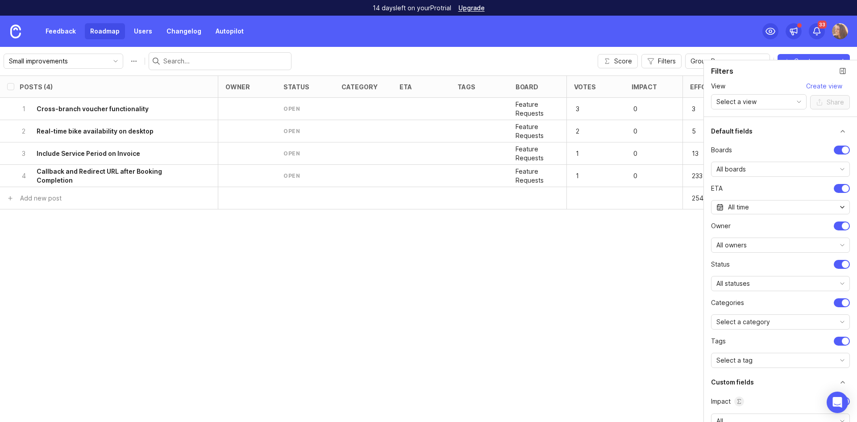
click at [763, 173] on div "All boards" at bounding box center [774, 169] width 124 height 14
click at [763, 172] on div "All boards" at bounding box center [774, 169] width 124 height 14
click at [585, 301] on div "Posts (4) owner status category eta tags board Votes Impact Effort Score 1 Cros…" at bounding box center [428, 248] width 857 height 346
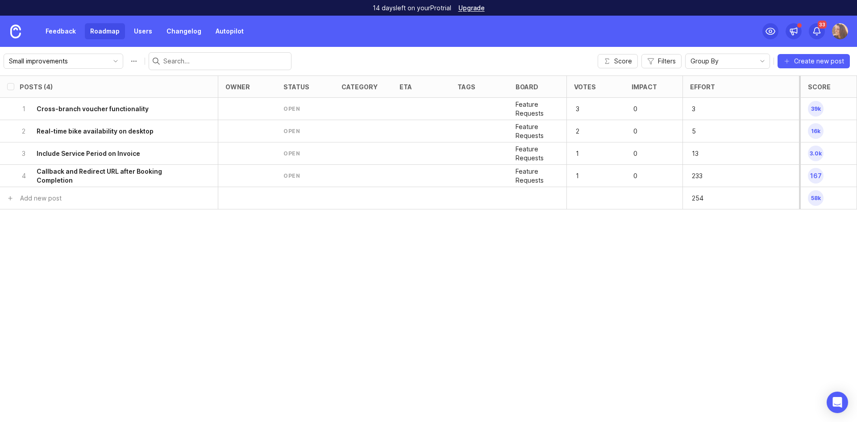
click at [838, 31] on img at bounding box center [840, 31] width 16 height 16
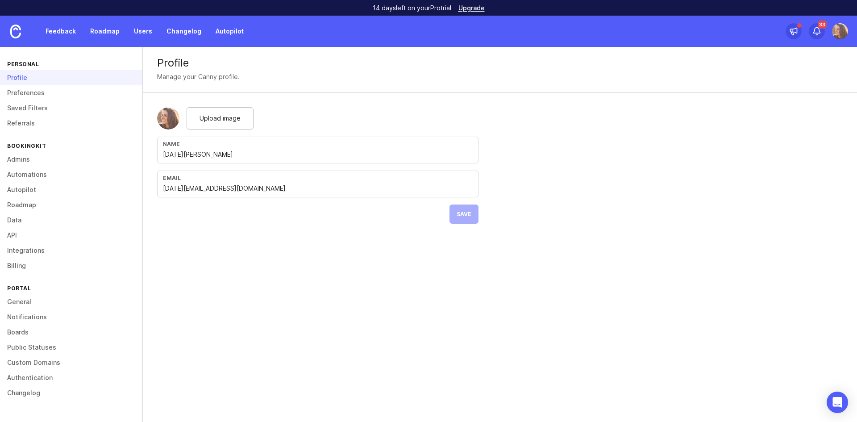
click at [37, 250] on link "Integrations" at bounding box center [71, 250] width 142 height 15
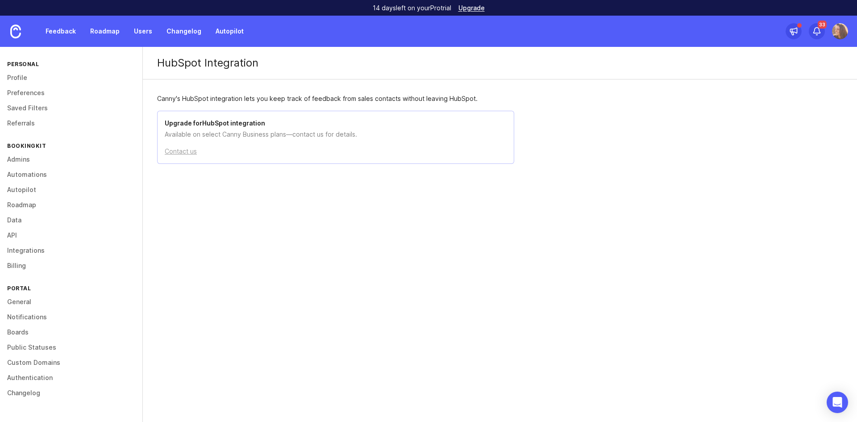
click at [193, 152] on div "Contact us" at bounding box center [181, 151] width 32 height 10
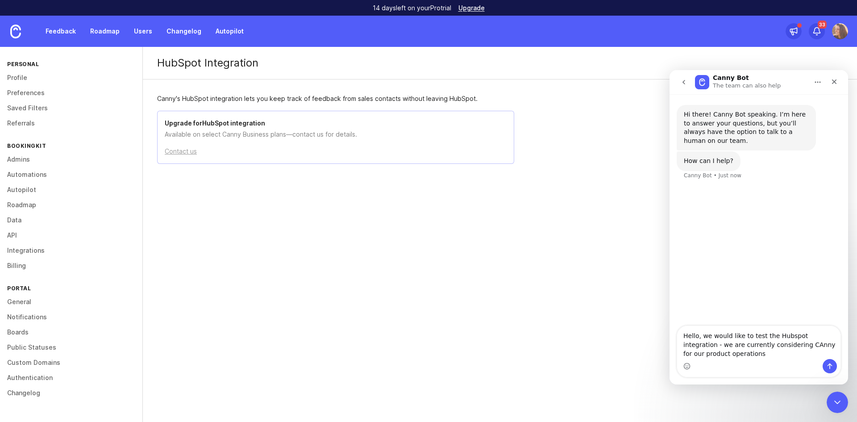
click at [771, 345] on textarea "Hello, we would like to test the Hubspot integration - we are currently conside…" at bounding box center [758, 342] width 163 height 33
click at [773, 345] on textarea "Hello, we would like to test the Hubspot integration - we are currently conside…" at bounding box center [758, 342] width 163 height 33
click at [771, 344] on textarea "Hello, we would like to test the Hubspot integration - we are currently conside…" at bounding box center [758, 342] width 163 height 33
click at [728, 353] on textarea "Hello, we would like to test the Hubspot integration - we are currently conside…" at bounding box center [758, 342] width 163 height 33
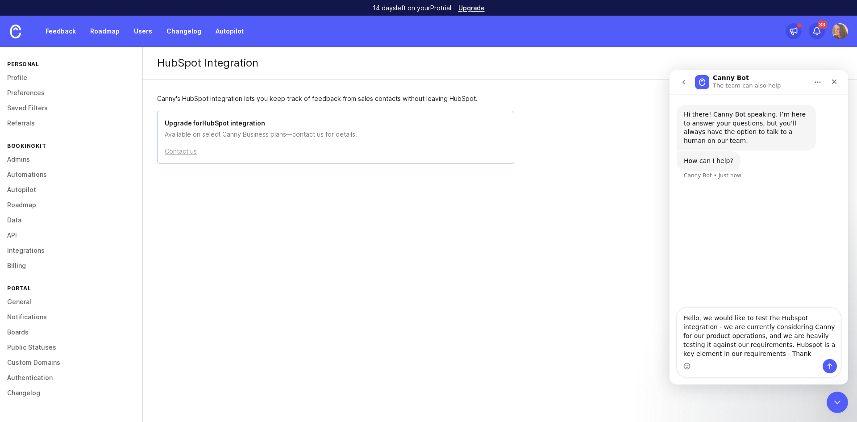
type textarea "Hello, we would like to test the Hubspot integration - we are currently conside…"
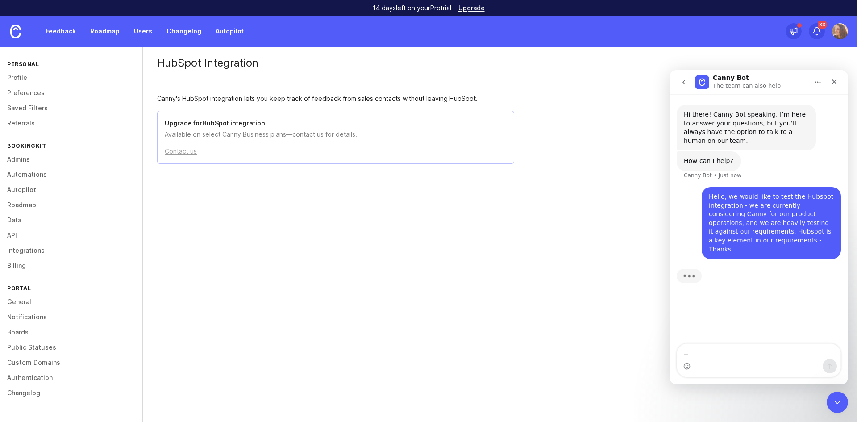
type textarea "+"
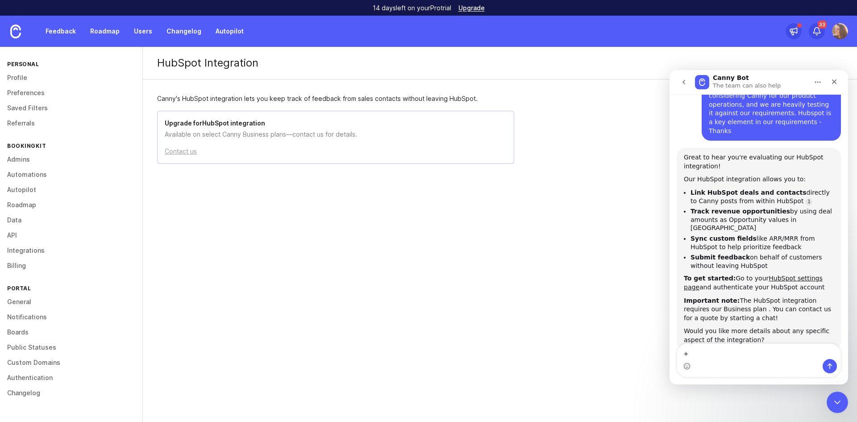
scroll to position [117, 0]
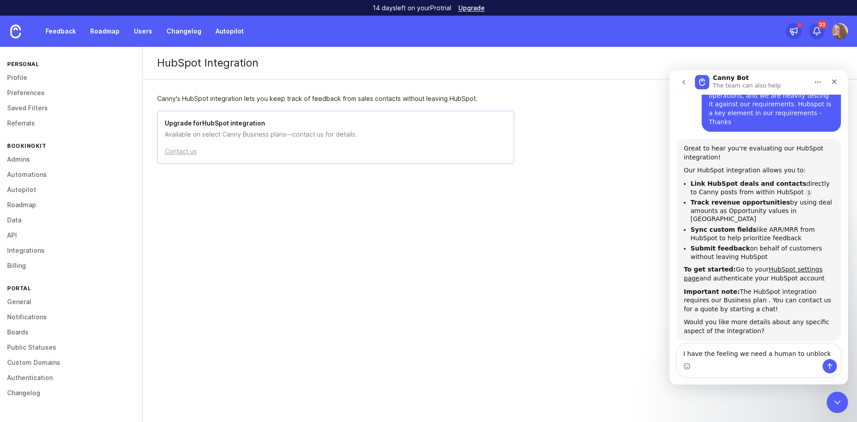
type textarea "I have the feeling we need a human to unblock this"
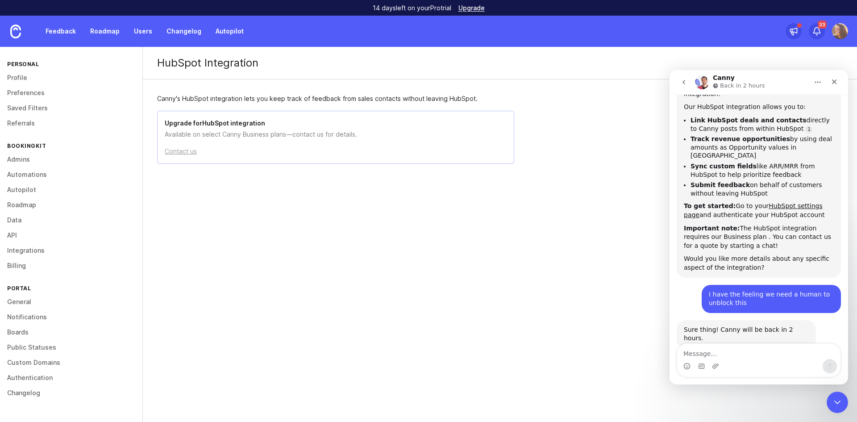
scroll to position [204, 0]
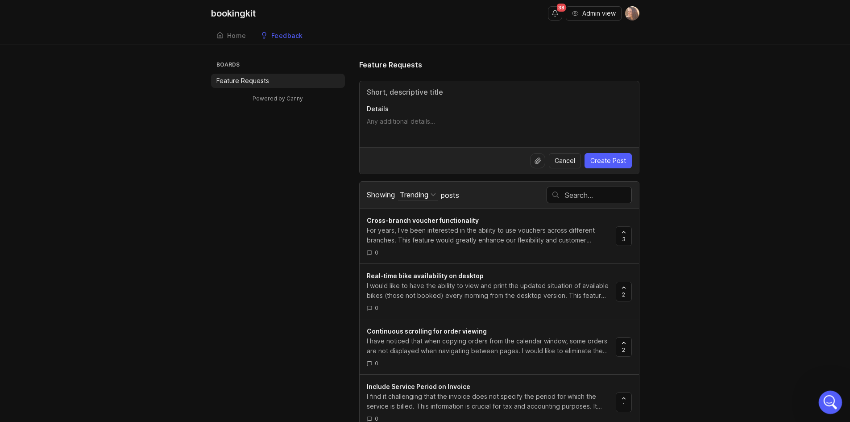
click at [826, 397] on icon "Open Intercom Messenger" at bounding box center [829, 401] width 15 height 15
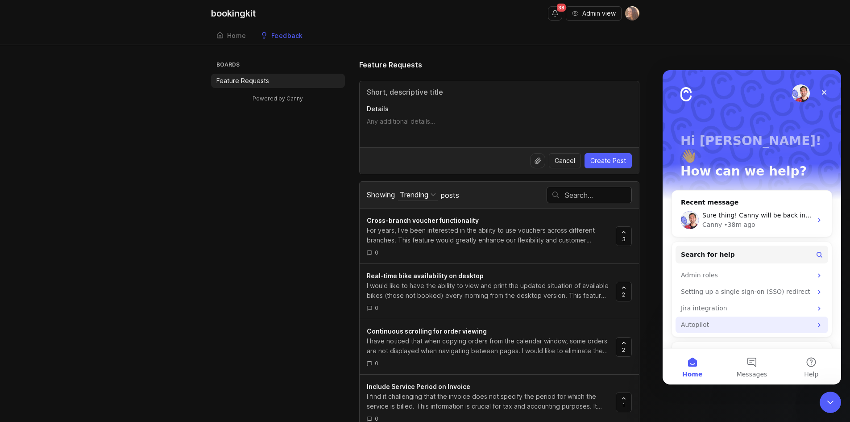
scroll to position [187, 0]
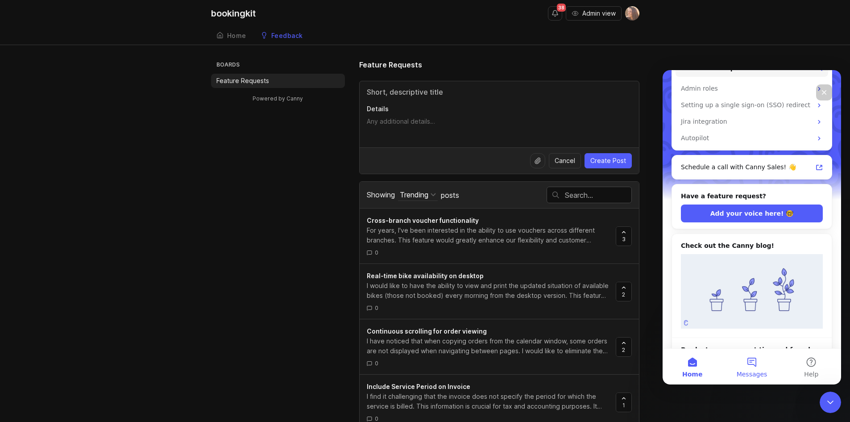
click at [751, 366] on button "Messages" at bounding box center [751, 367] width 59 height 36
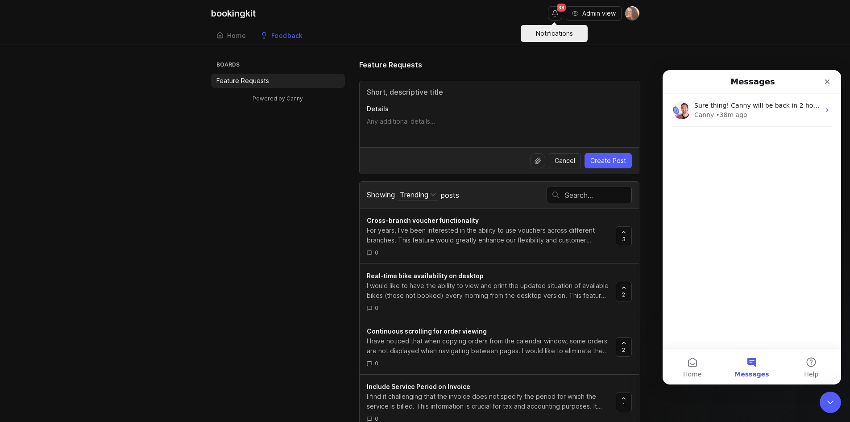
click at [548, 12] on button "Notifications" at bounding box center [555, 13] width 14 height 14
